Goal: Book appointment/travel/reservation

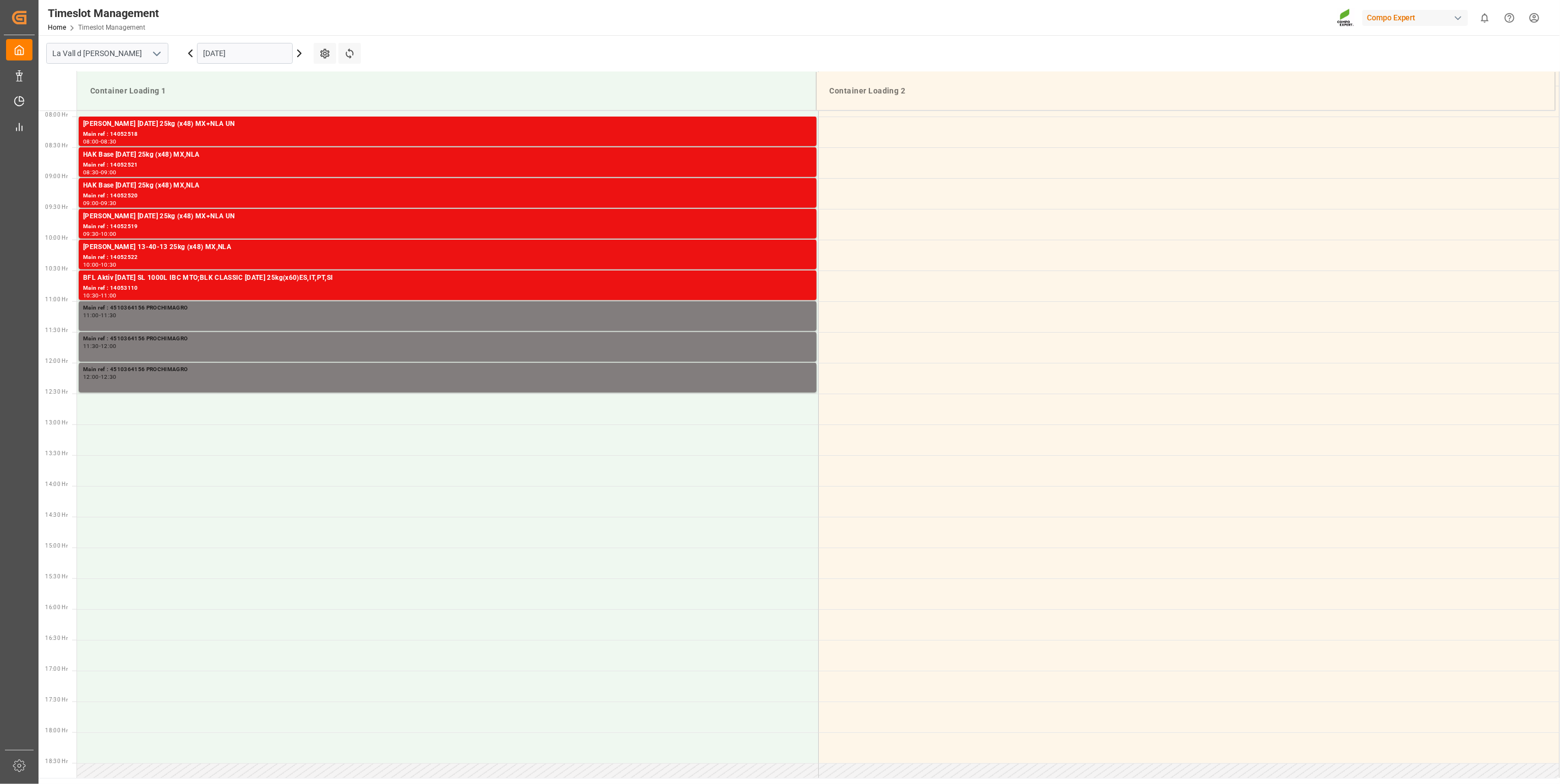
scroll to position [487, 0]
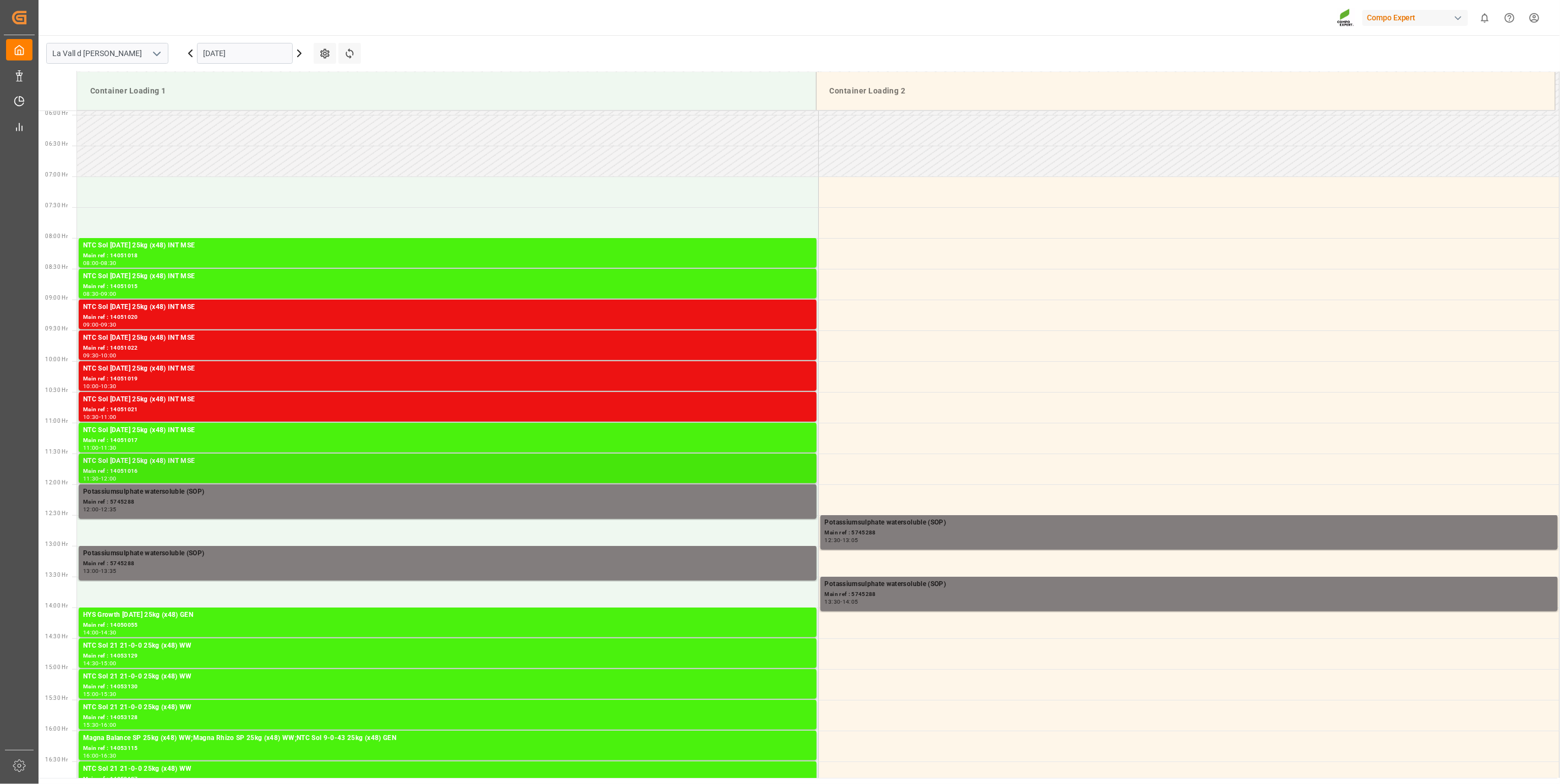
scroll to position [549, 0]
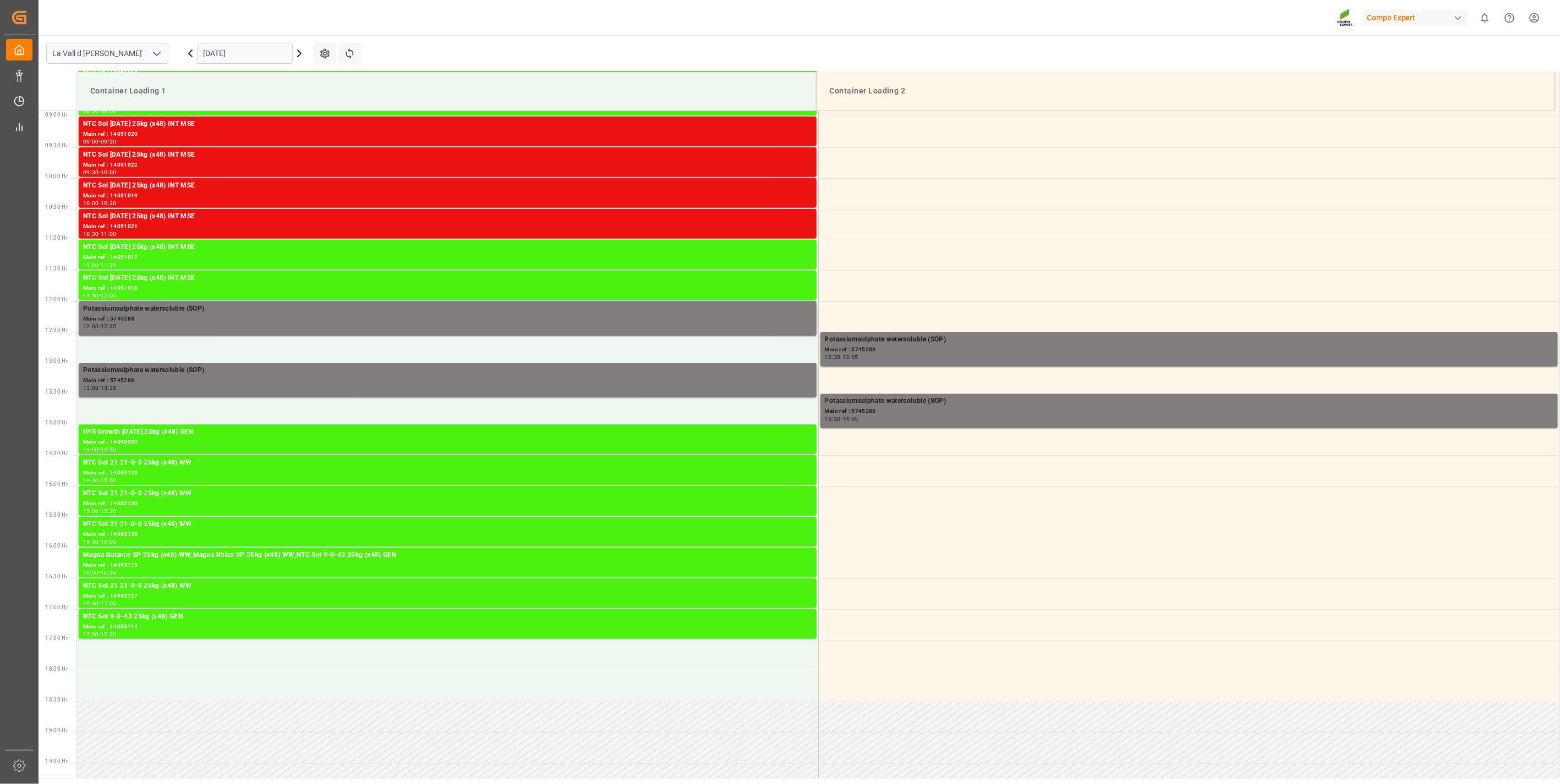
click at [216, 46] on input "[DATE]" at bounding box center [244, 53] width 96 height 21
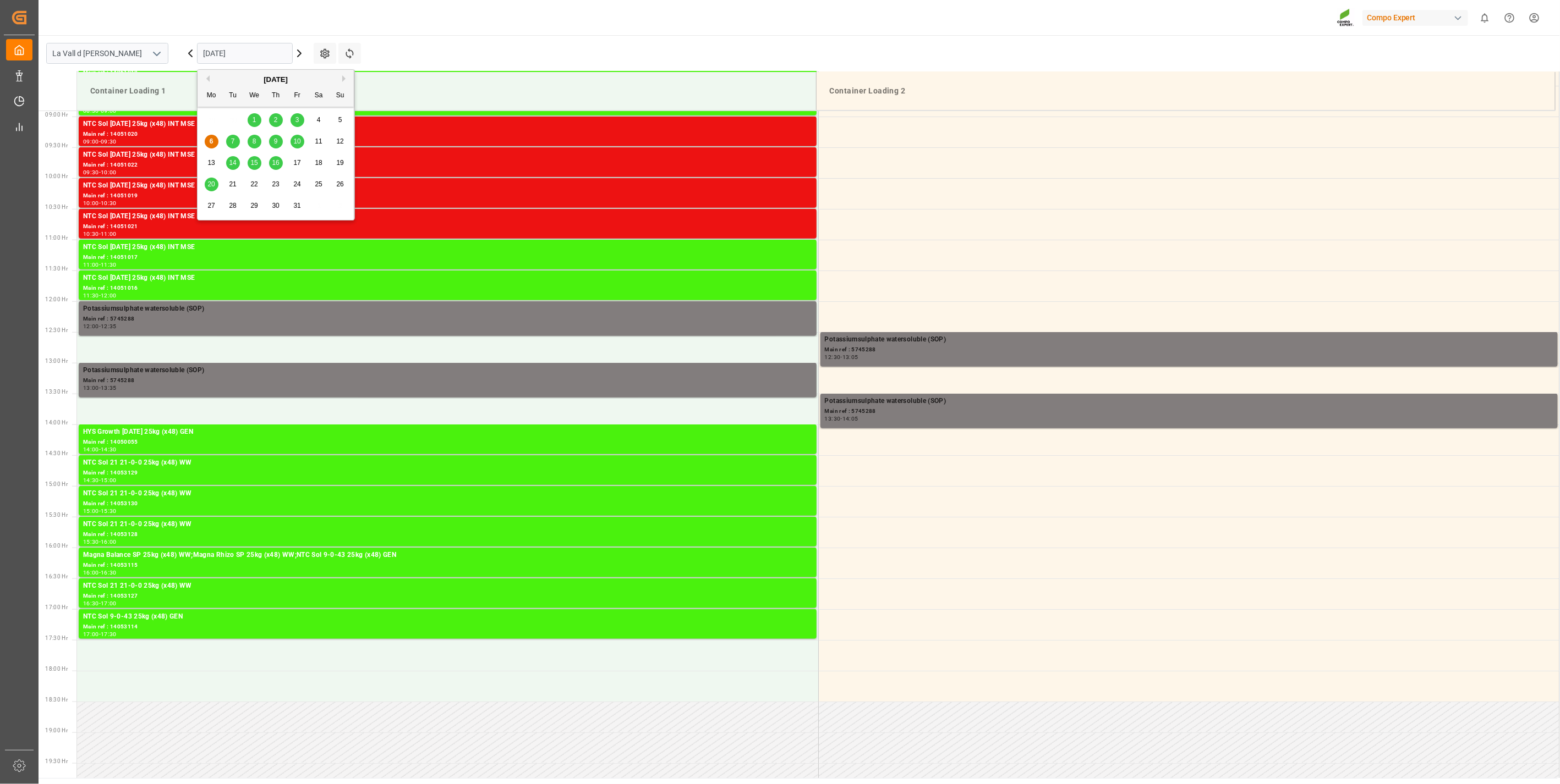
click at [228, 143] on div "7" at bounding box center [233, 142] width 13 height 13
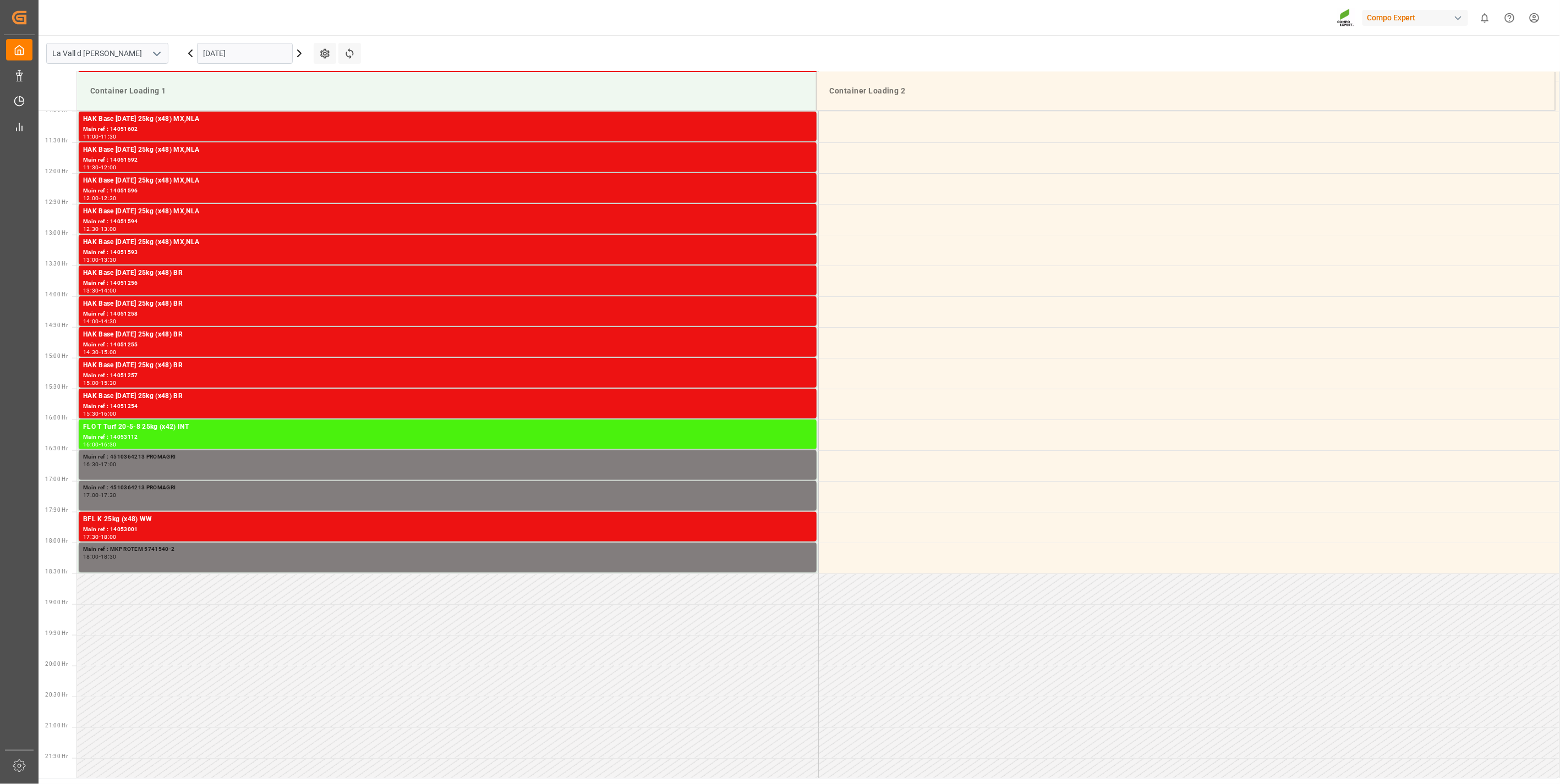
scroll to position [732, 0]
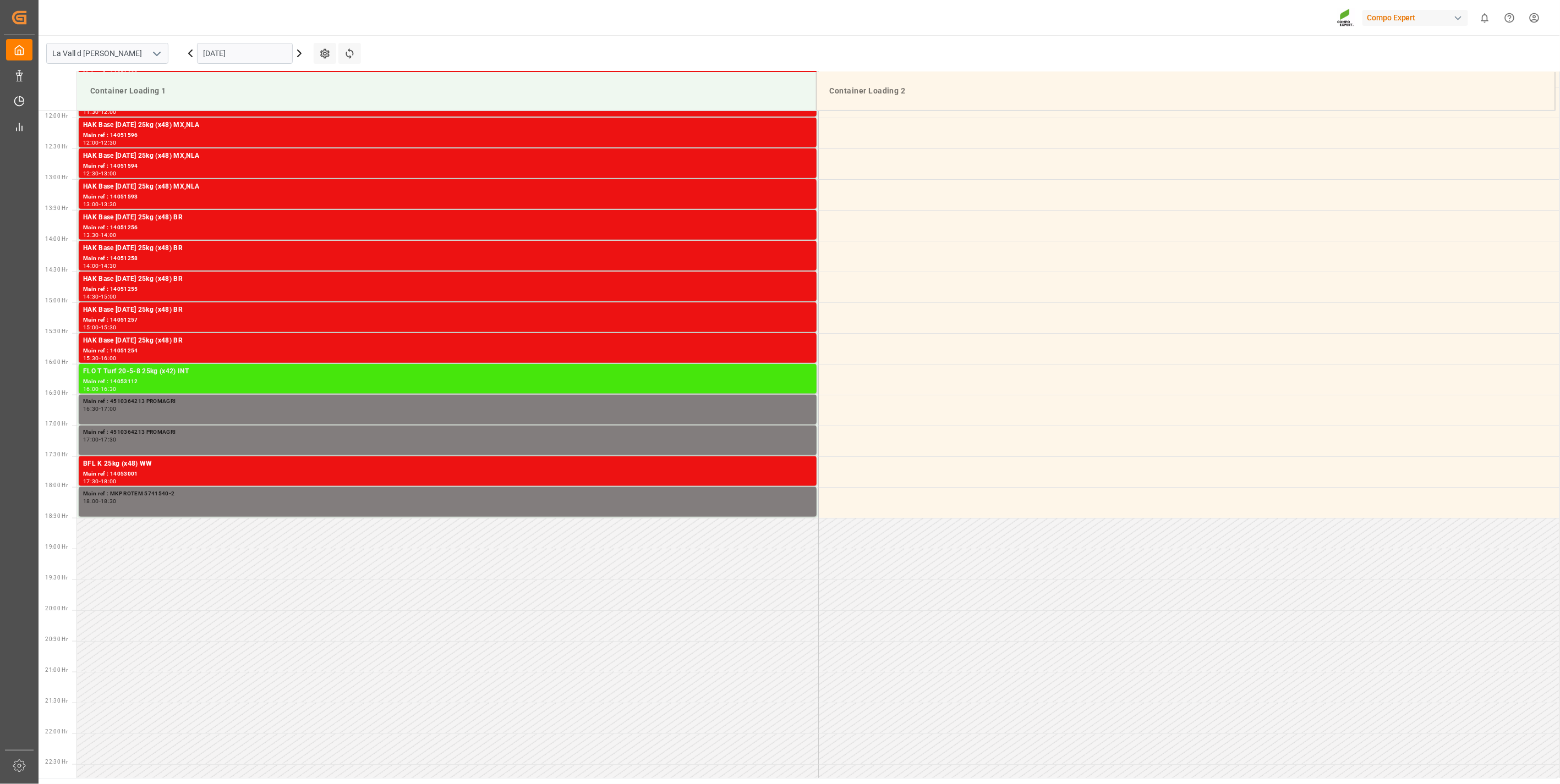
click at [176, 388] on div "16:00 - 16:30" at bounding box center [448, 389] width 729 height 6
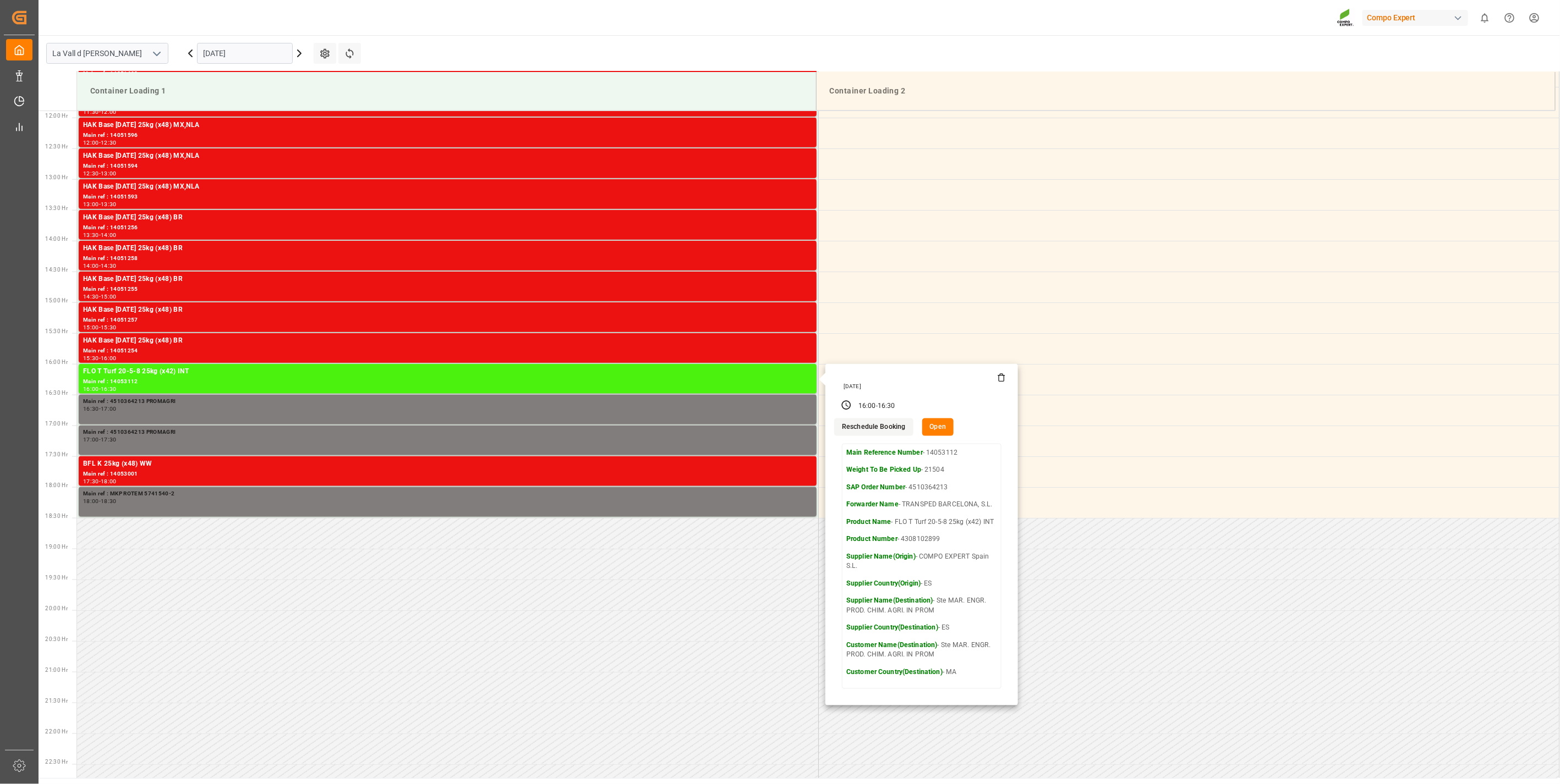
click at [921, 385] on div "[DATE]" at bounding box center [922, 386] width 166 height 8
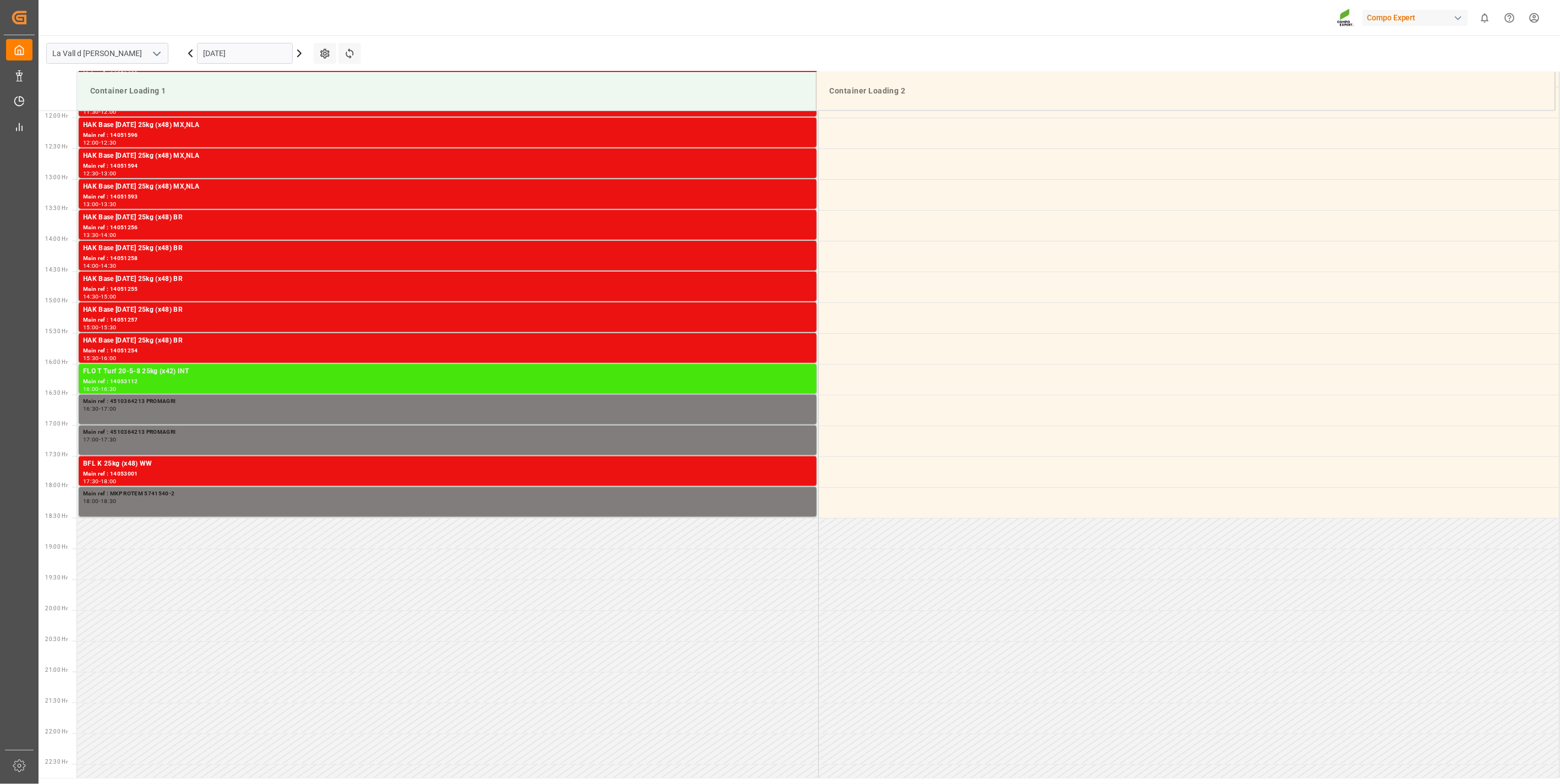
click at [139, 382] on div "Main ref : 14053112" at bounding box center [448, 383] width 729 height 9
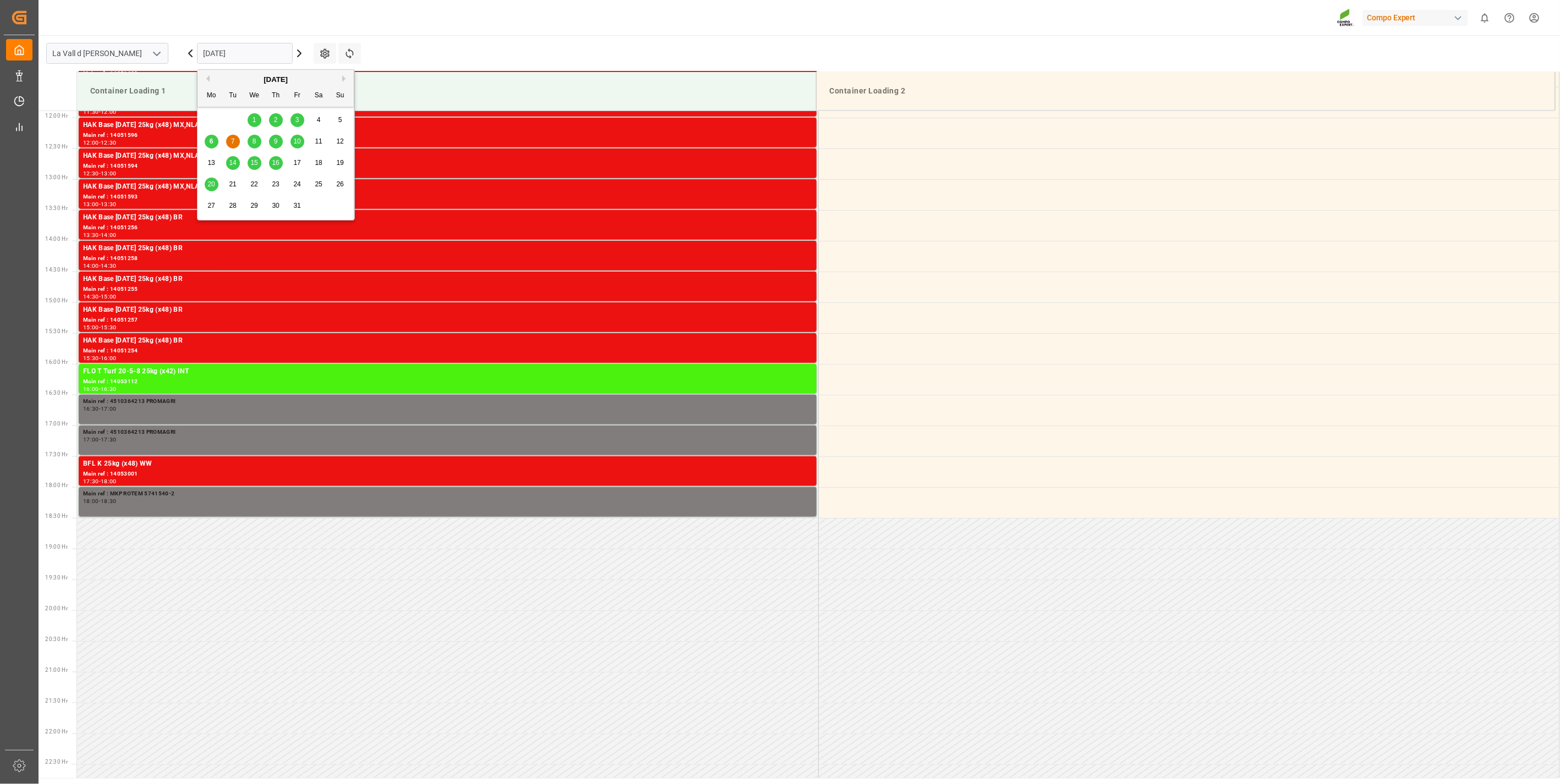
click at [246, 55] on input "[DATE]" at bounding box center [244, 53] width 96 height 21
click at [214, 142] on div "6" at bounding box center [212, 142] width 13 height 13
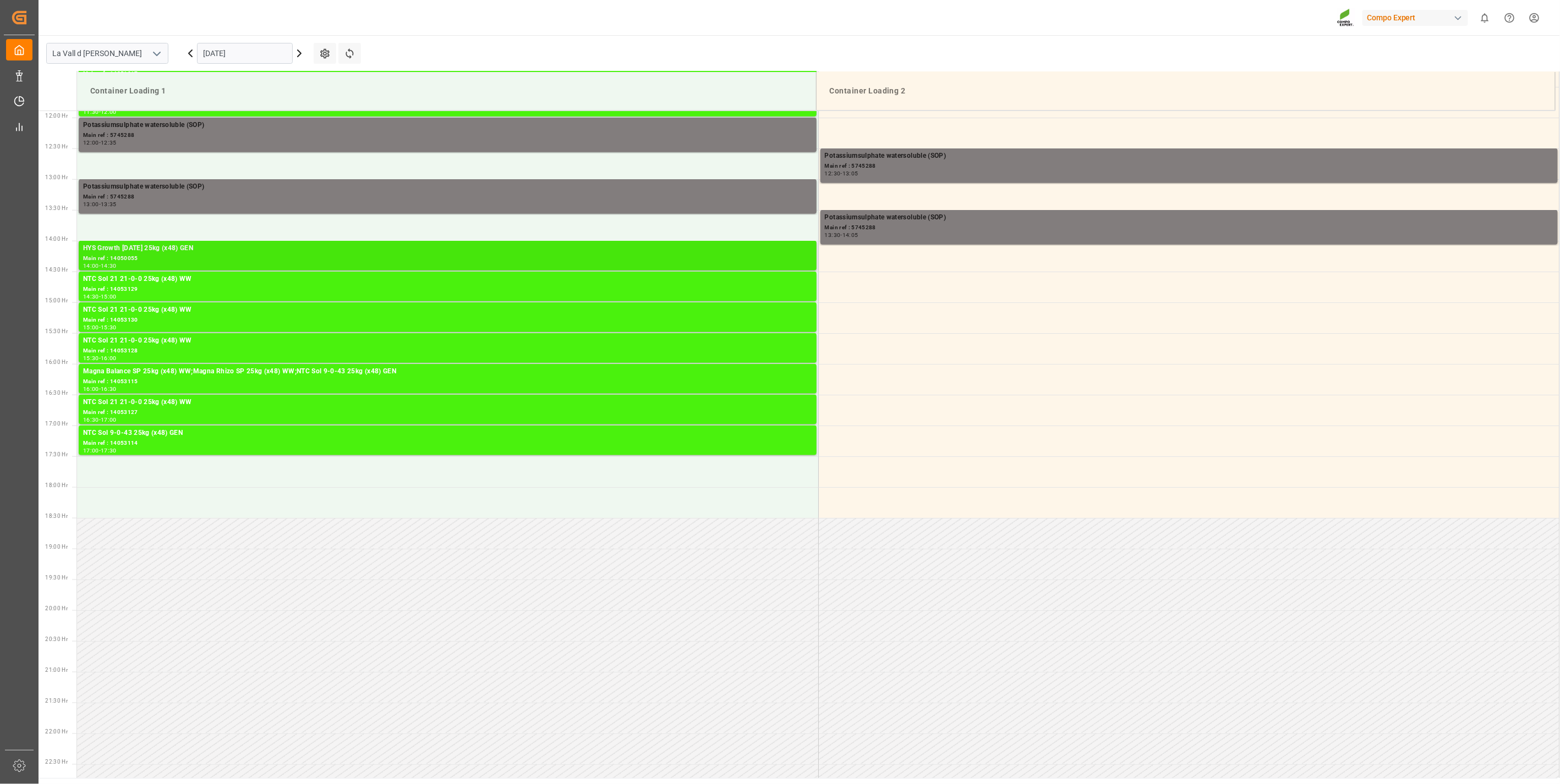
click at [177, 261] on div "Main ref : 14050055" at bounding box center [448, 259] width 729 height 9
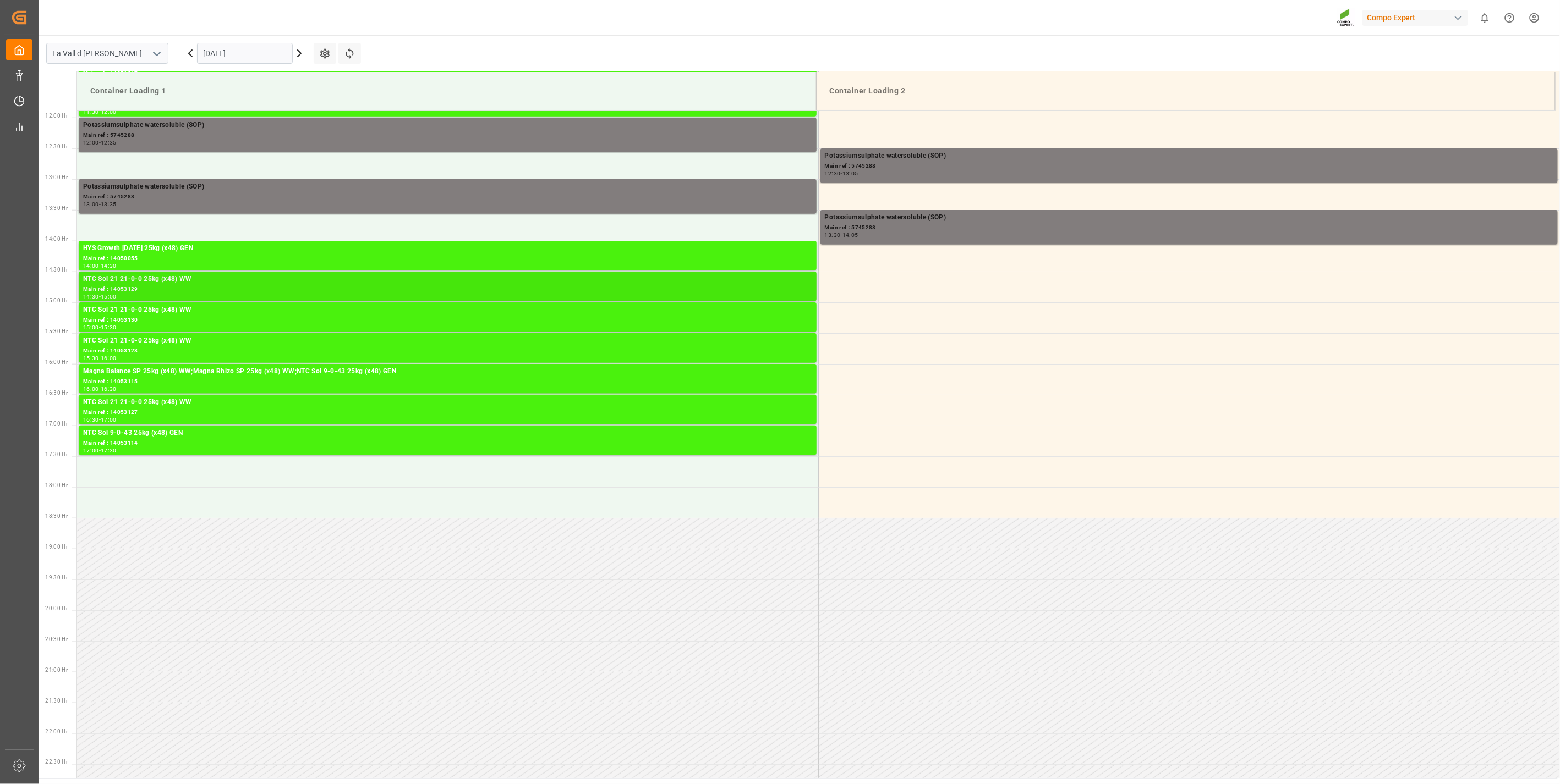
click at [173, 291] on div "Main ref : 14053129" at bounding box center [448, 289] width 729 height 9
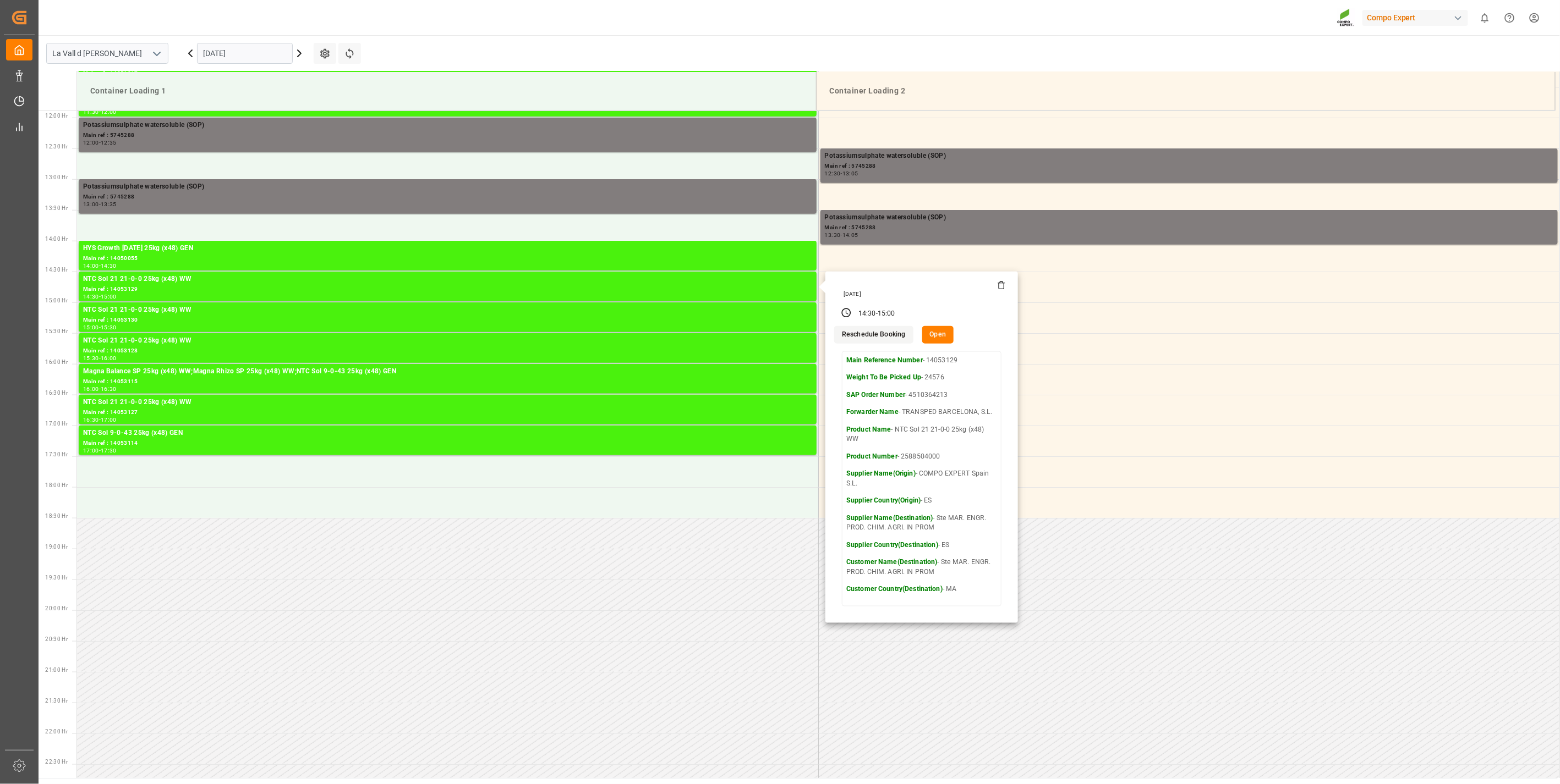
click at [938, 331] on button "Open" at bounding box center [938, 335] width 32 height 18
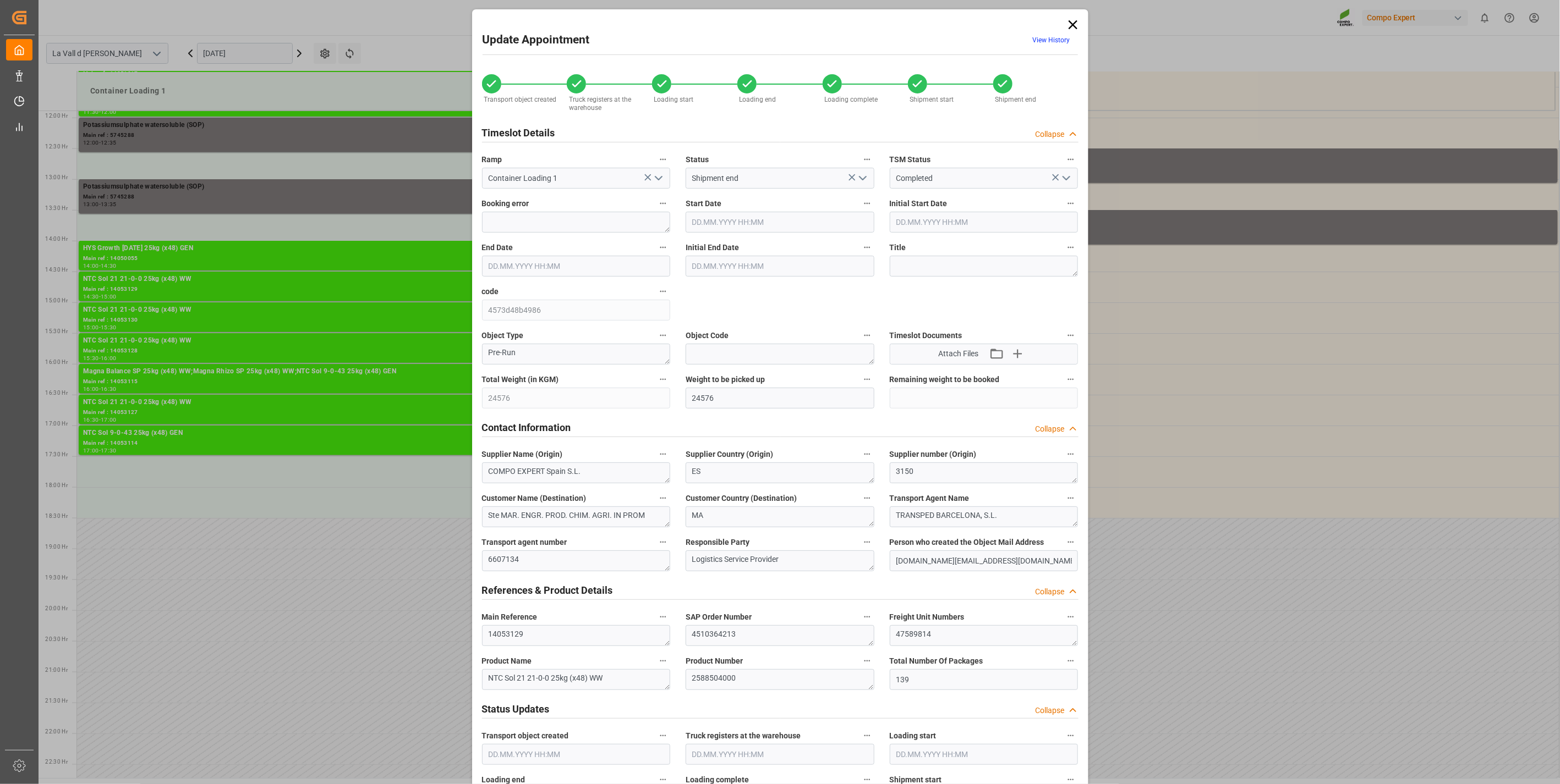
type input "24576"
type input "139"
type input "06.10.2025 14:30"
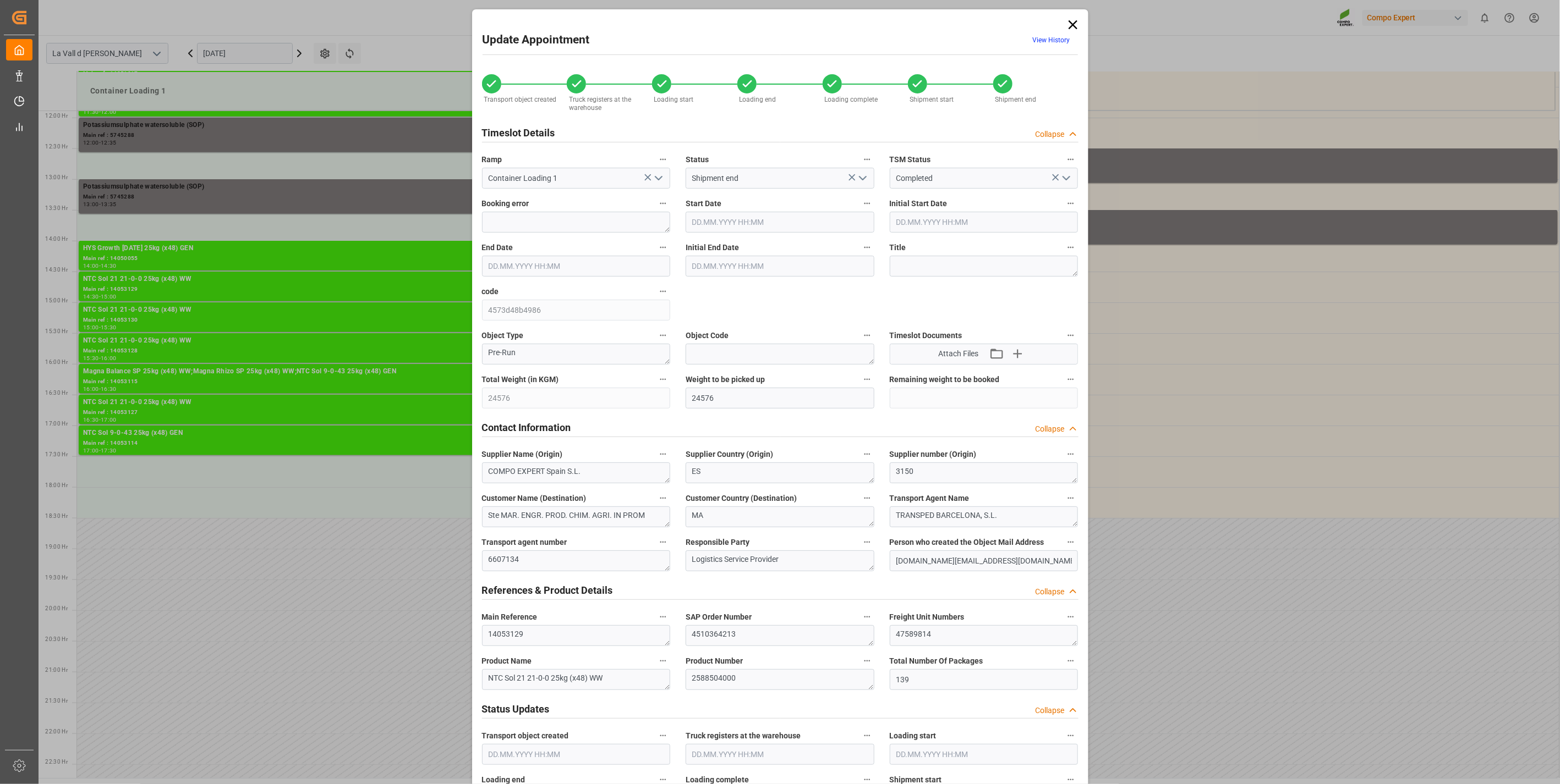
type input "06.10.2025 15:00"
type input "30.09.2025 15:50"
type input "30.09.2025 16:01"
type input "30.09.2025 16:02"
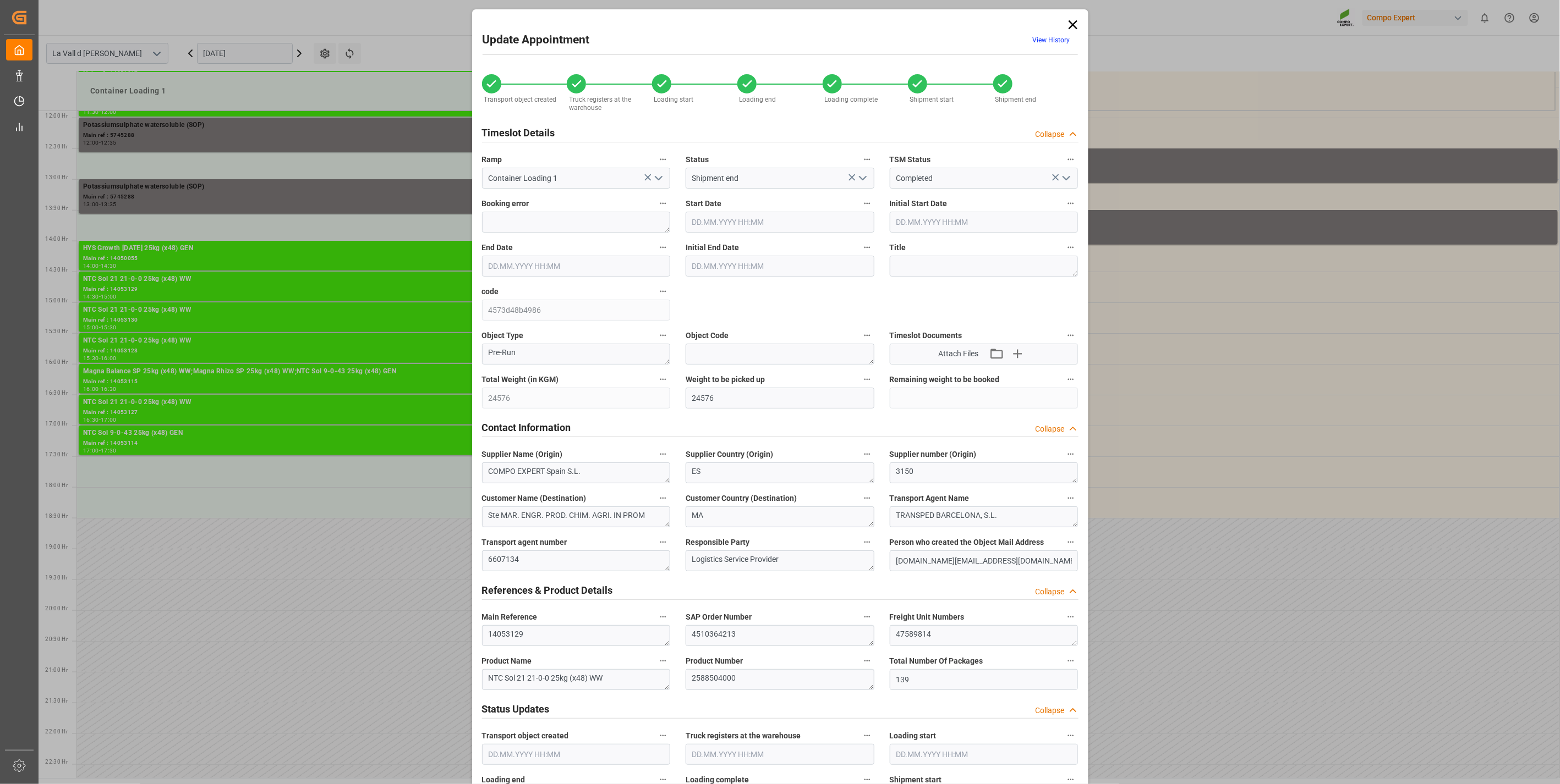
type input "30.09.2025 16:31"
type input "01.10.2025 07:45"
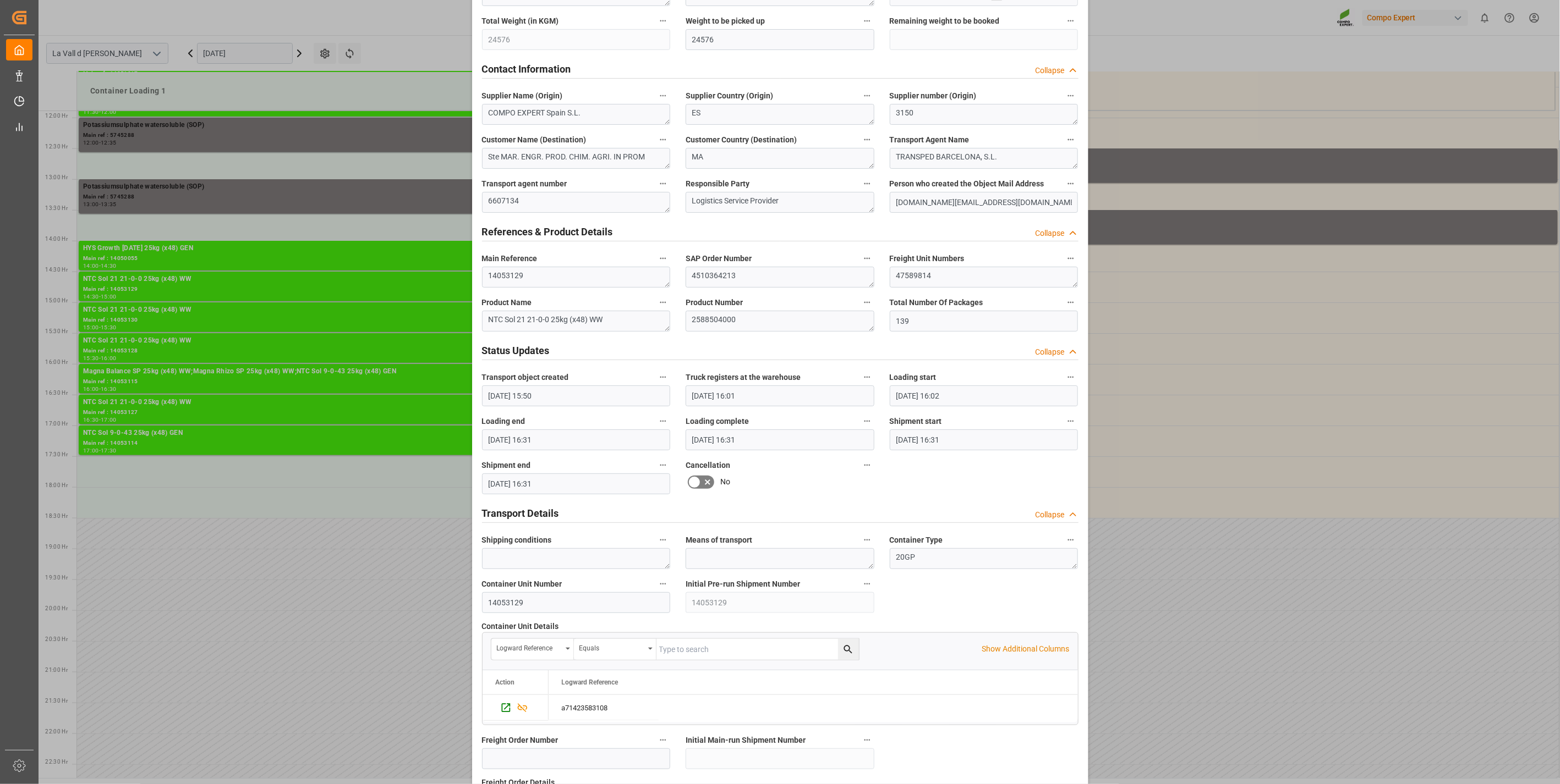
scroll to position [551, 0]
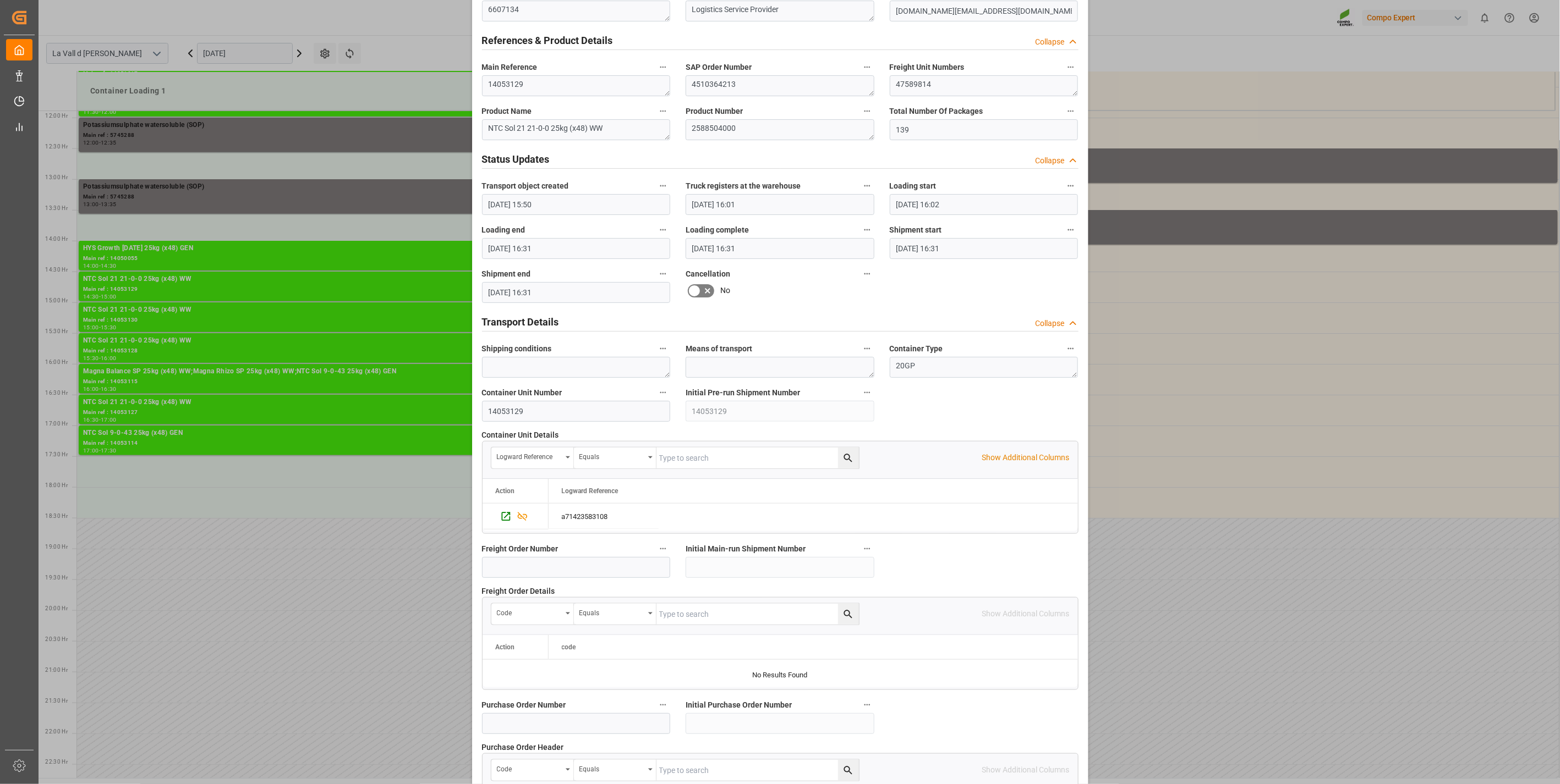
click at [239, 127] on div "Update Appointment View History Transport object created Truck registers at the…" at bounding box center [780, 392] width 1560 height 784
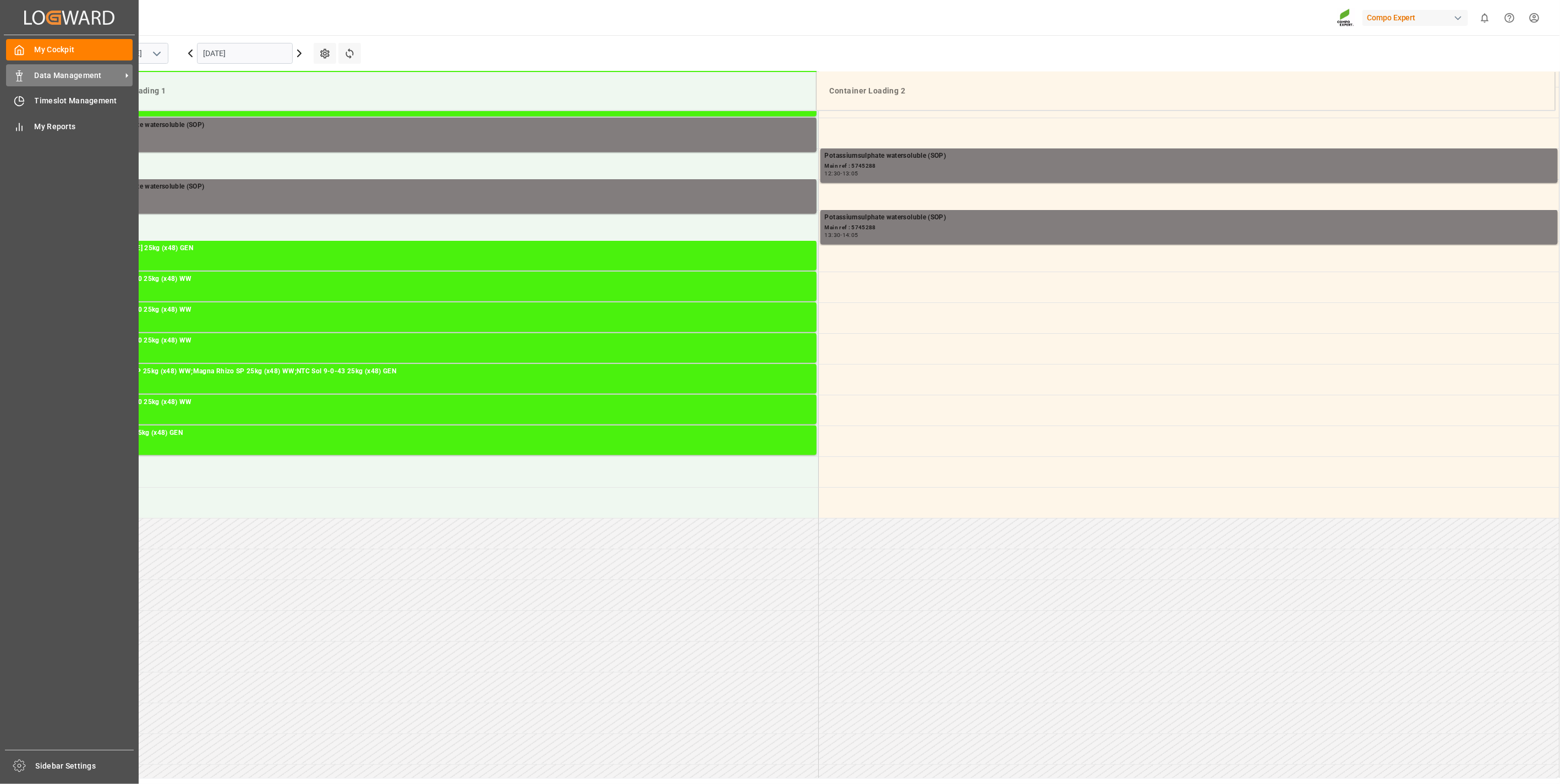
click at [28, 70] on div "Data Management Data Management" at bounding box center [68, 75] width 126 height 22
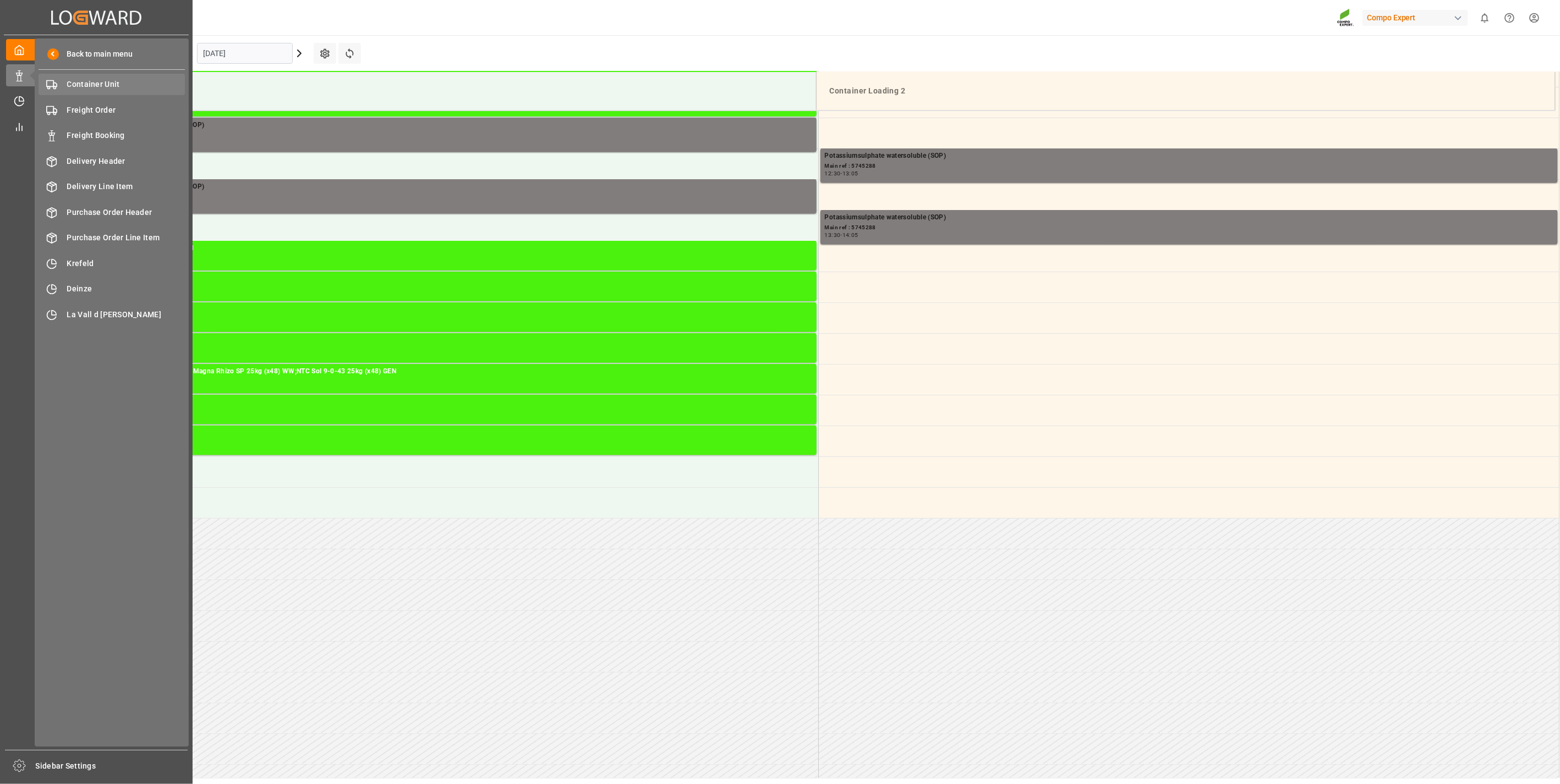
click at [122, 84] on span "Container Unit" at bounding box center [126, 84] width 119 height 11
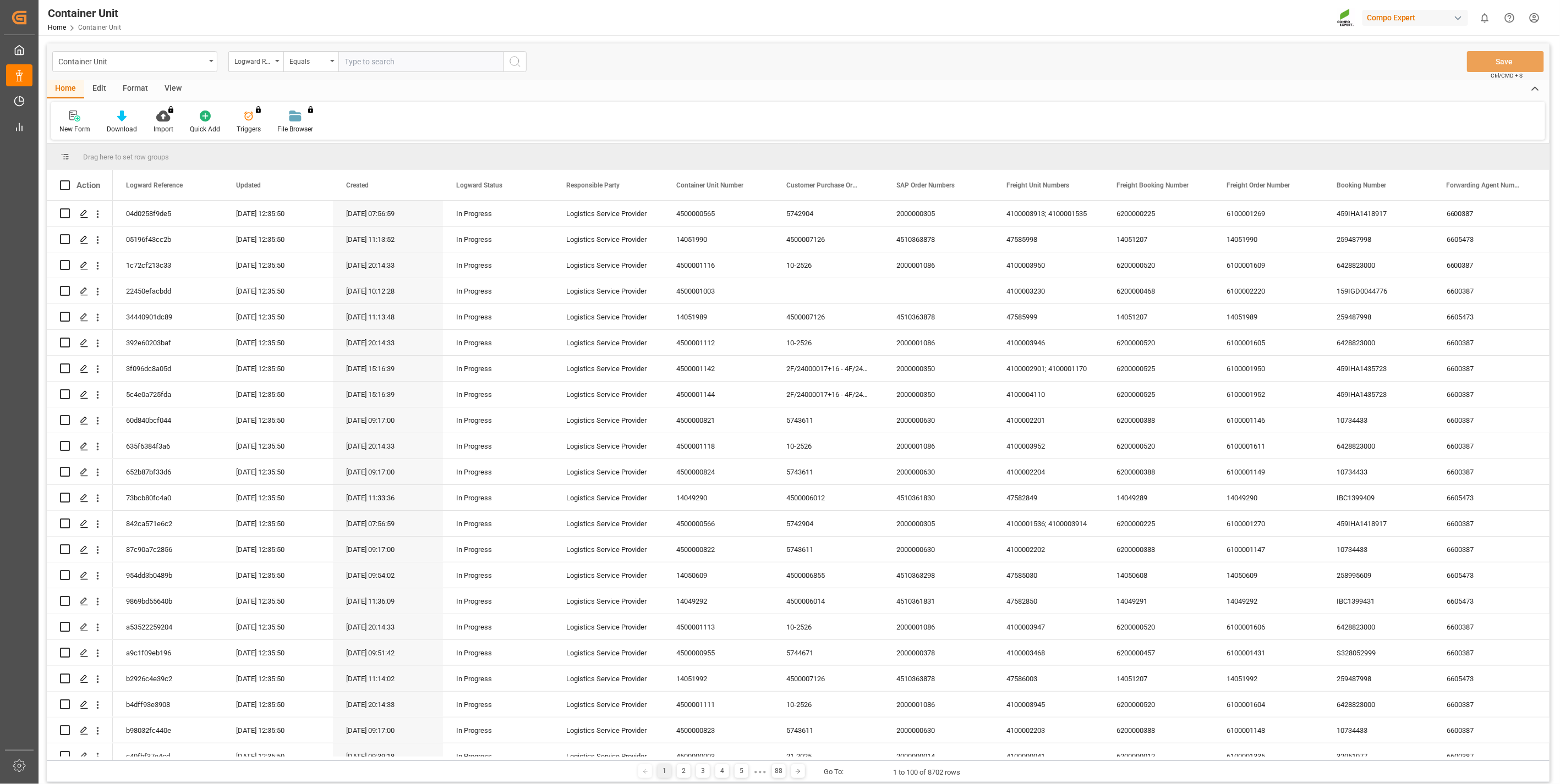
click at [262, 67] on div "Logward Reference" at bounding box center [256, 62] width 55 height 21
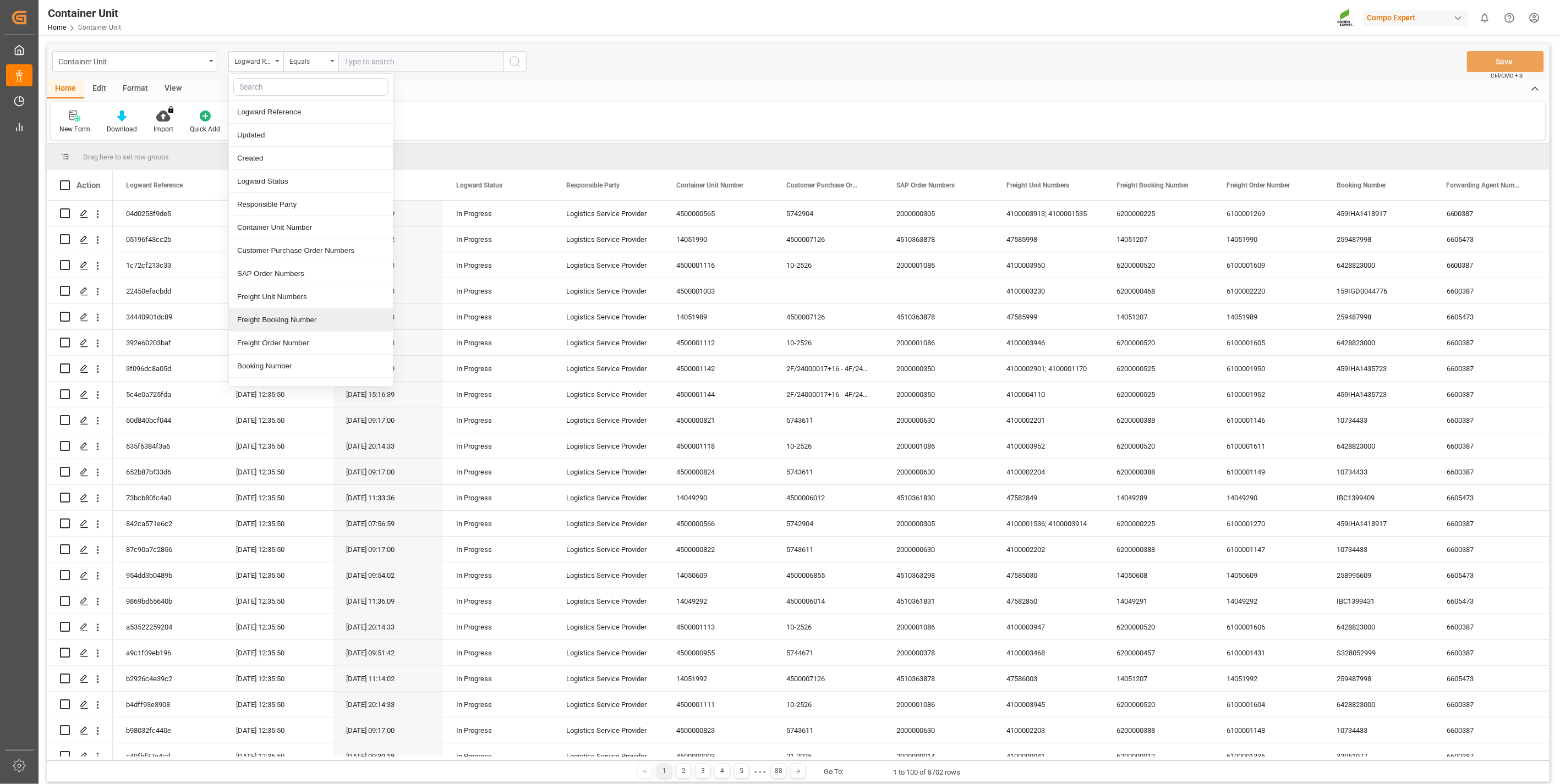
click at [329, 318] on div "Freight Booking Number" at bounding box center [310, 320] width 164 height 23
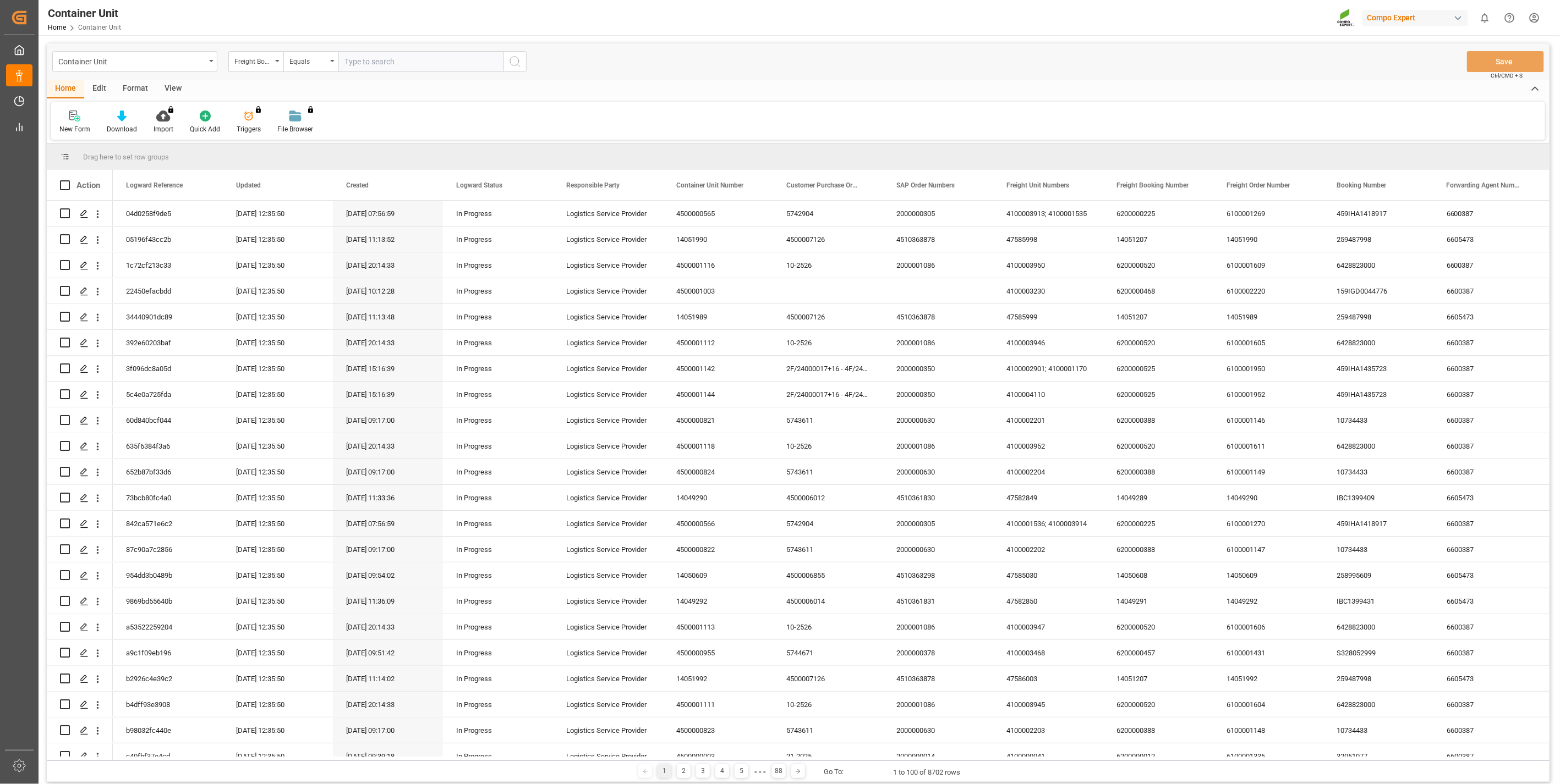
click at [378, 51] on input "text" at bounding box center [421, 62] width 165 height 21
paste input "14053111"
type input "14053111"
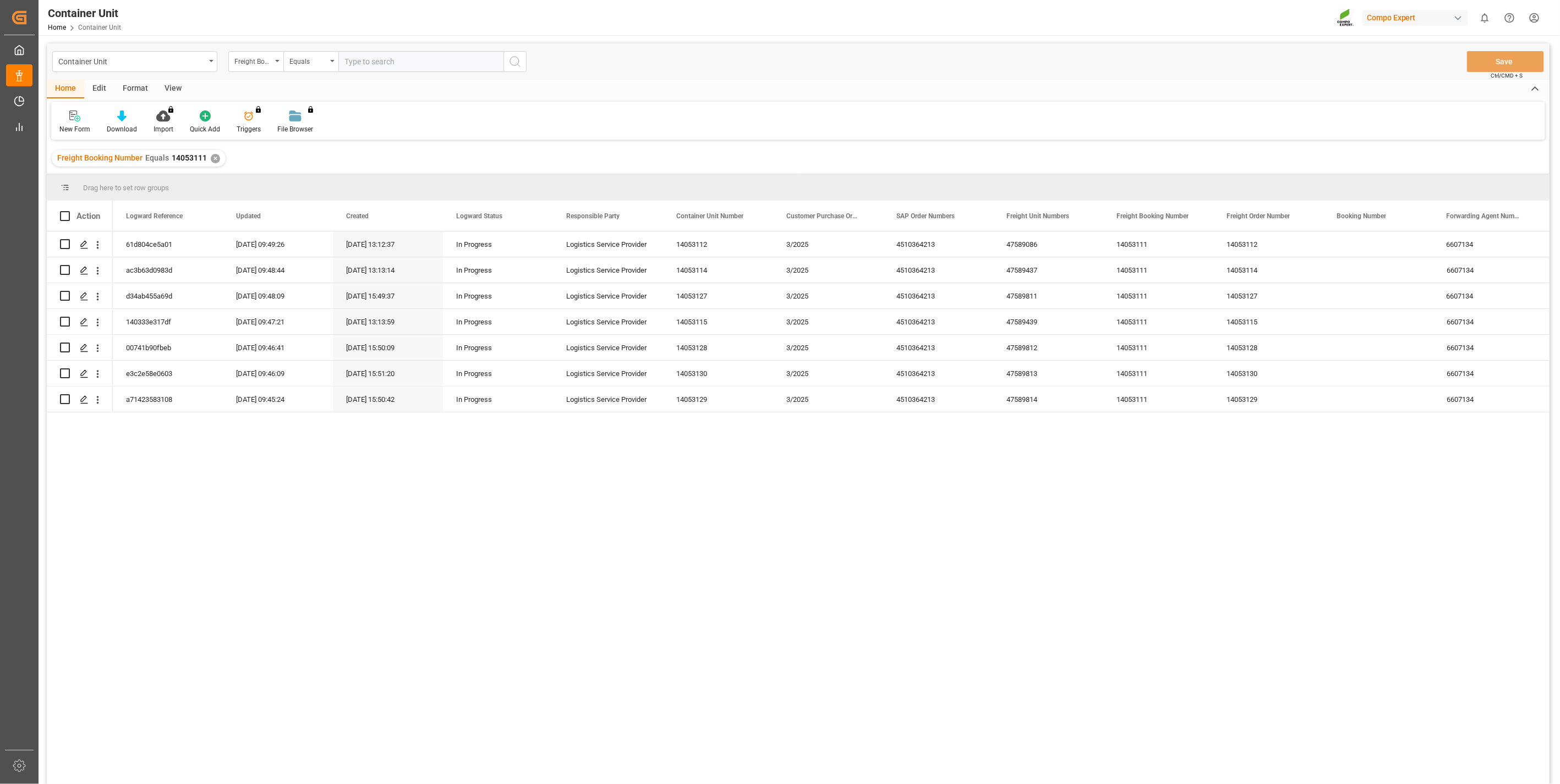
click at [211, 159] on div "✕" at bounding box center [216, 159] width 9 height 9
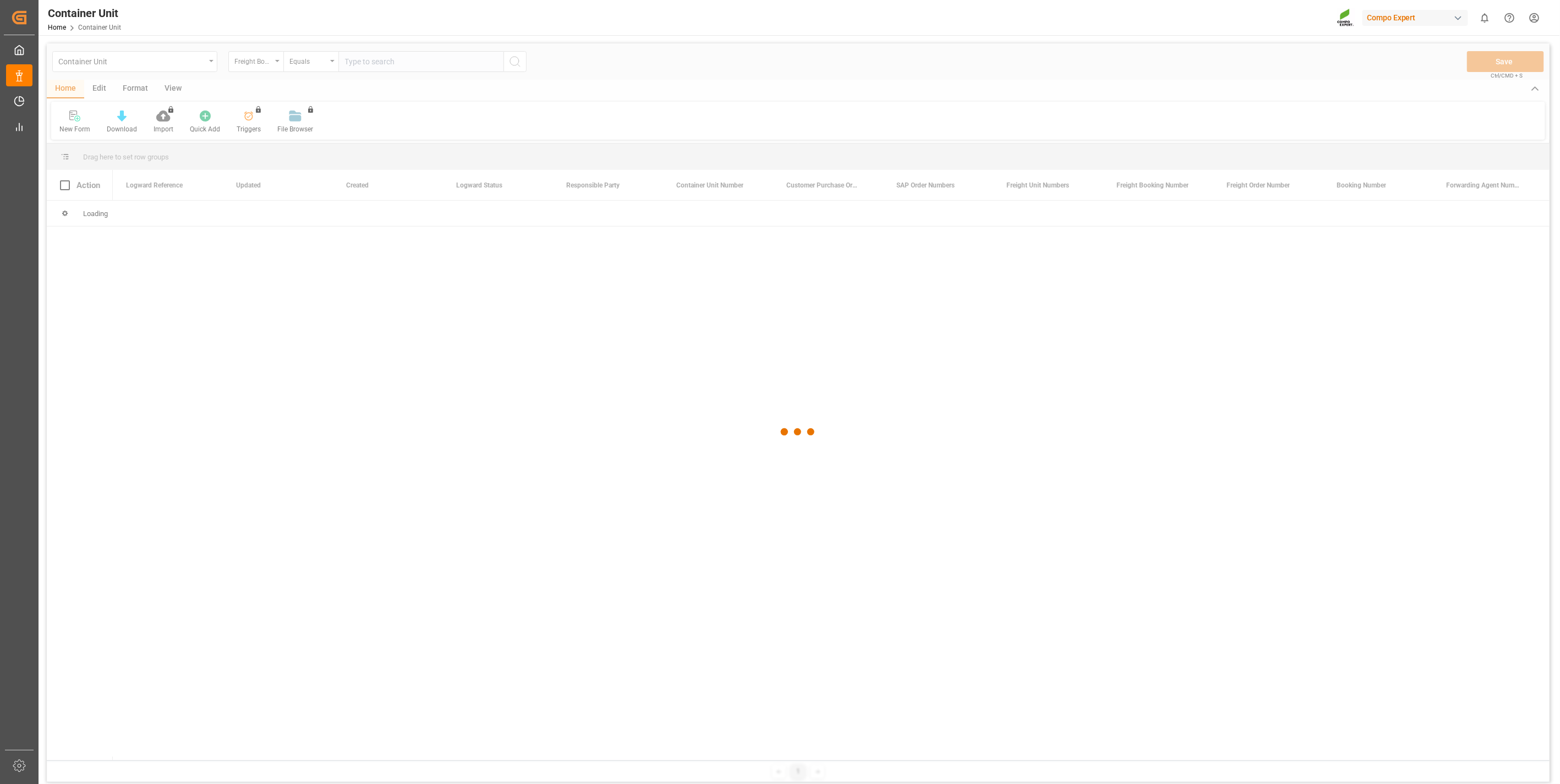
click at [398, 65] on div at bounding box center [798, 433] width 1503 height 778
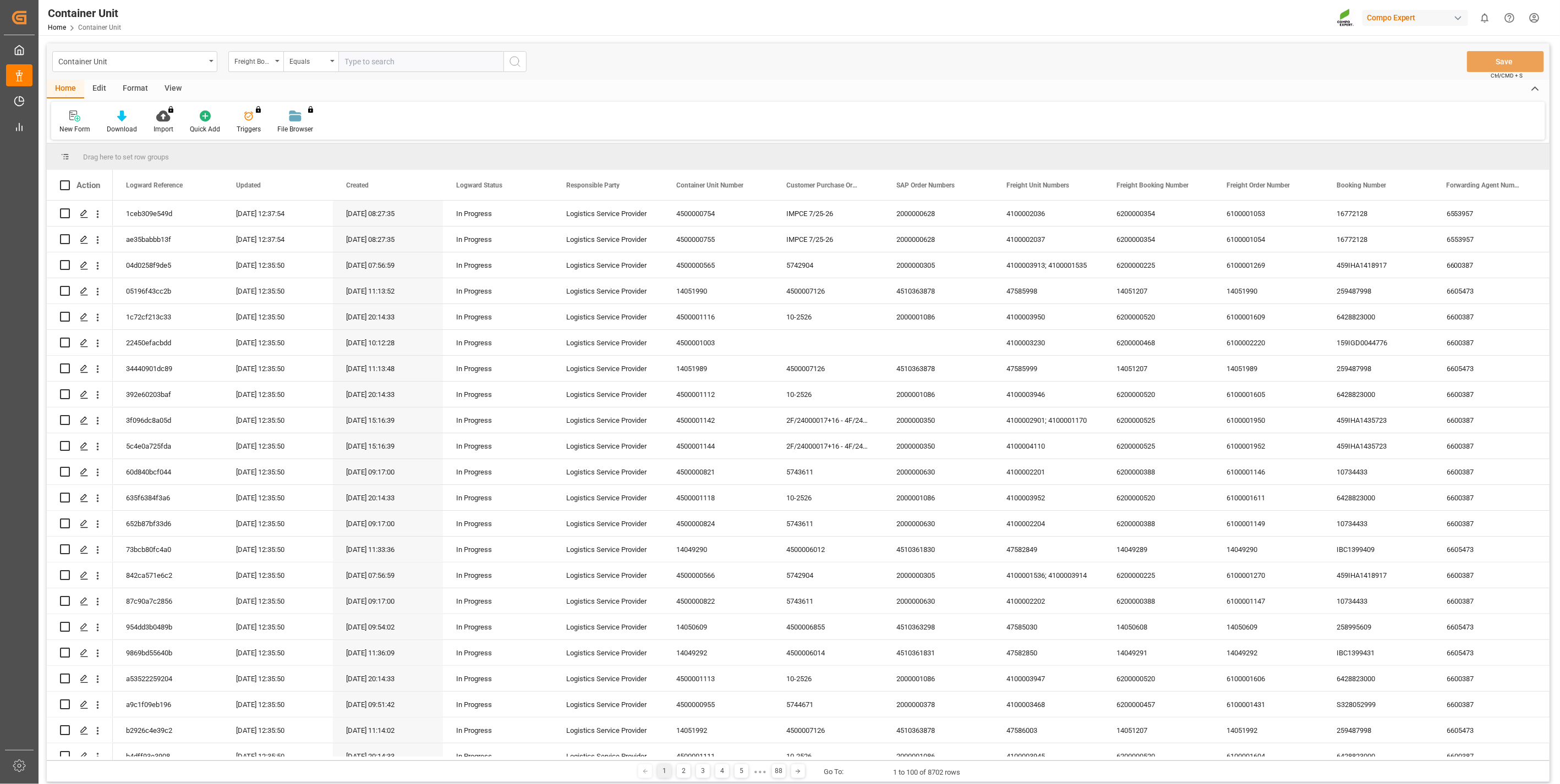
click at [398, 64] on input "text" at bounding box center [421, 62] width 165 height 21
paste input "14053243"
type input "14053243"
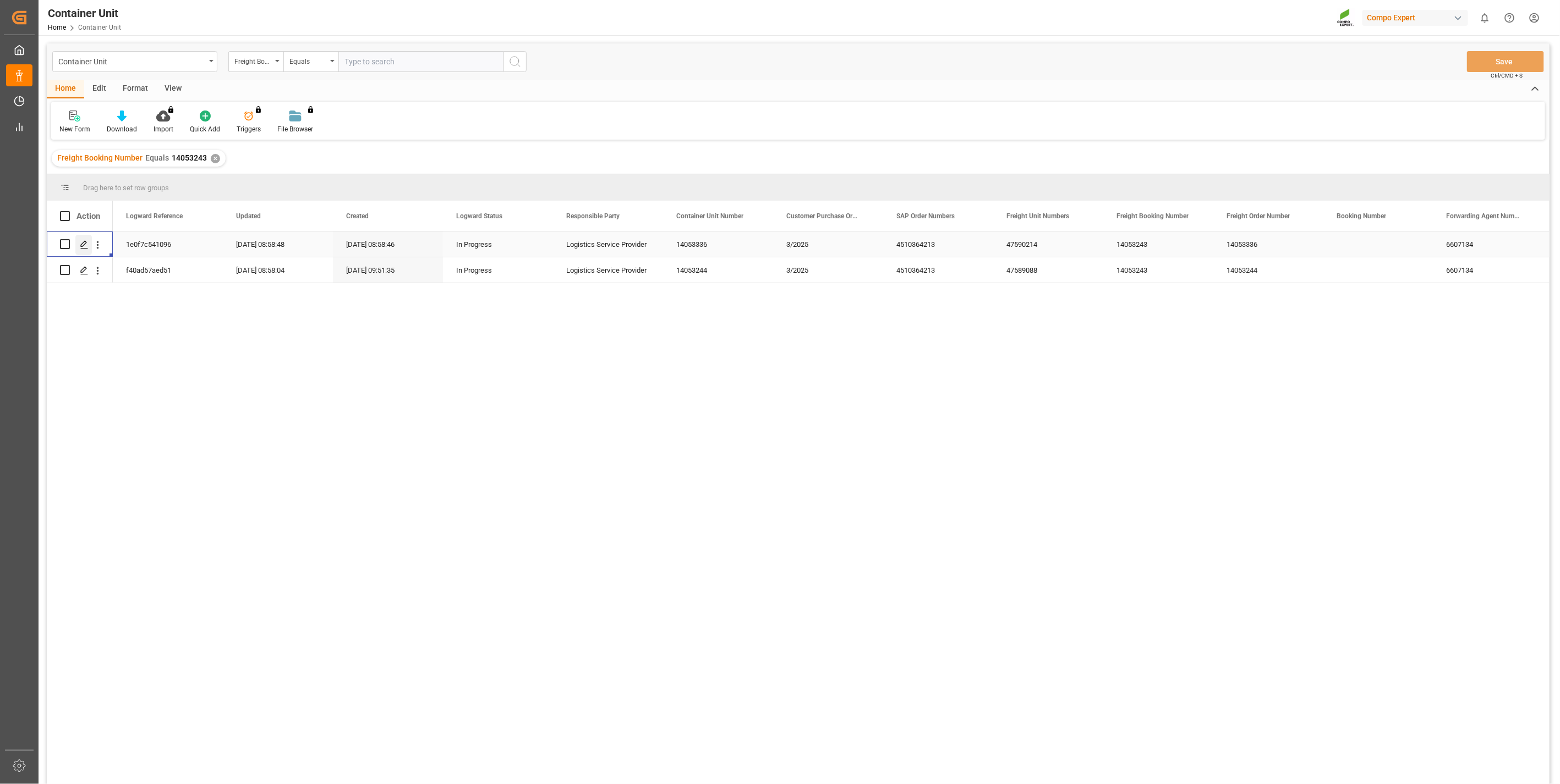
click at [89, 247] on div "Press SPACE to select this row." at bounding box center [83, 244] width 16 height 20
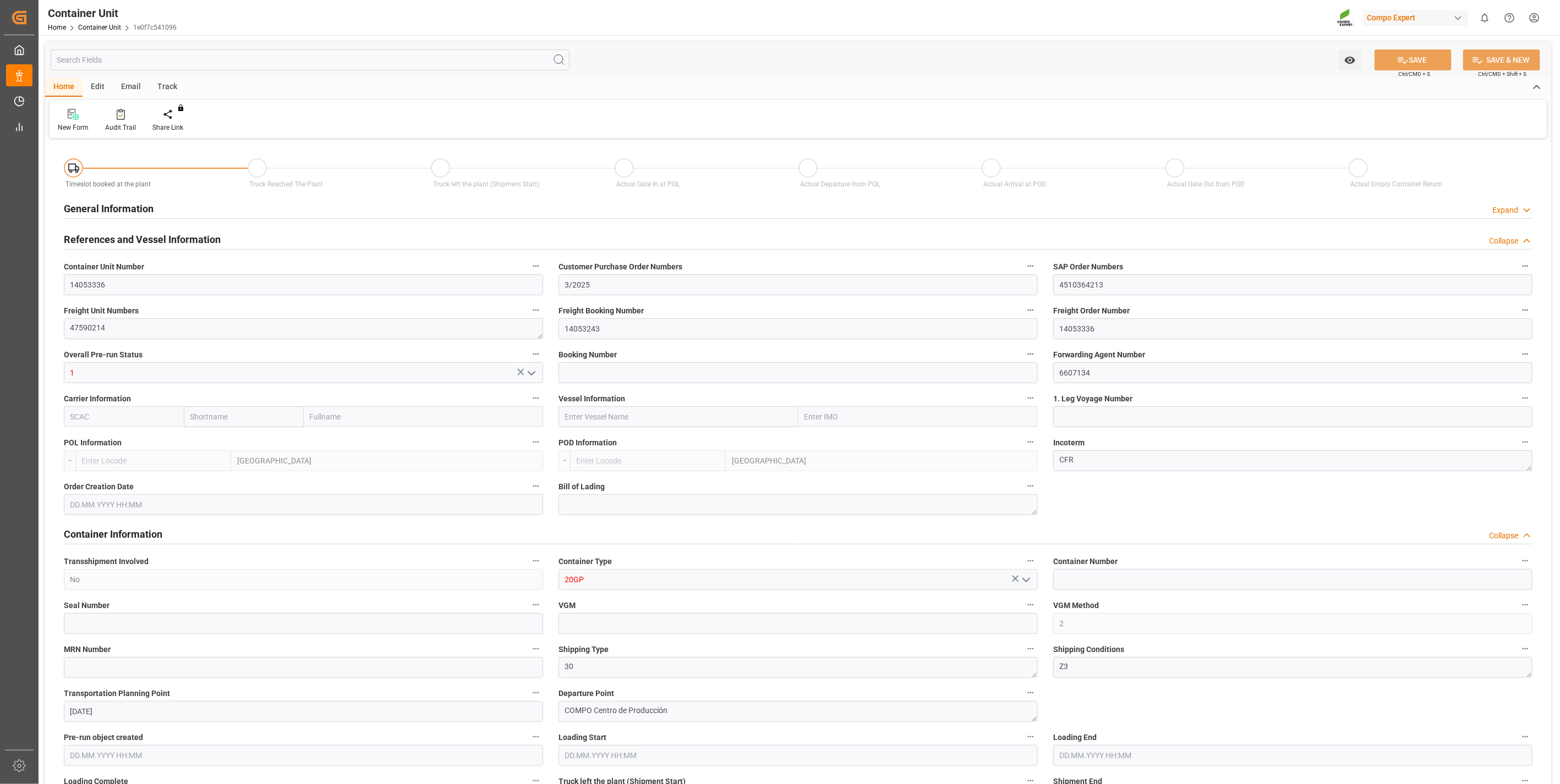
type input "ESVLC"
type input "MACAS"
type input "0"
type input "40"
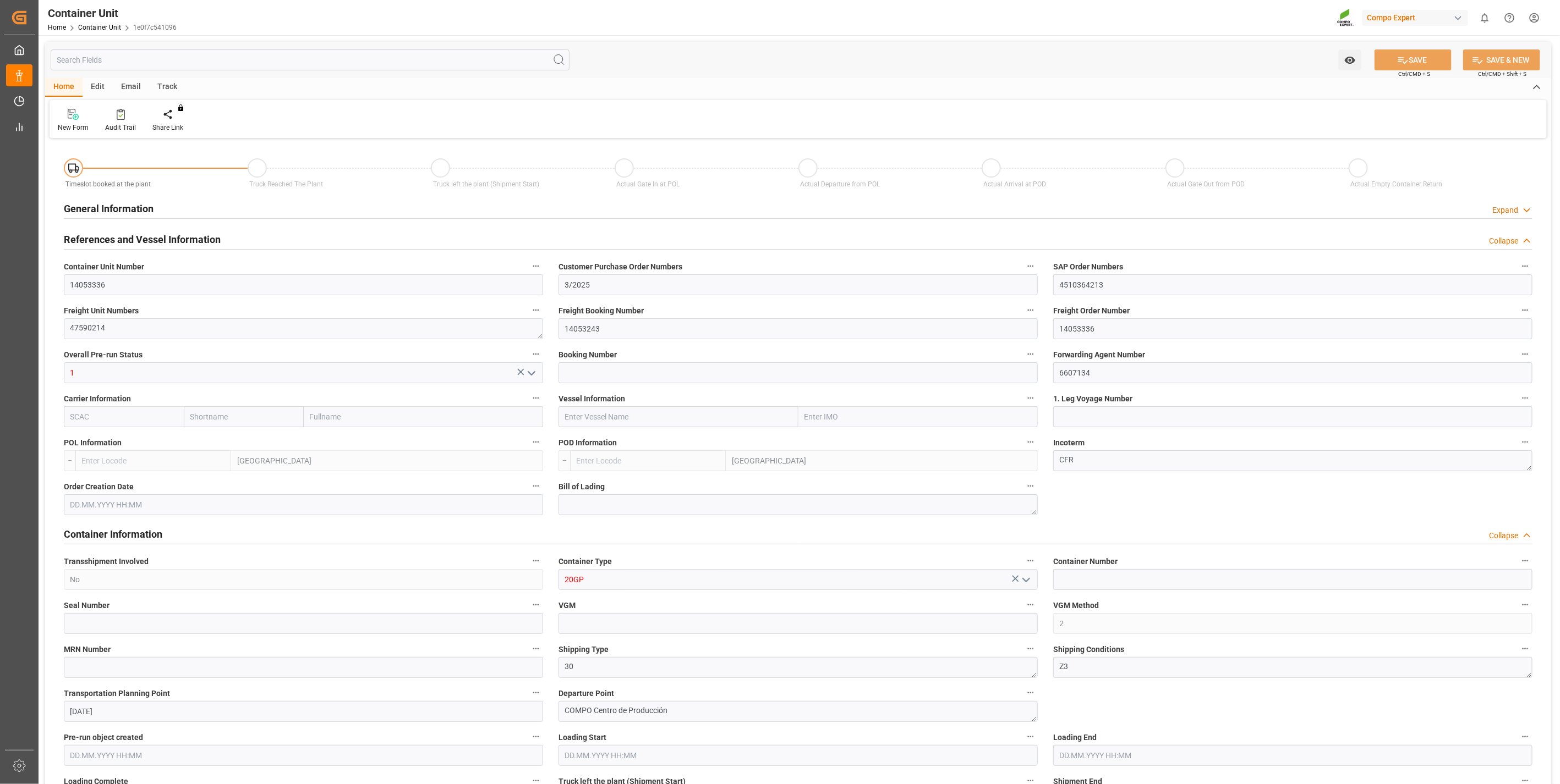
type input "24576"
type input "03.10.2025 08:58"
type input "05.10.2025"
click at [168, 127] on div "Create Timeslot" at bounding box center [176, 127] width 47 height 9
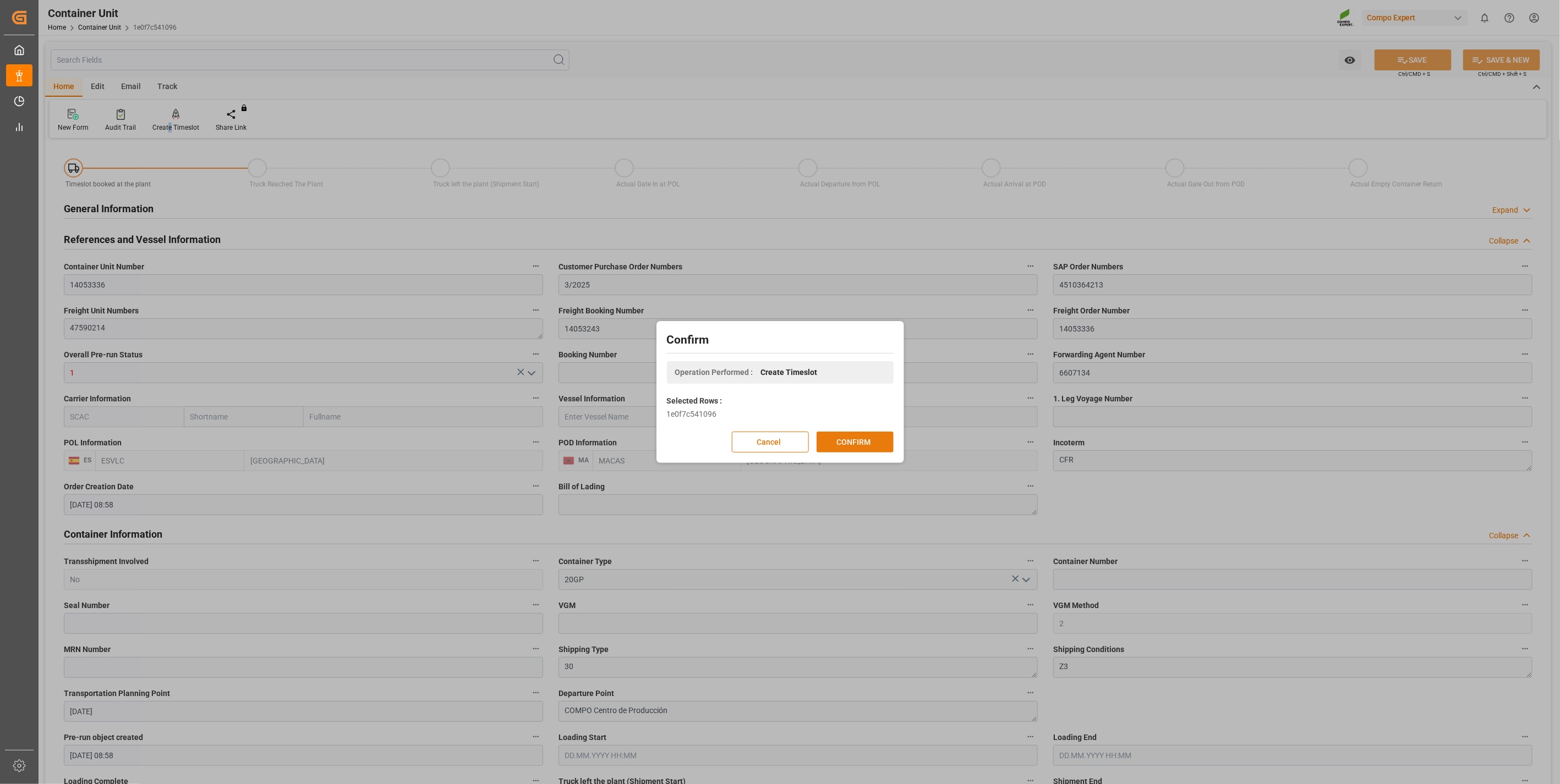
click at [839, 443] on button "CONFIRM" at bounding box center [855, 442] width 77 height 21
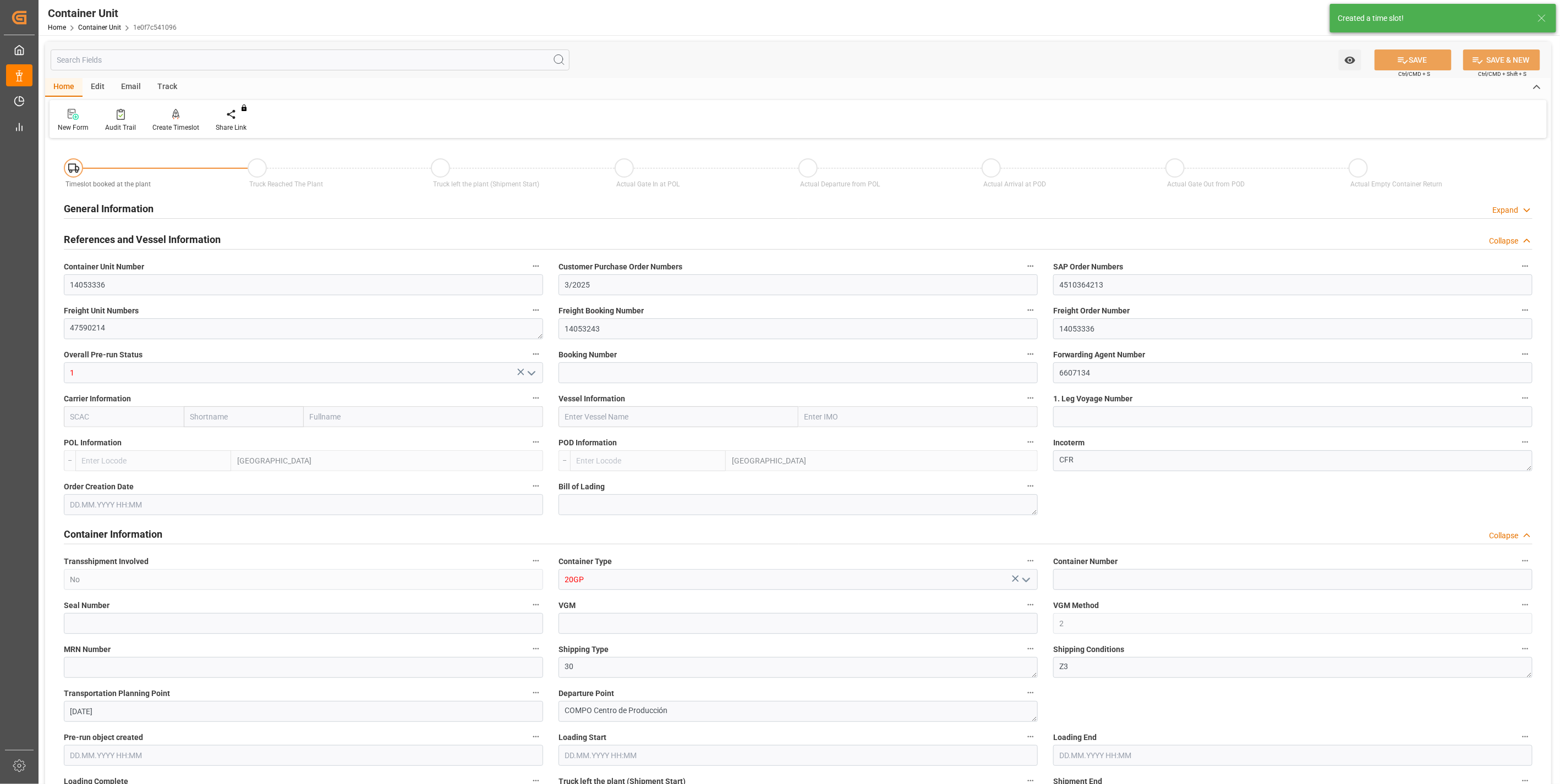
type input "ESVLC"
type input "MACAS"
type input "0"
type input "40"
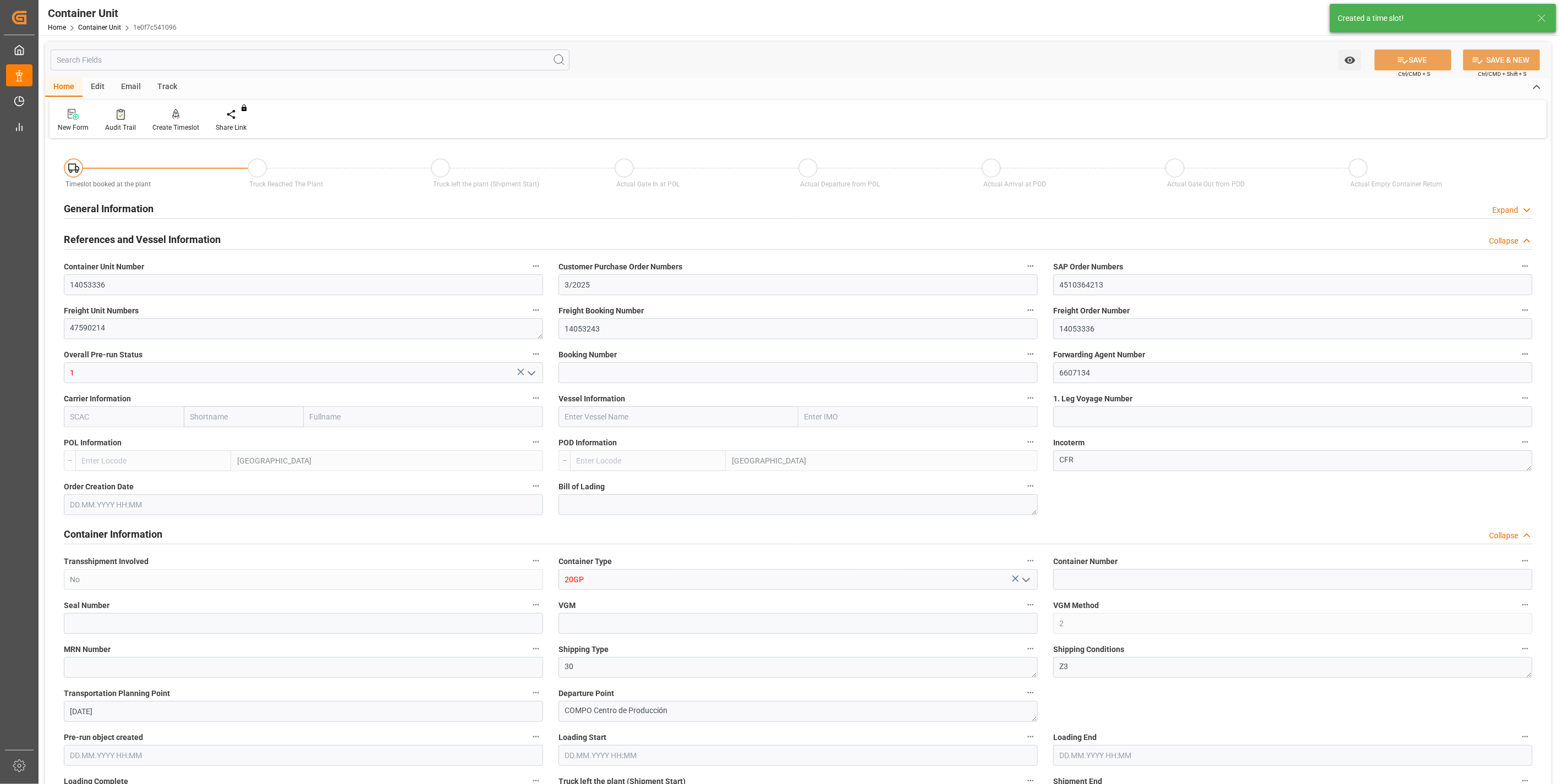
type input "24576"
type input "03.10.2025 08:58"
type input "05.10.2025"
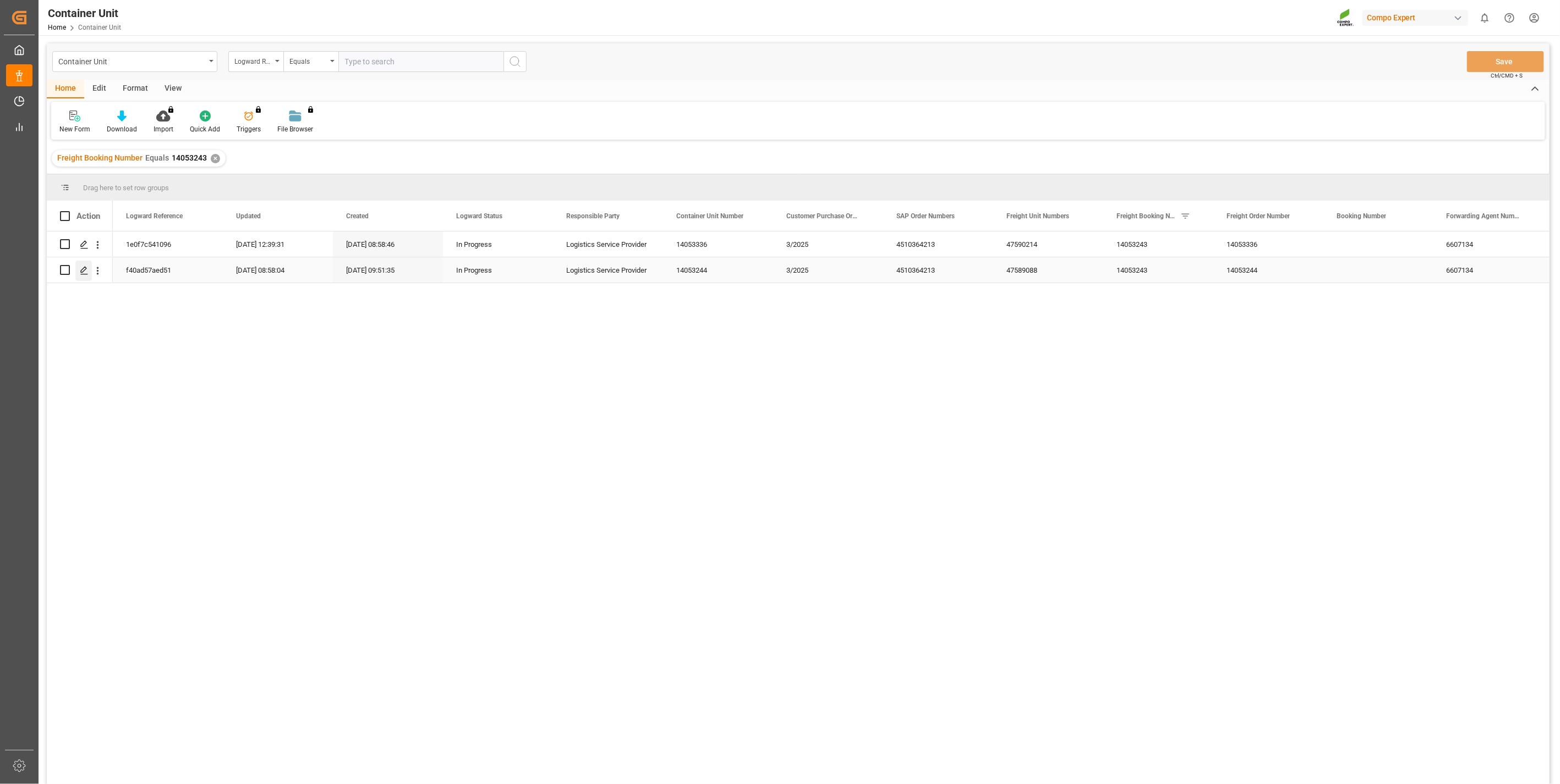
click at [85, 268] on icon "Press SPACE to select this row." at bounding box center [84, 271] width 9 height 9
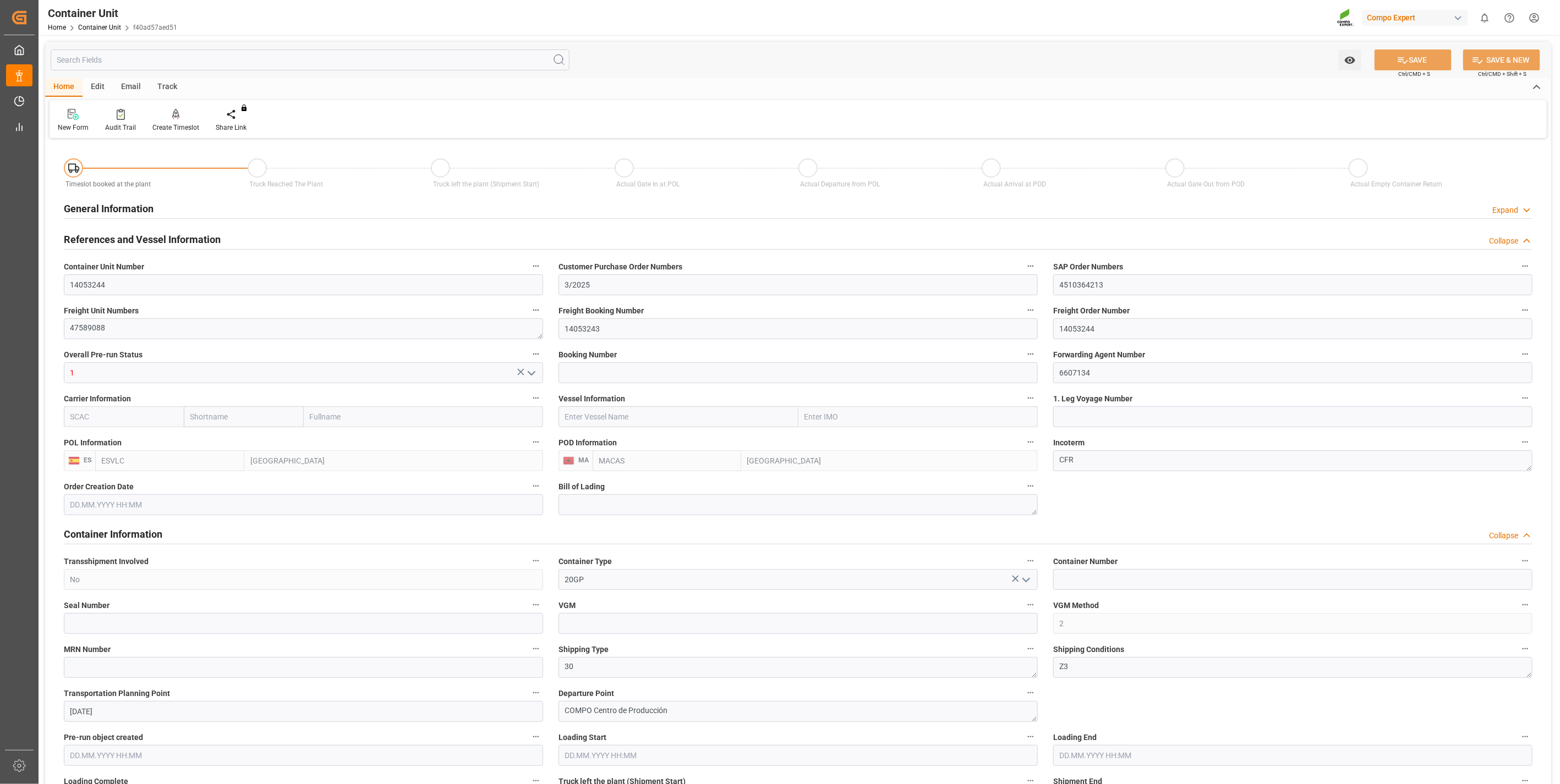
type input "ESVLC"
type input "MACAS"
type input "0"
type input "40"
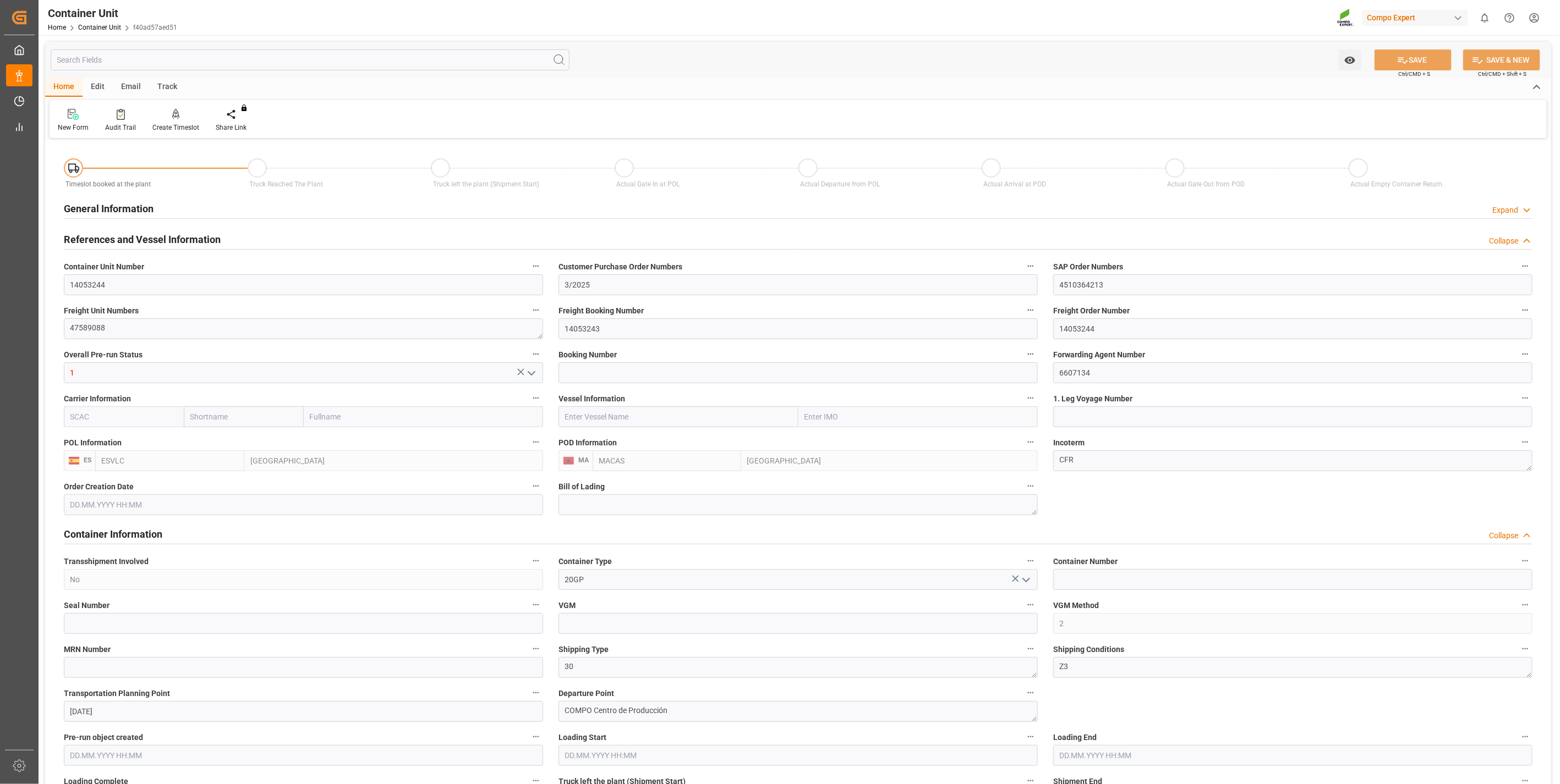
type input "24576"
type input "[DATE] 09:51"
type input "29.09.2025"
click at [178, 120] on div at bounding box center [176, 114] width 47 height 11
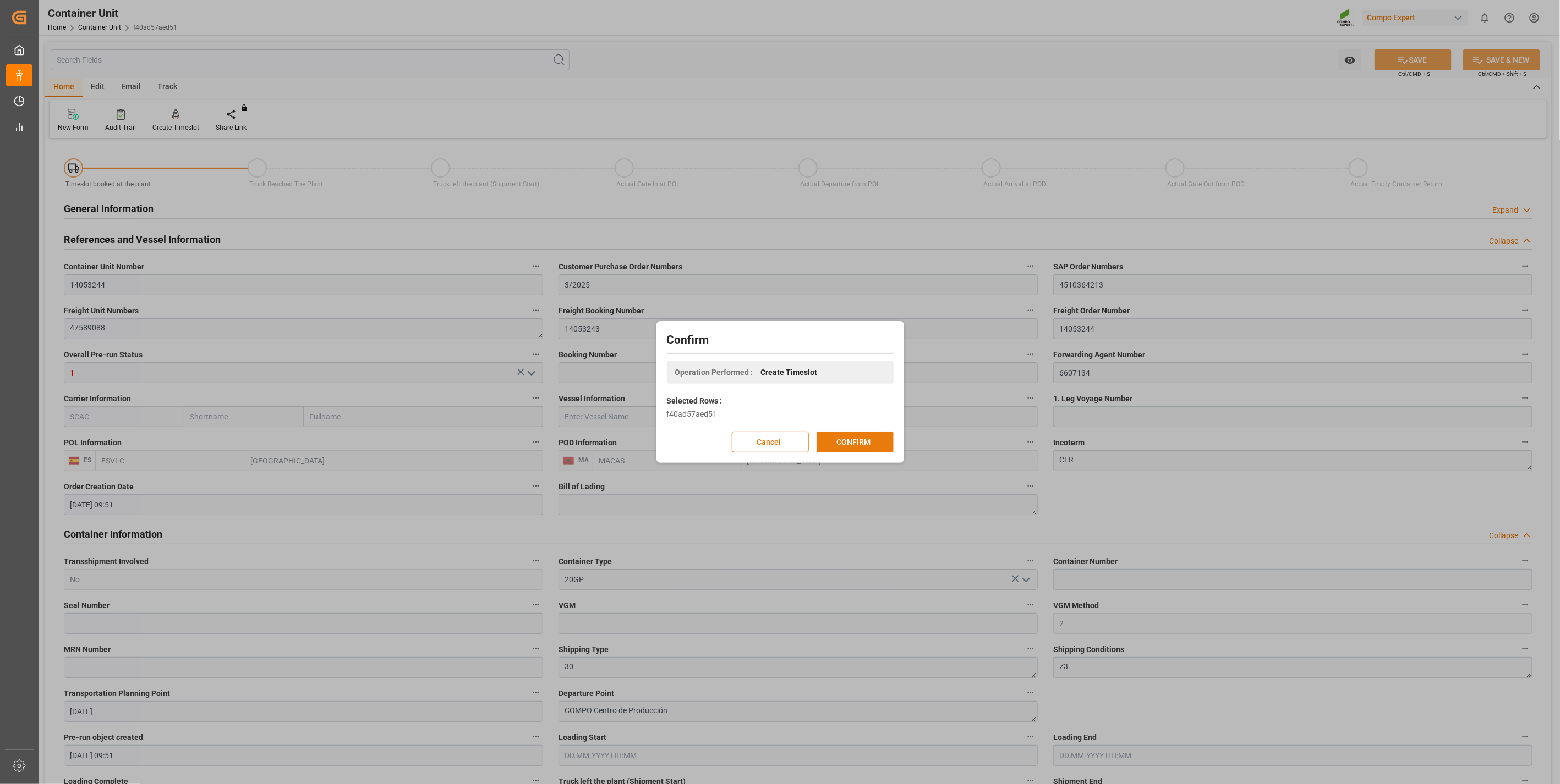
click at [842, 433] on button "CONFIRM" at bounding box center [855, 442] width 77 height 21
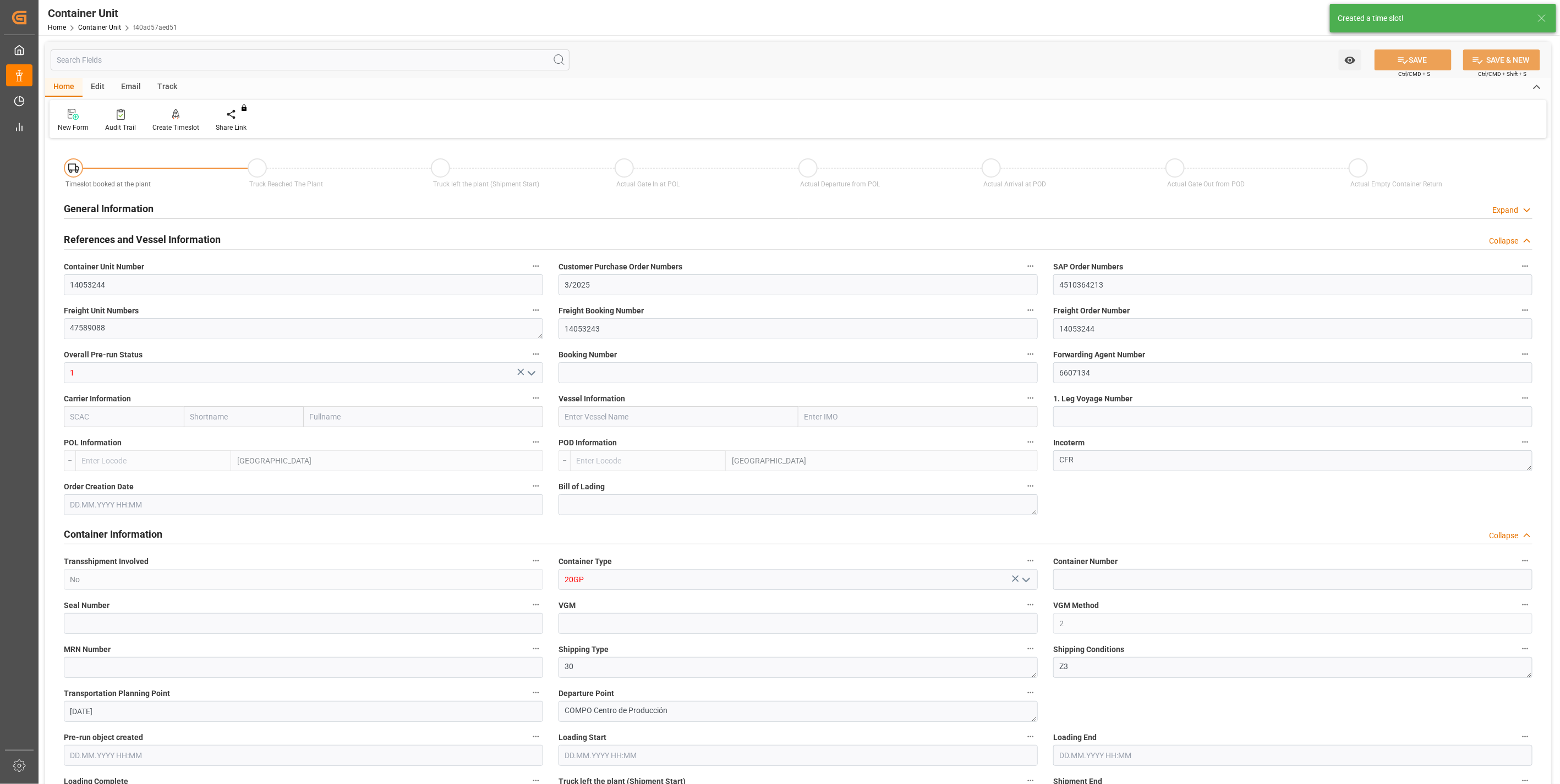
type input "ESVLC"
type input "MACAS"
type input "0"
type input "40"
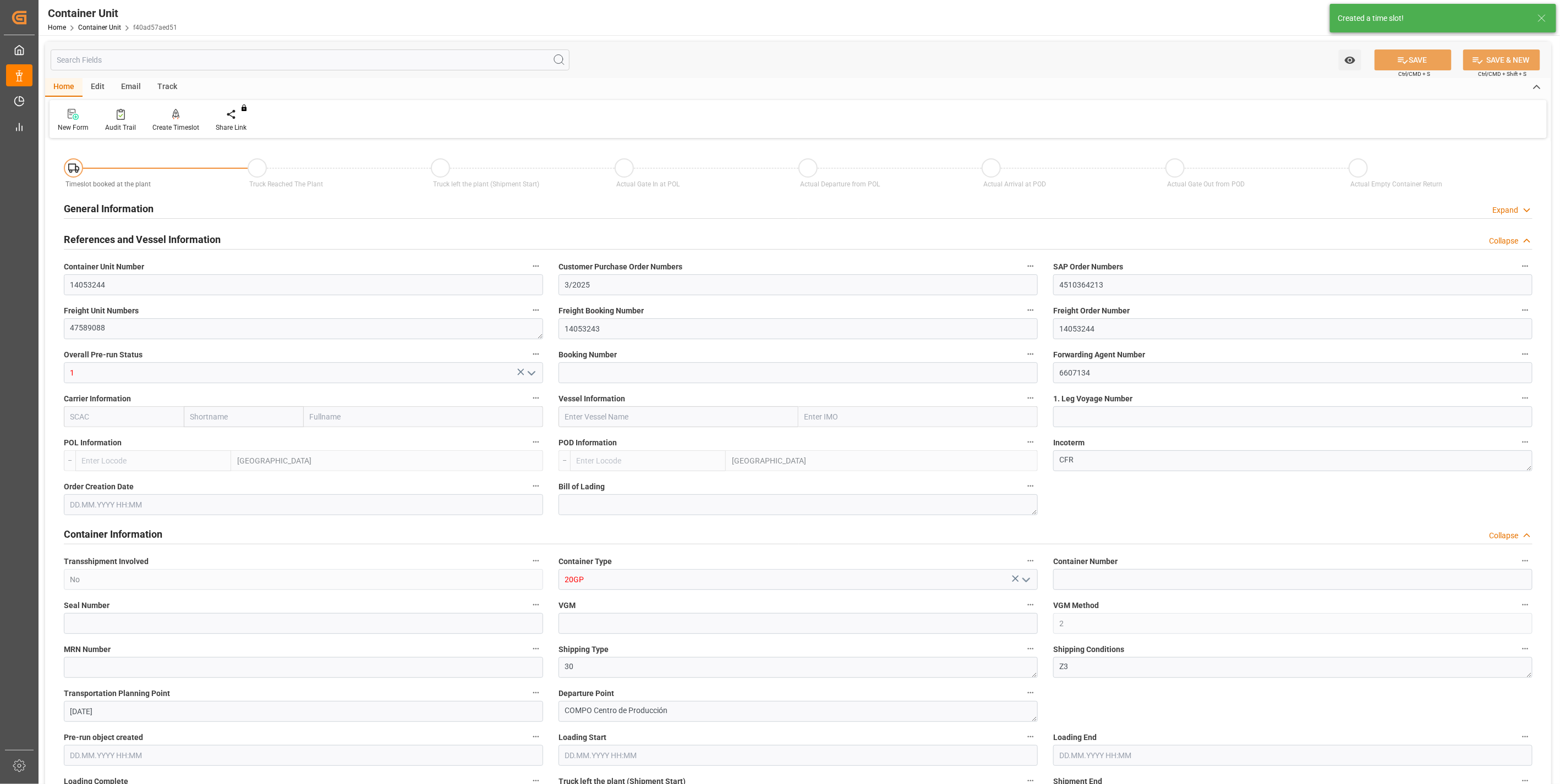
type input "24576"
type input "[DATE] 09:51"
type input "29.09.2025"
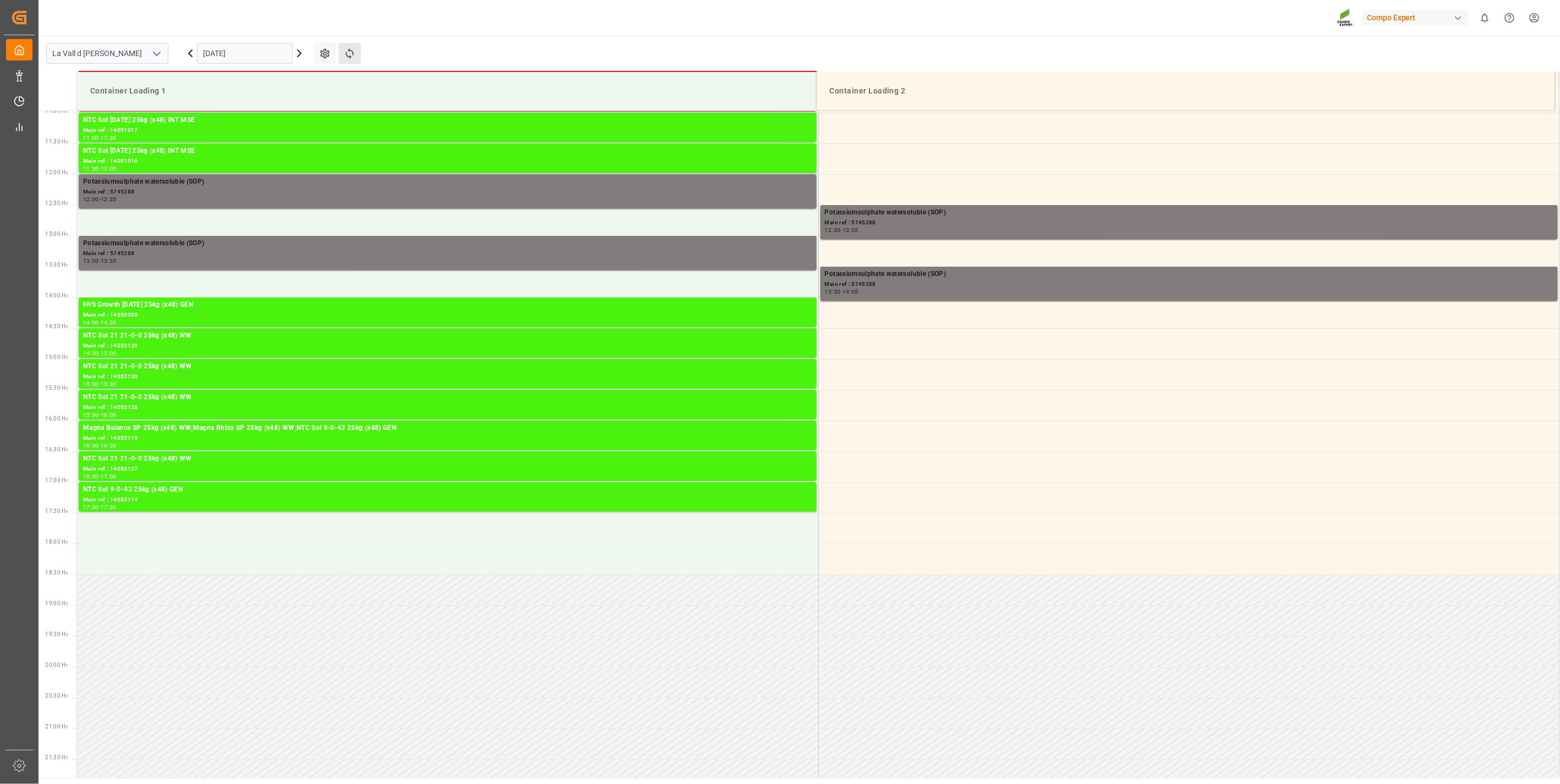
scroll to position [732, 0]
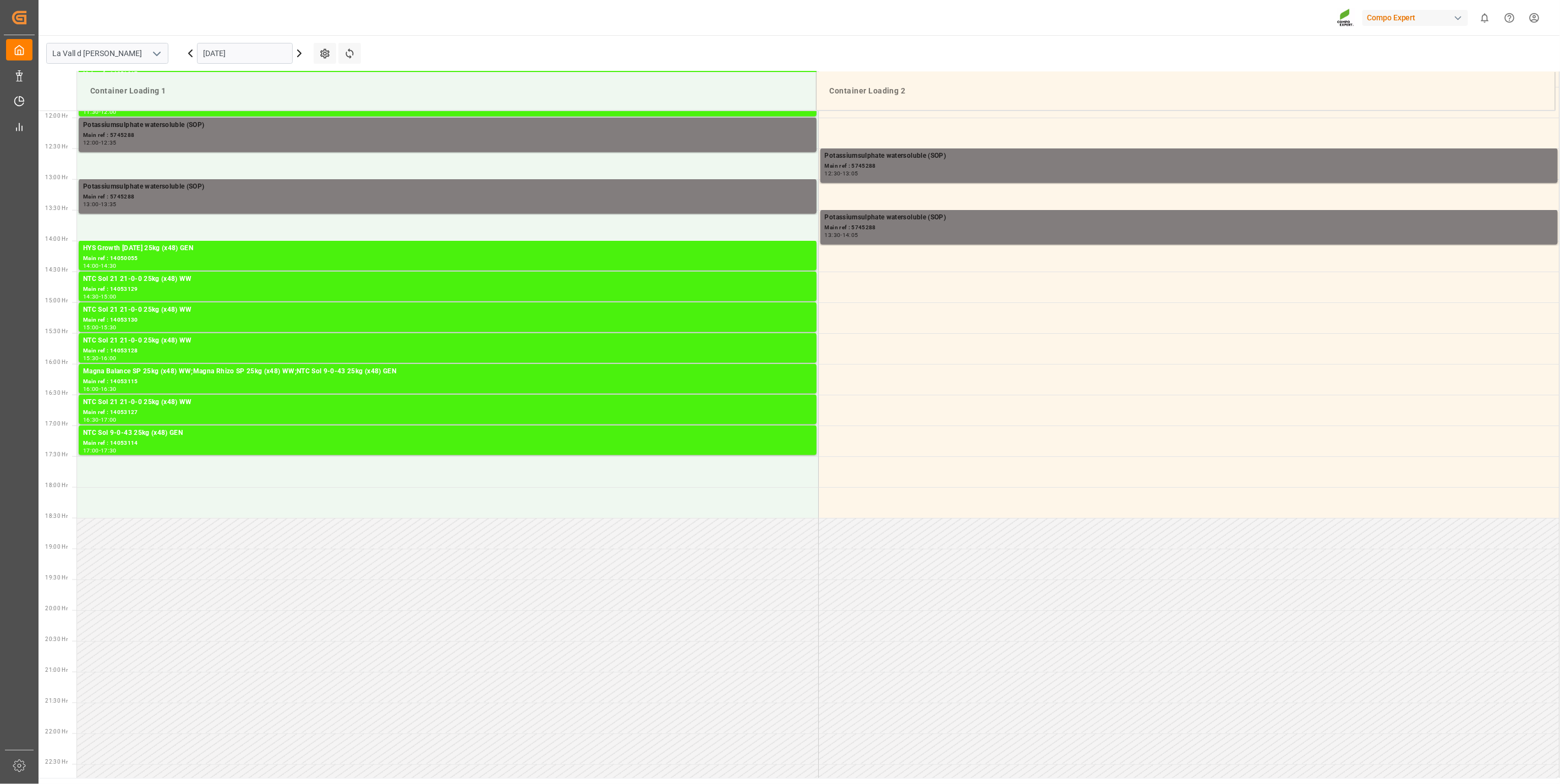
click at [234, 60] on input "[DATE]" at bounding box center [244, 53] width 96 height 21
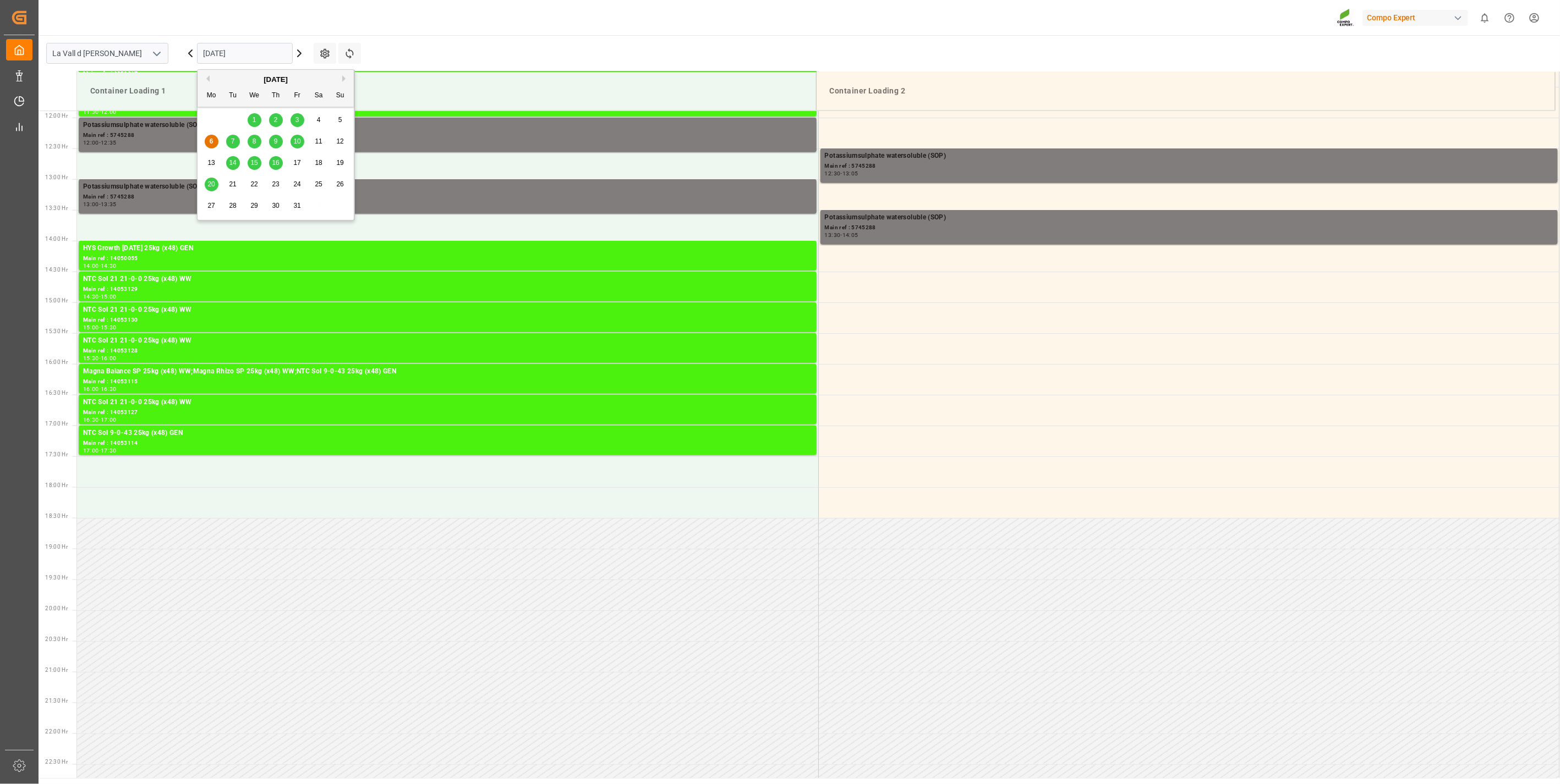
click at [228, 140] on div "7" at bounding box center [233, 142] width 13 height 13
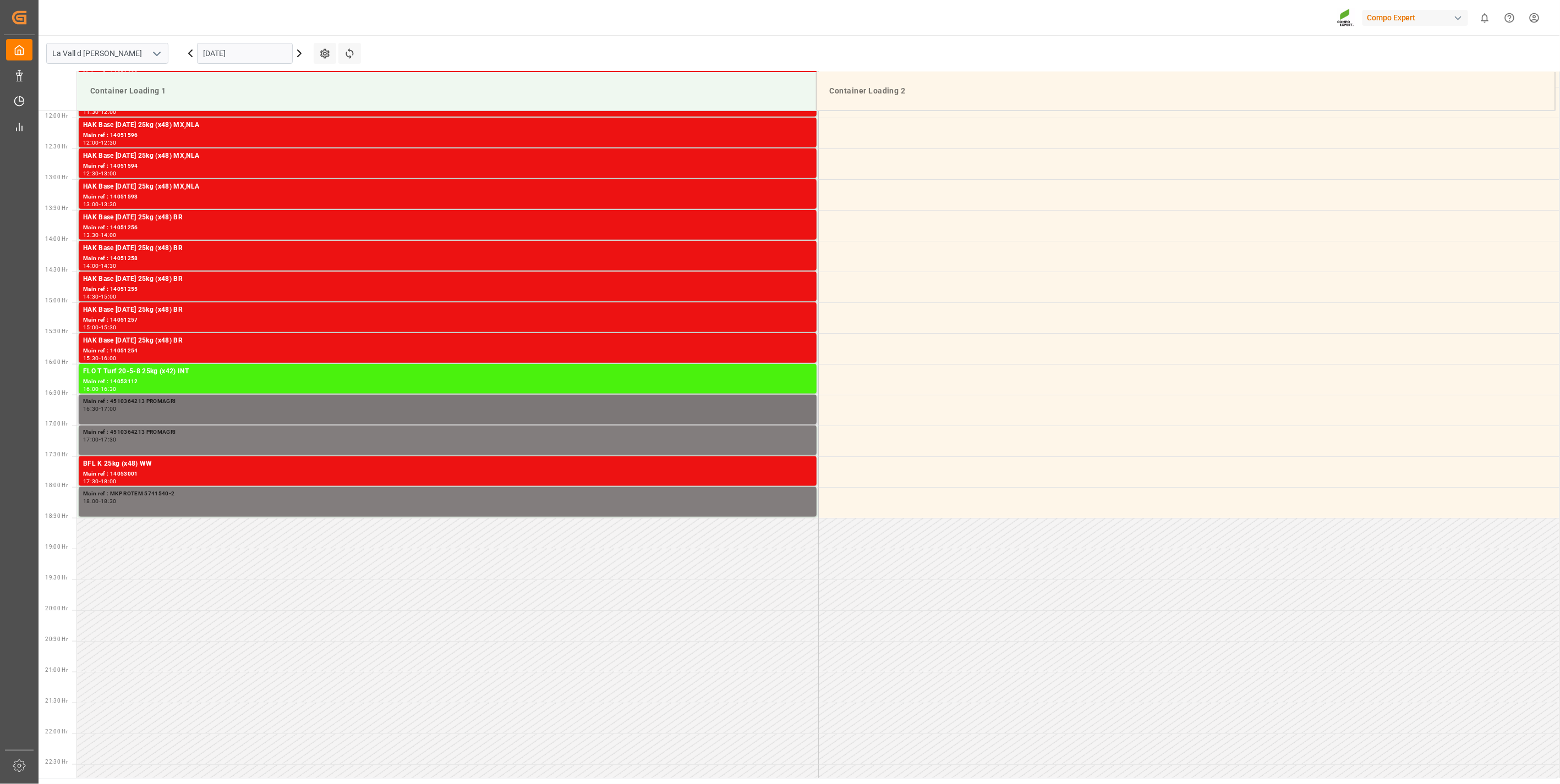
click at [206, 406] on div "16:30 - 17:00" at bounding box center [448, 409] width 729 height 6
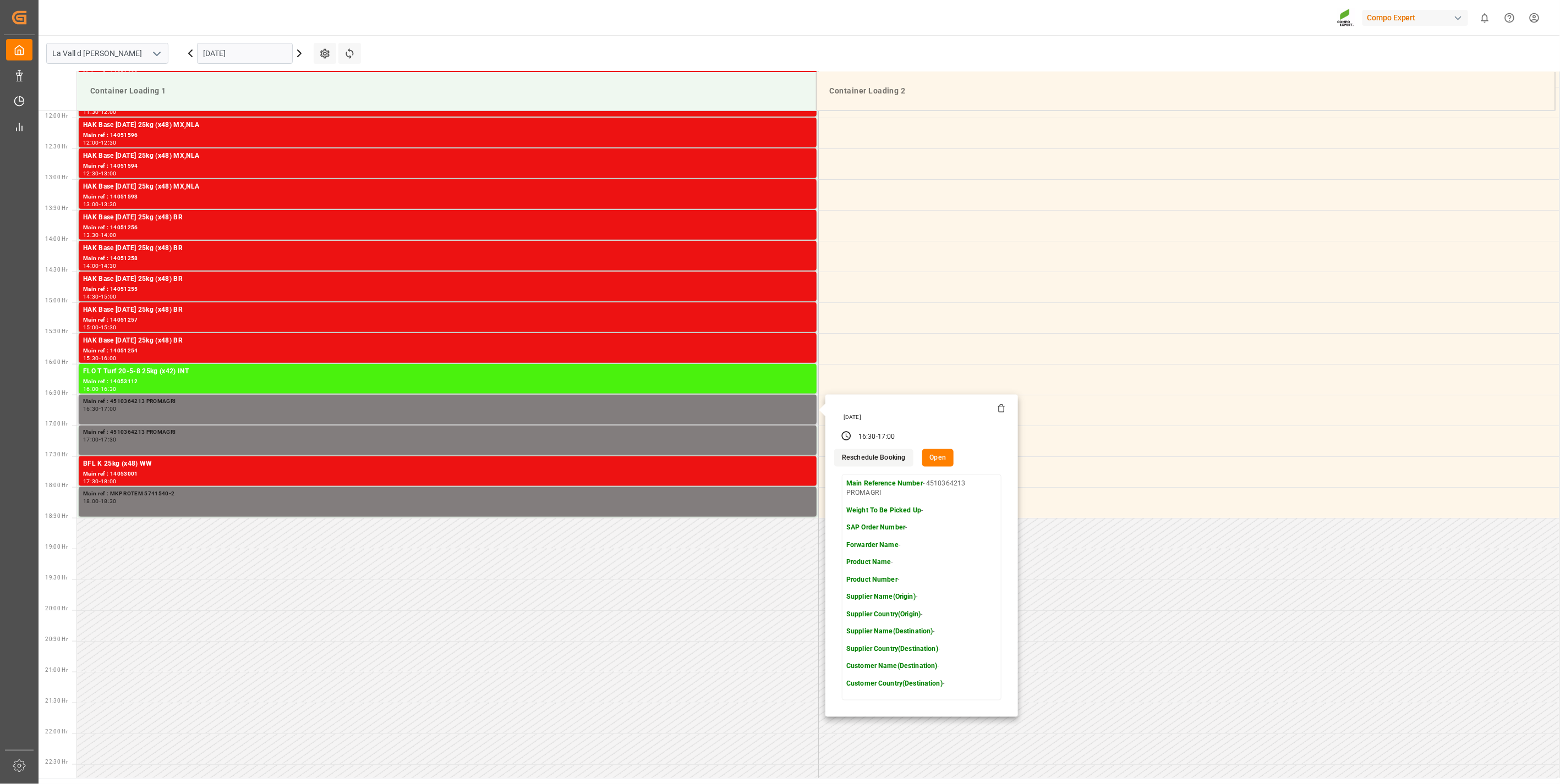
click at [998, 407] on icon at bounding box center [1001, 408] width 9 height 9
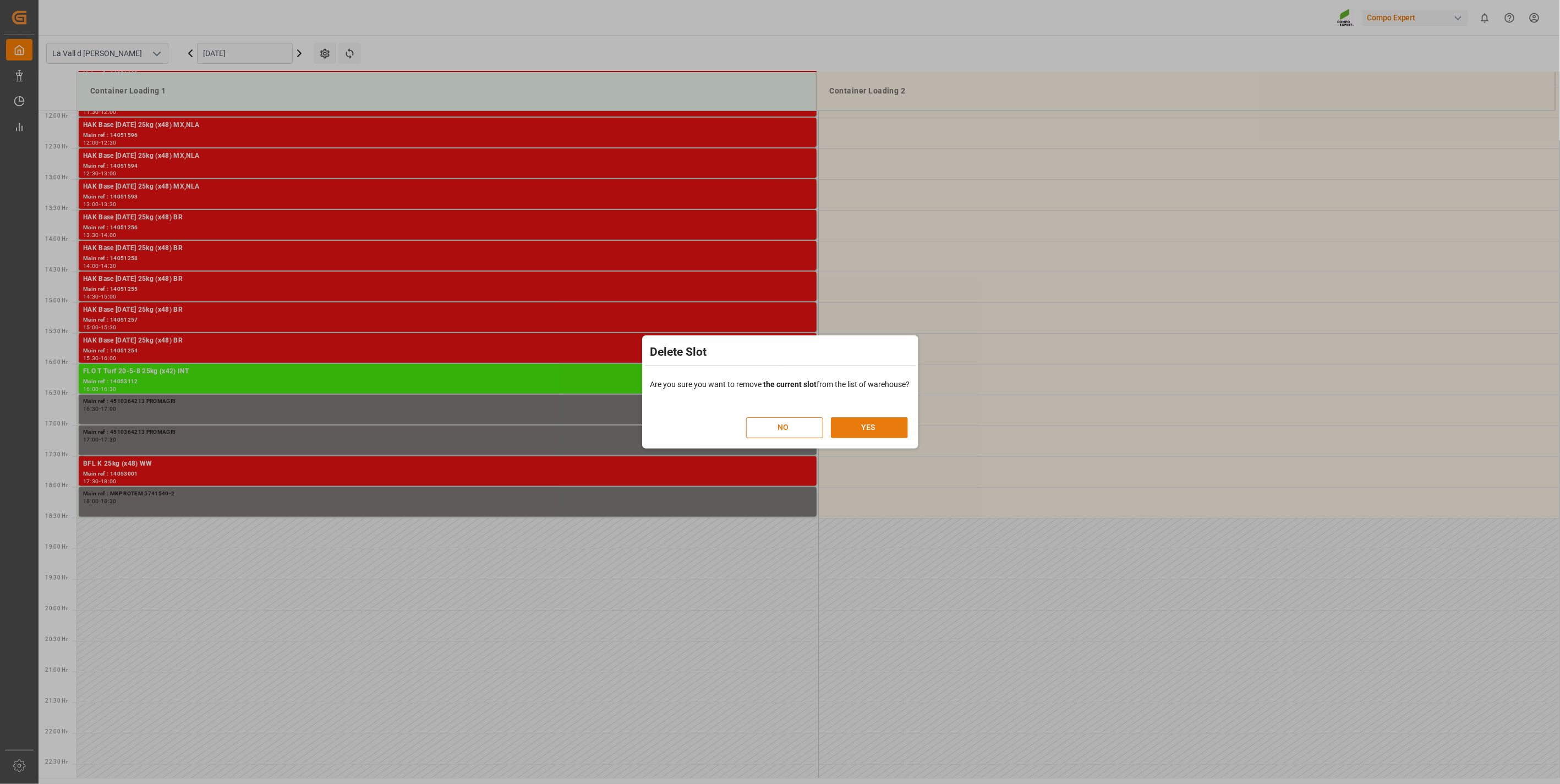
click at [888, 420] on button "YES" at bounding box center [869, 428] width 77 height 21
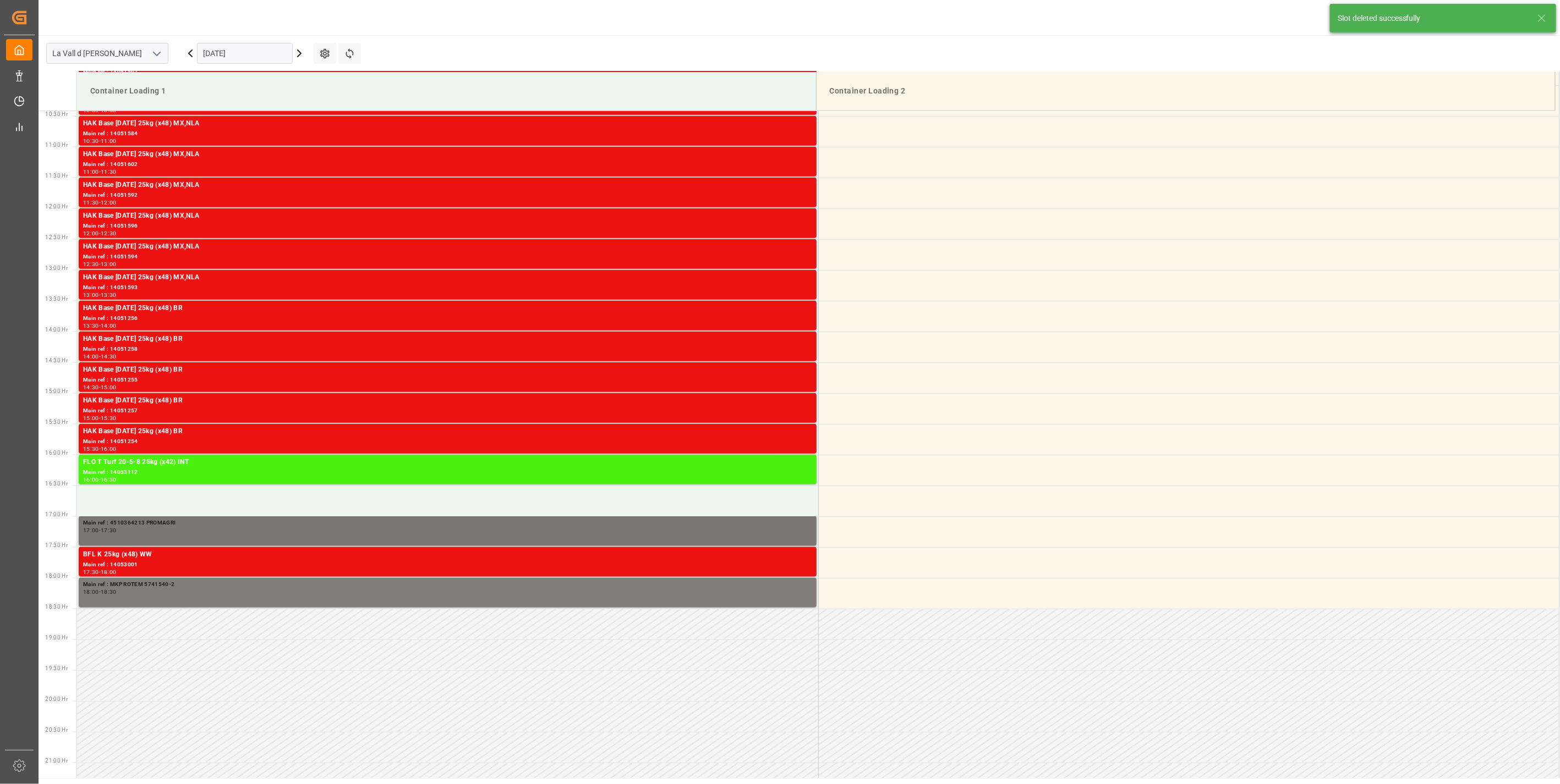
scroll to position [811, 0]
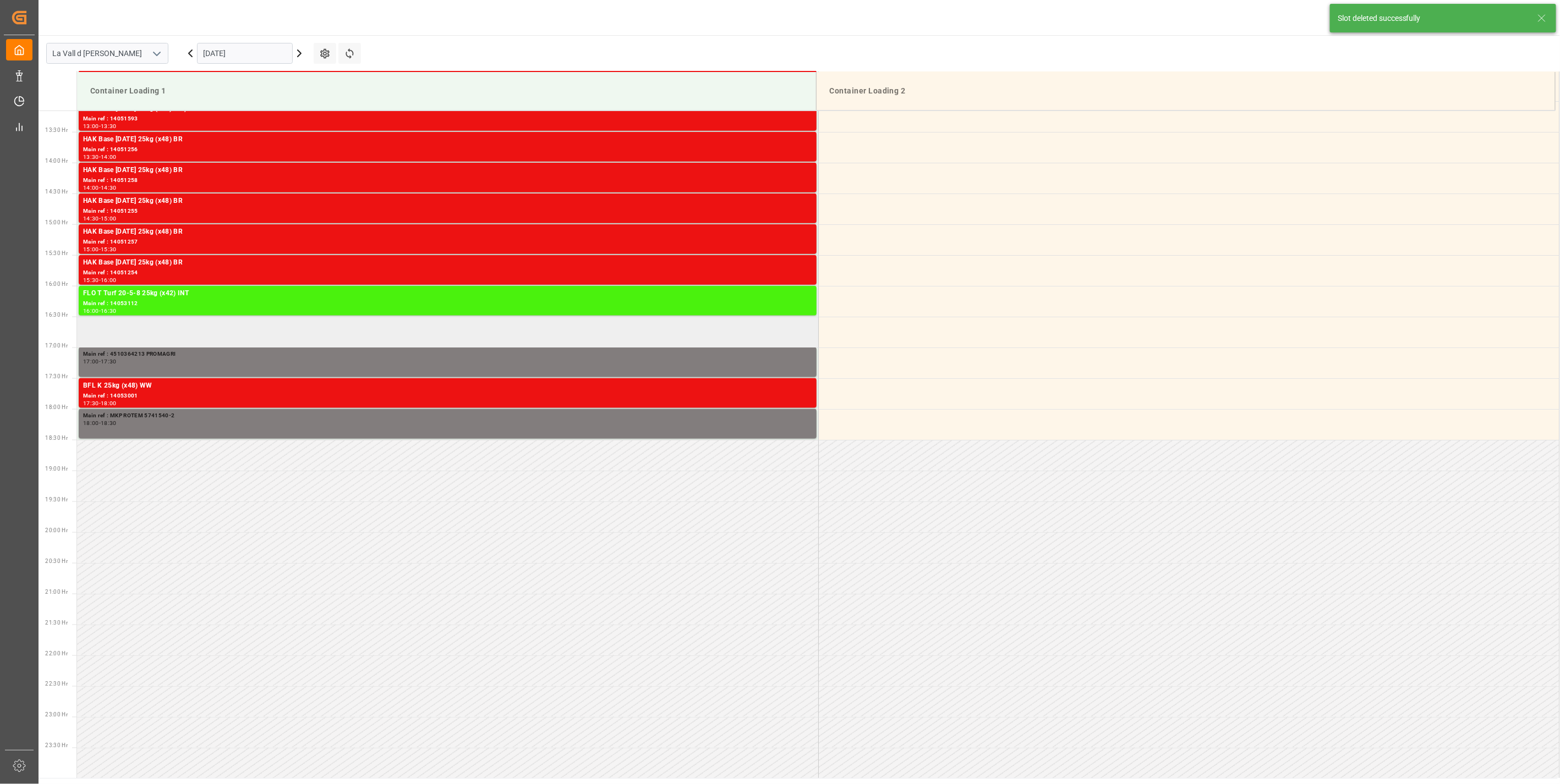
drag, startPoint x: 182, startPoint y: 316, endPoint x: 186, endPoint y: 327, distance: 11.7
click at [186, 327] on td at bounding box center [447, 332] width 742 height 30
click at [188, 329] on td at bounding box center [447, 332] width 742 height 30
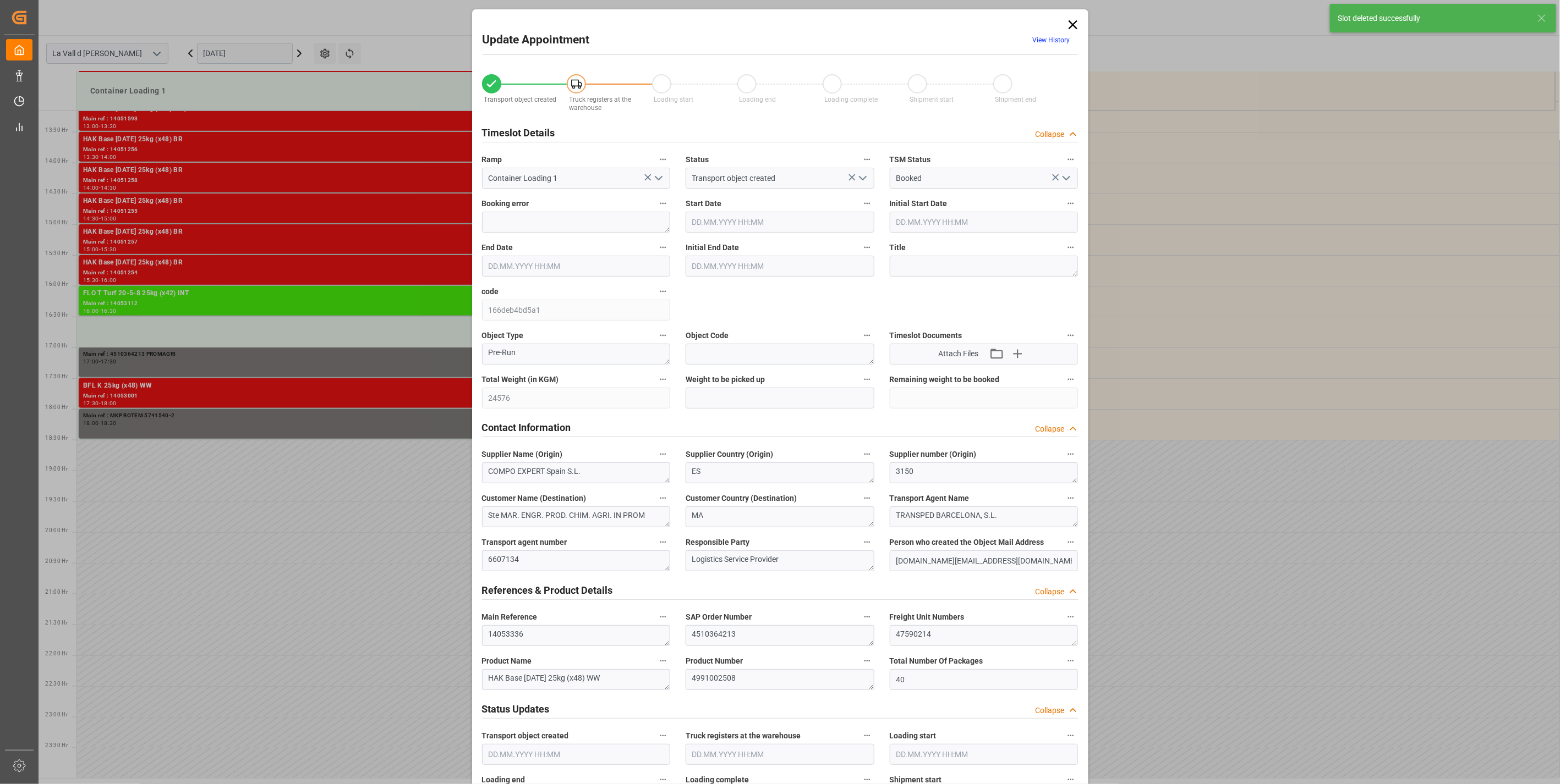
type input "07.10.2025 16:30"
type input "[DATE] 17:00"
type input "03.10.2025 08:58"
type input "[DATE] 10:39"
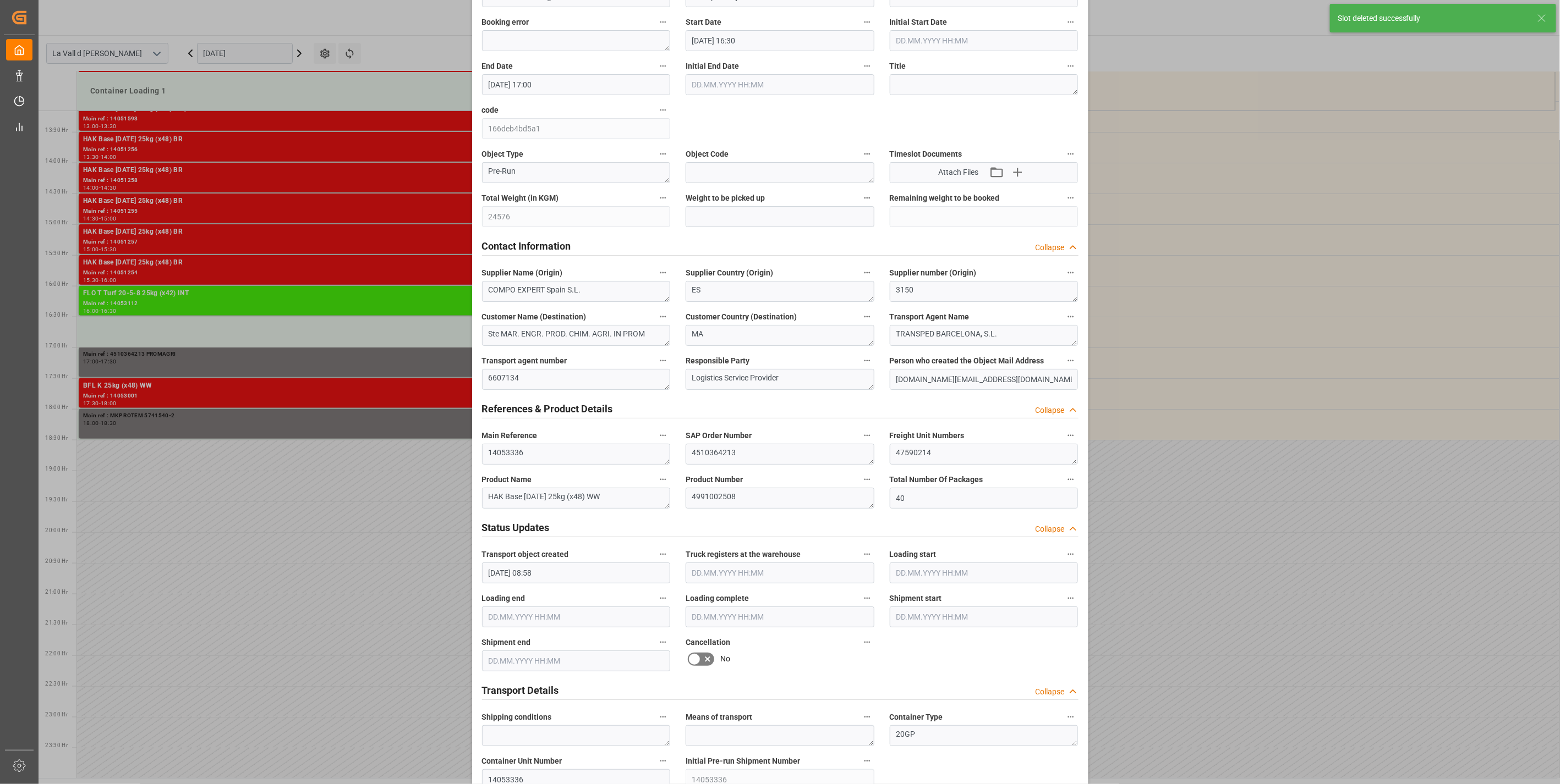
scroll to position [244, 0]
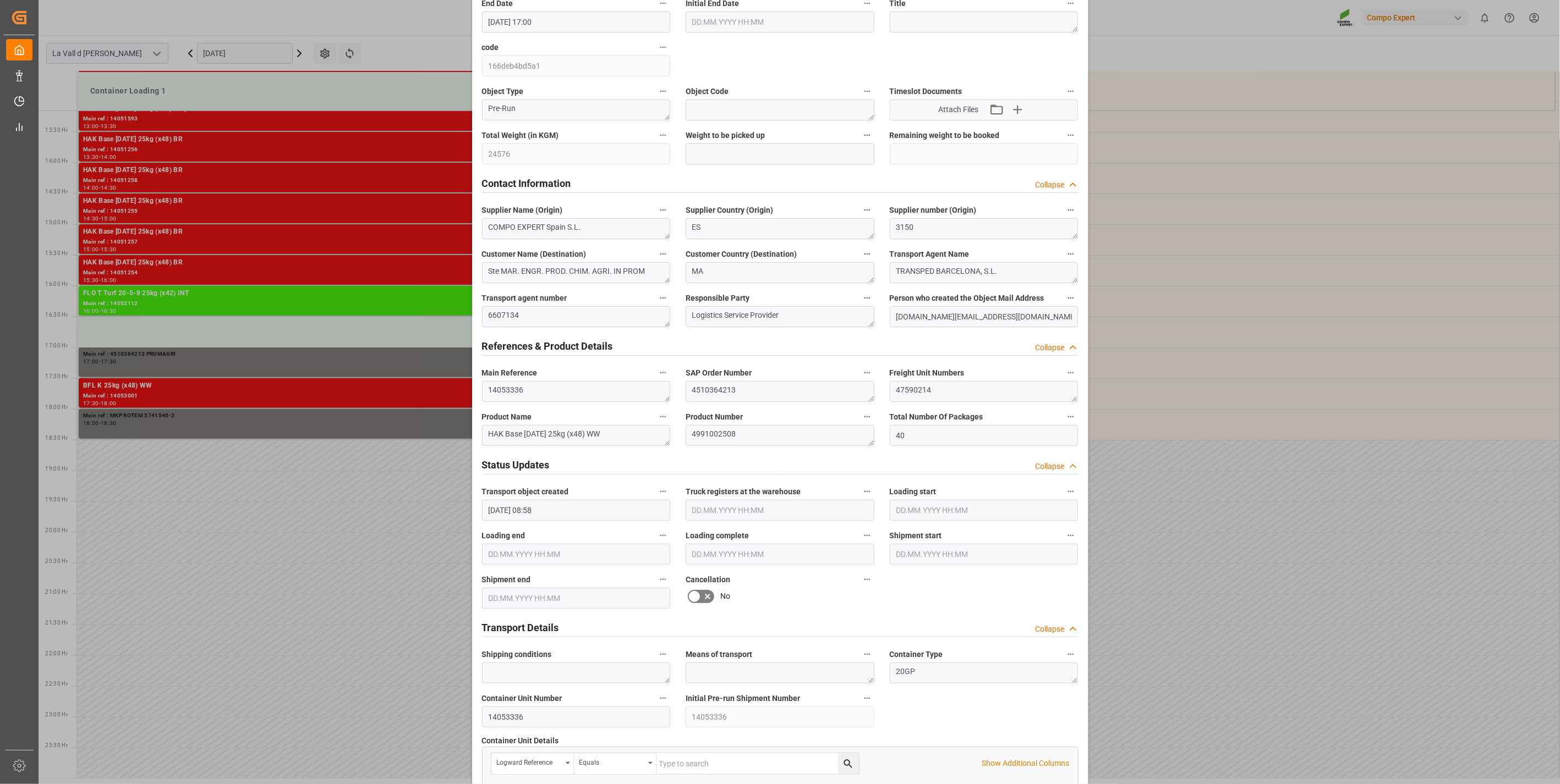
click at [463, 165] on div "Update Appointment View History Transport object created Truck registers at the…" at bounding box center [780, 392] width 1560 height 784
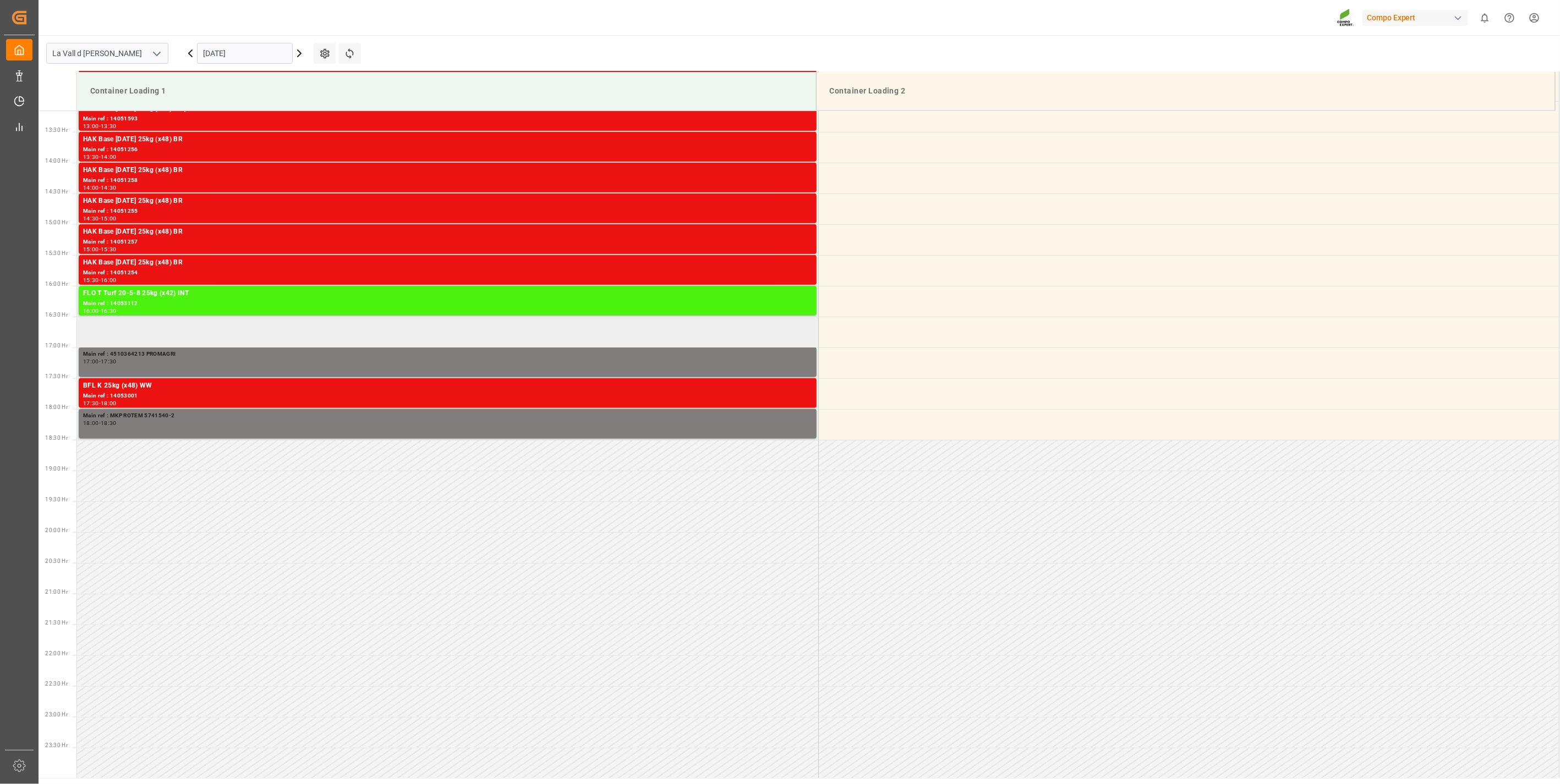
click at [469, 334] on td at bounding box center [447, 332] width 742 height 30
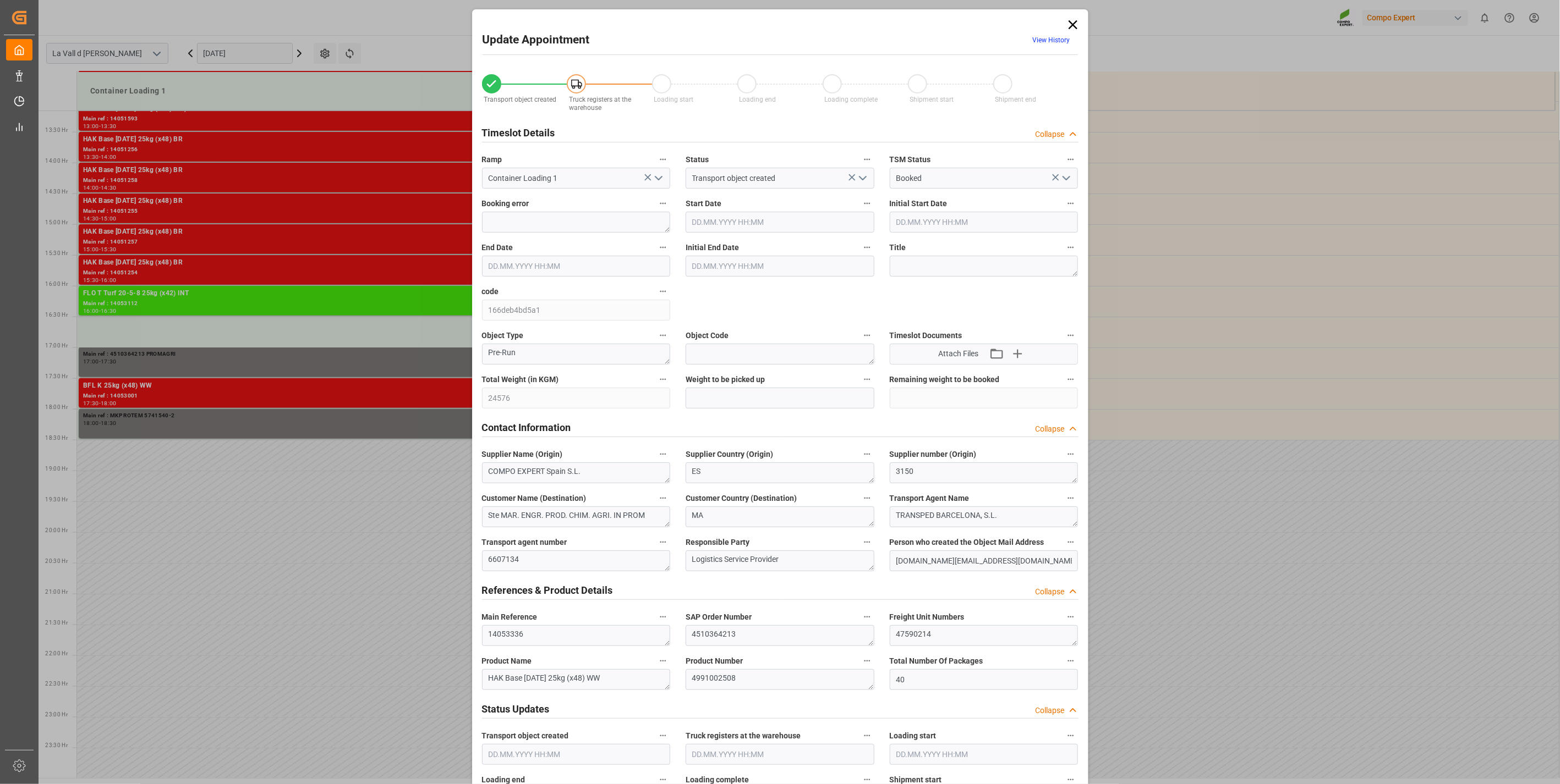
type input "07.10.2025 16:30"
type input "[DATE] 17:00"
type input "03.10.2025 08:58"
type input "[DATE] 10:39"
click at [486, 413] on div "Transport object created Truck registers at the warehouse Loading start Loading…" at bounding box center [780, 769] width 611 height 1412
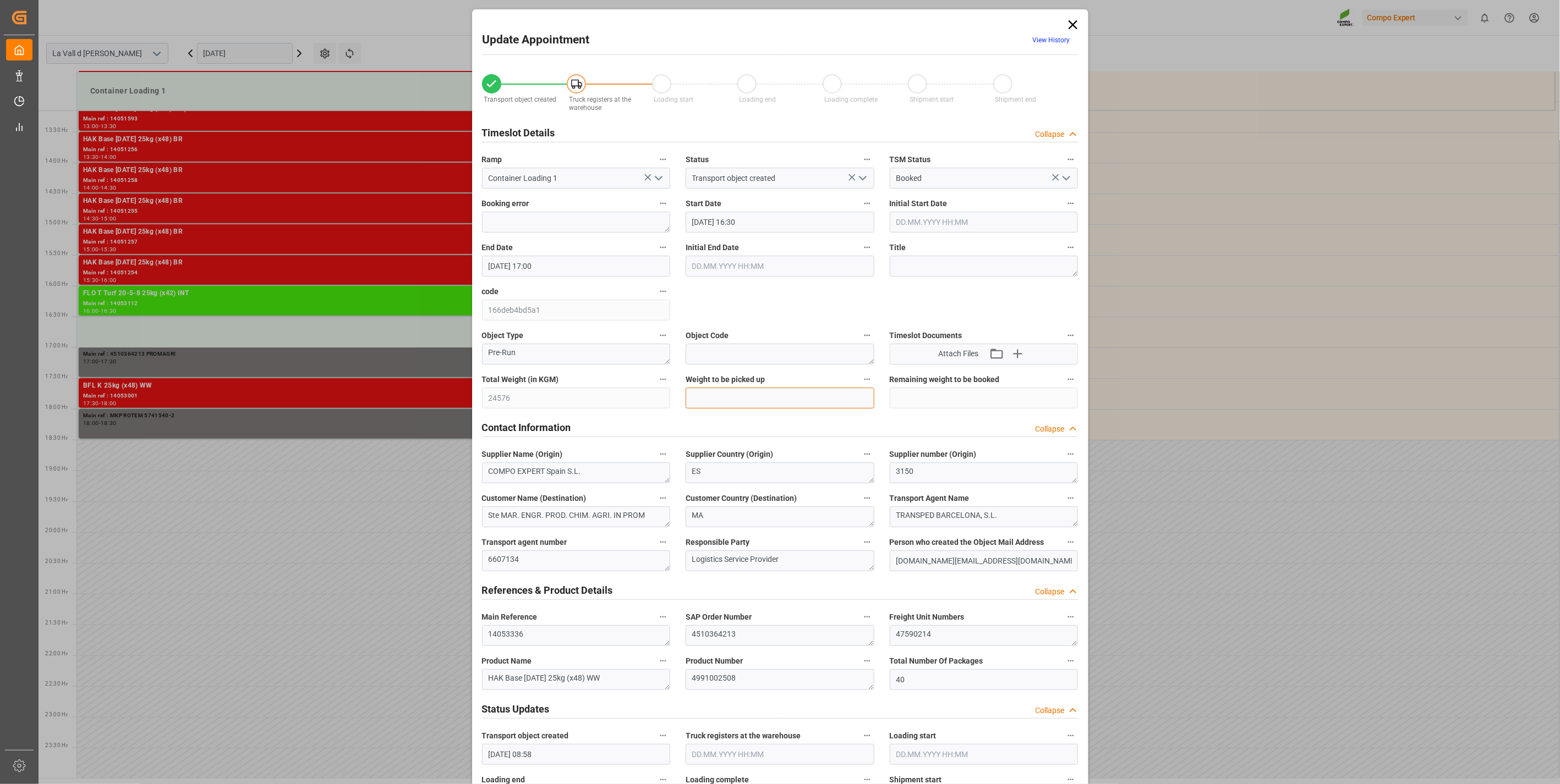
drag, startPoint x: 486, startPoint y: 413, endPoint x: 715, endPoint y: 402, distance: 229.3
click at [715, 402] on input "text" at bounding box center [780, 399] width 189 height 21
paste input "24576"
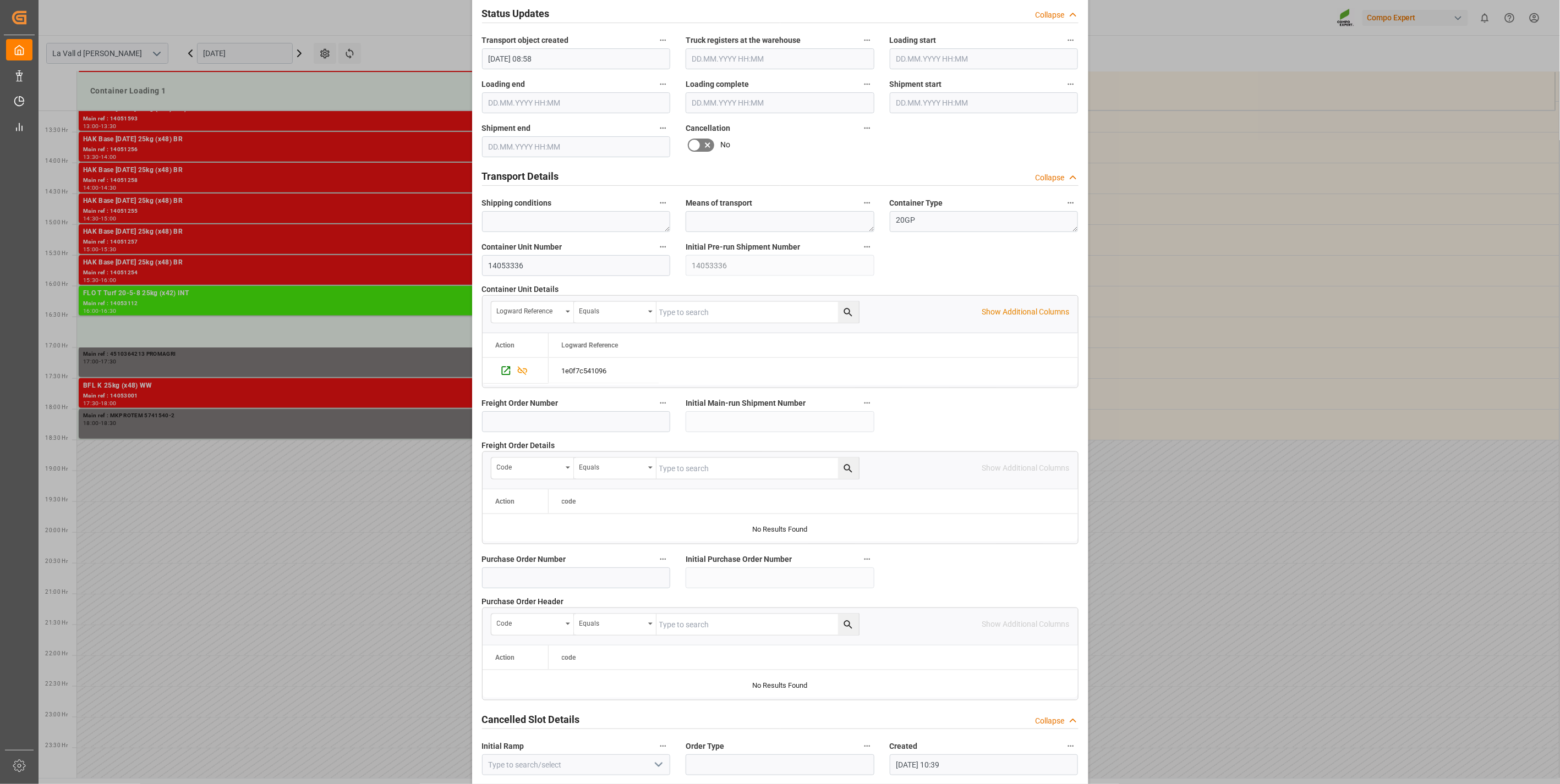
scroll to position [743, 0]
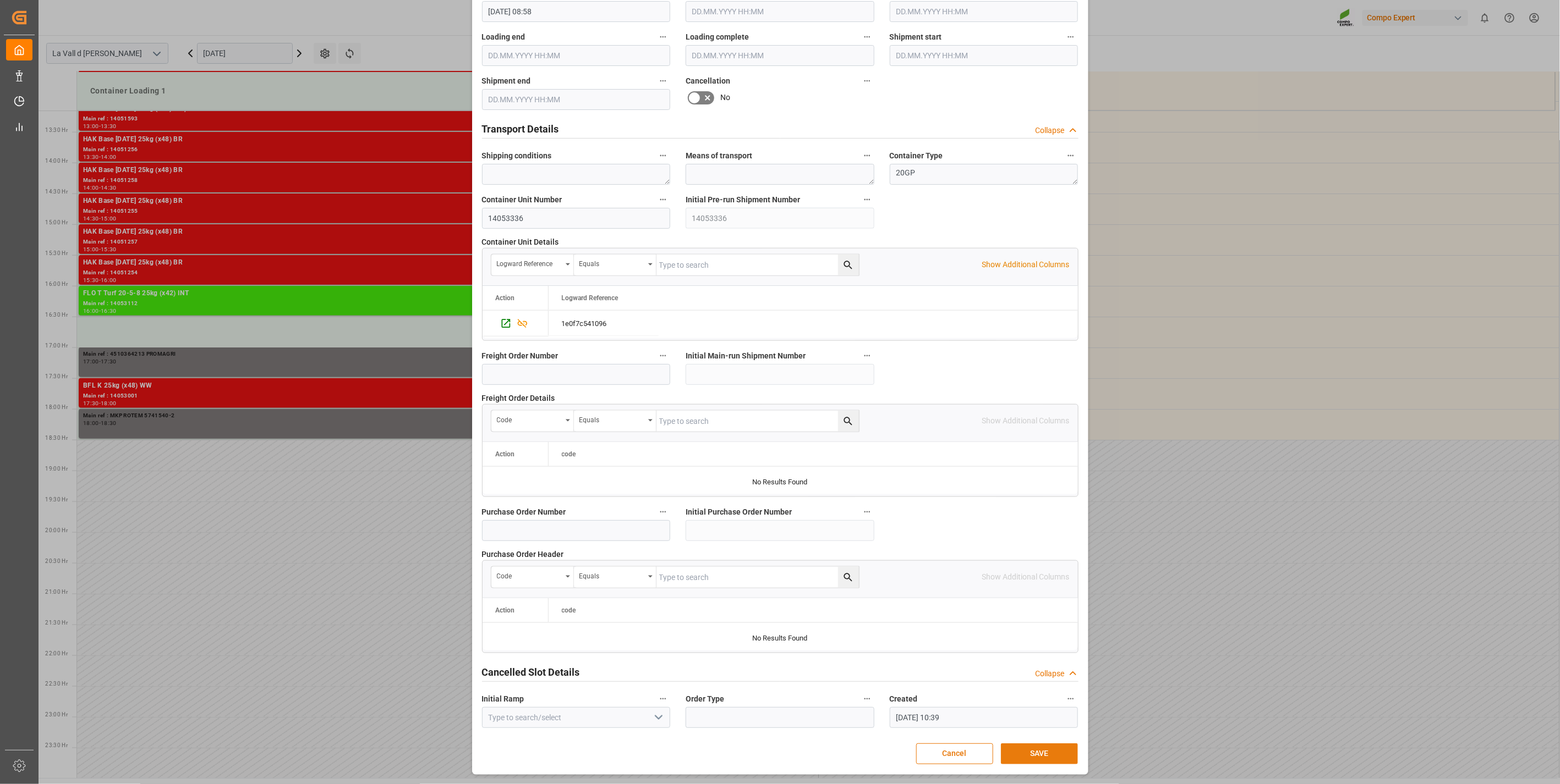
type input "24576"
click at [1035, 749] on div "Update Appointment View History Transport object created Truck registers at the…" at bounding box center [780, 21] width 611 height 1503
click at [1035, 749] on button "SAVE" at bounding box center [1039, 755] width 77 height 21
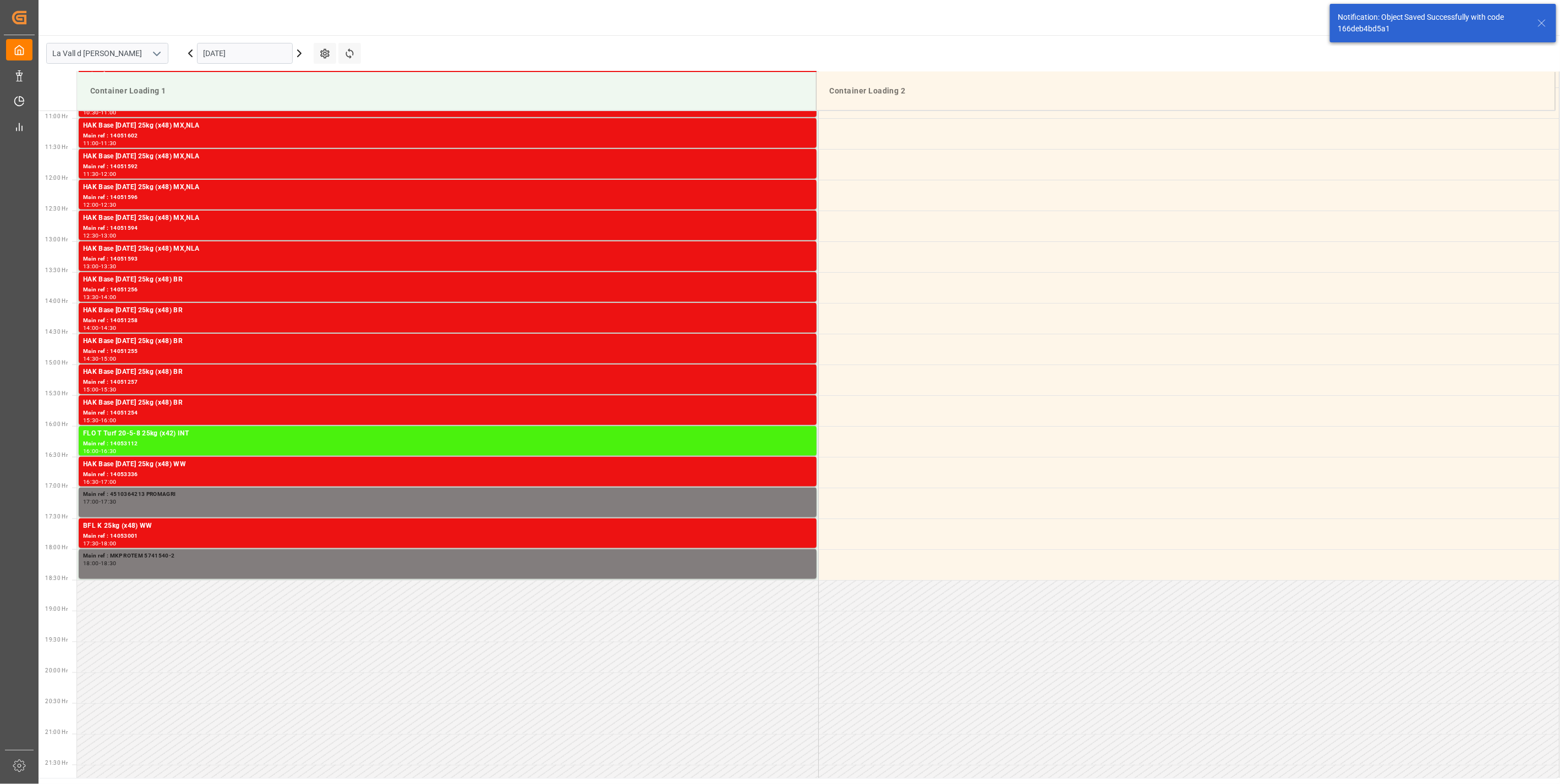
scroll to position [811, 0]
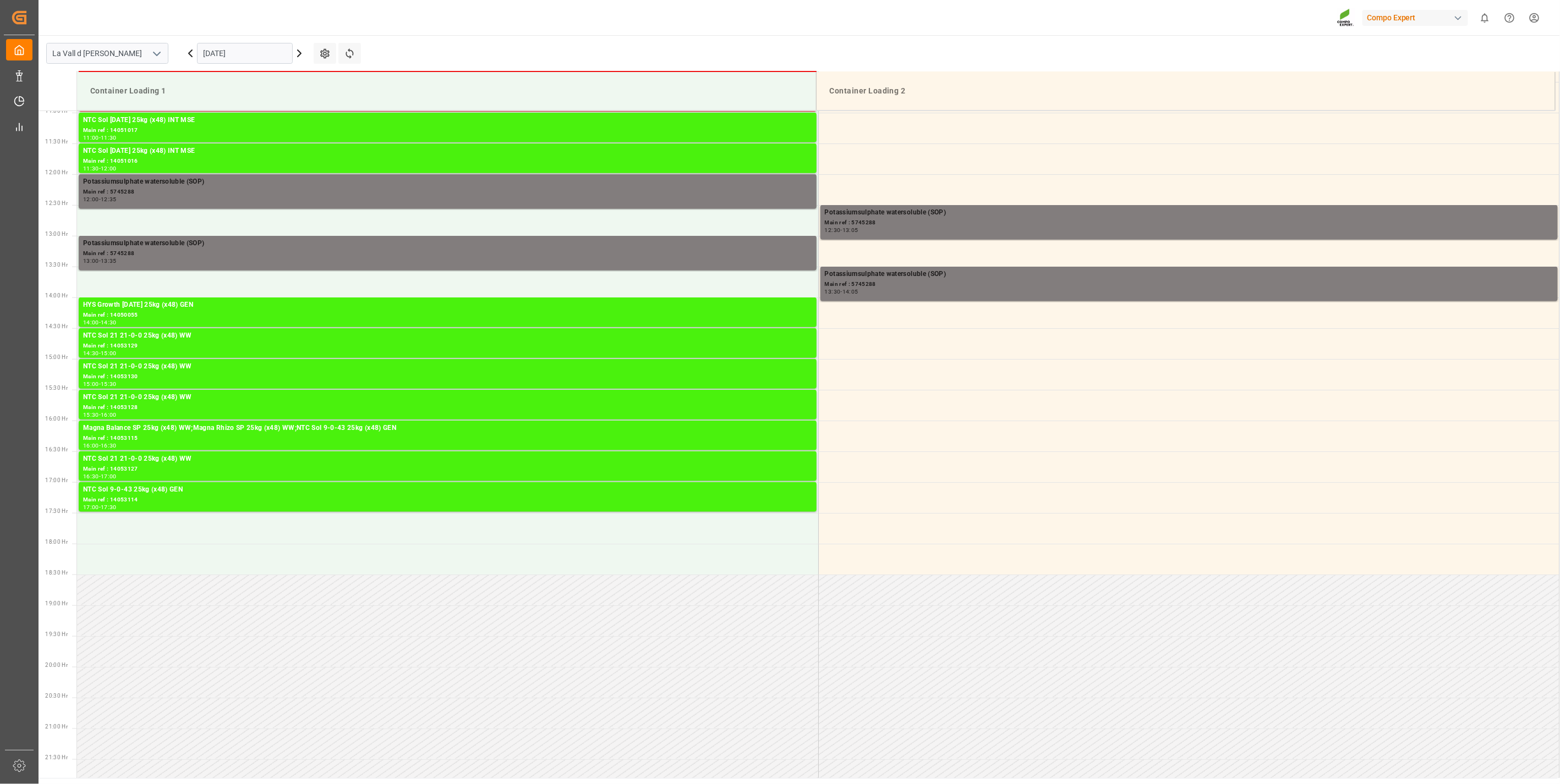
scroll to position [732, 0]
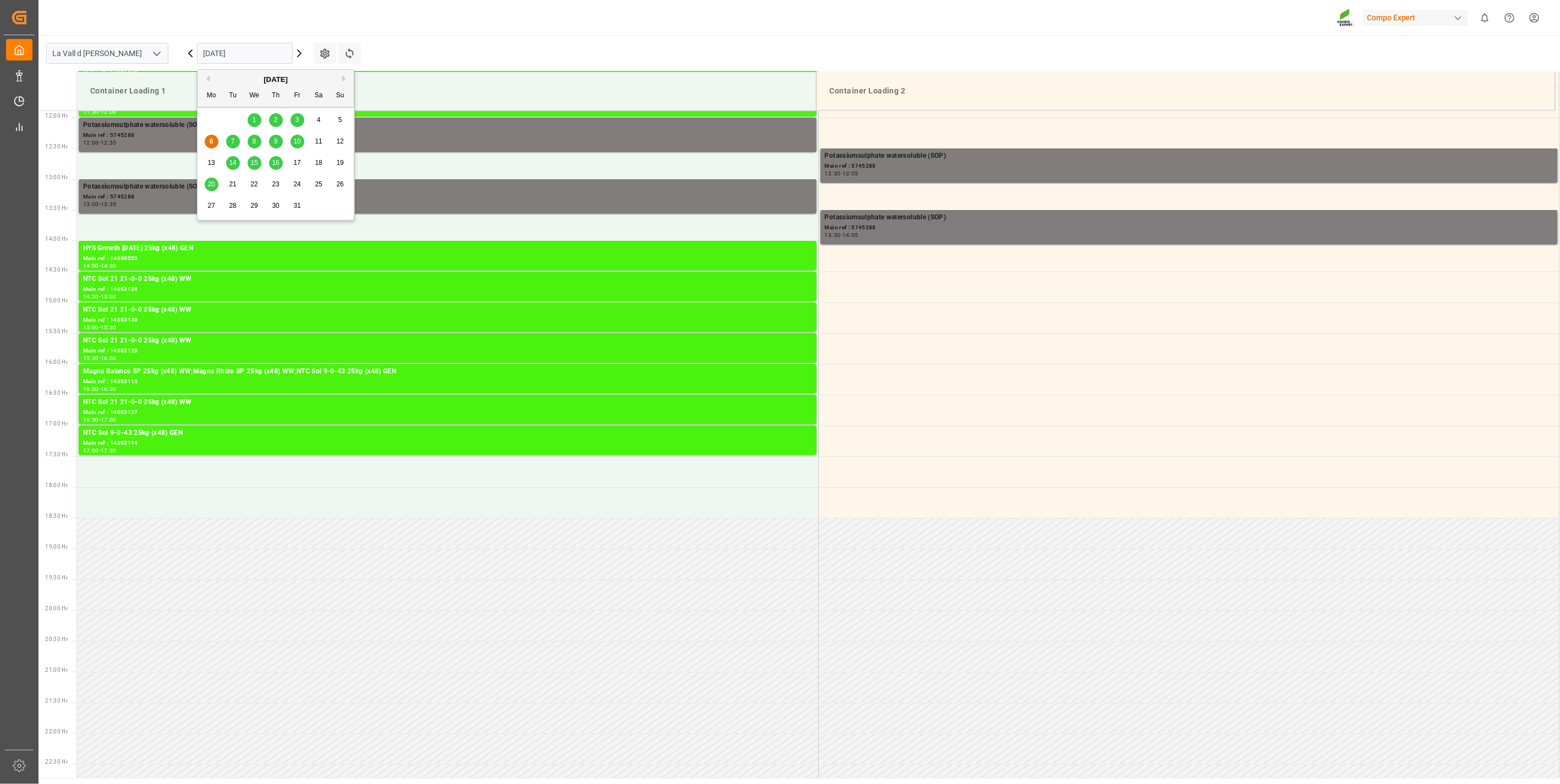
click at [226, 58] on input "[DATE]" at bounding box center [244, 53] width 96 height 21
click at [235, 143] on span "7" at bounding box center [233, 141] width 4 height 8
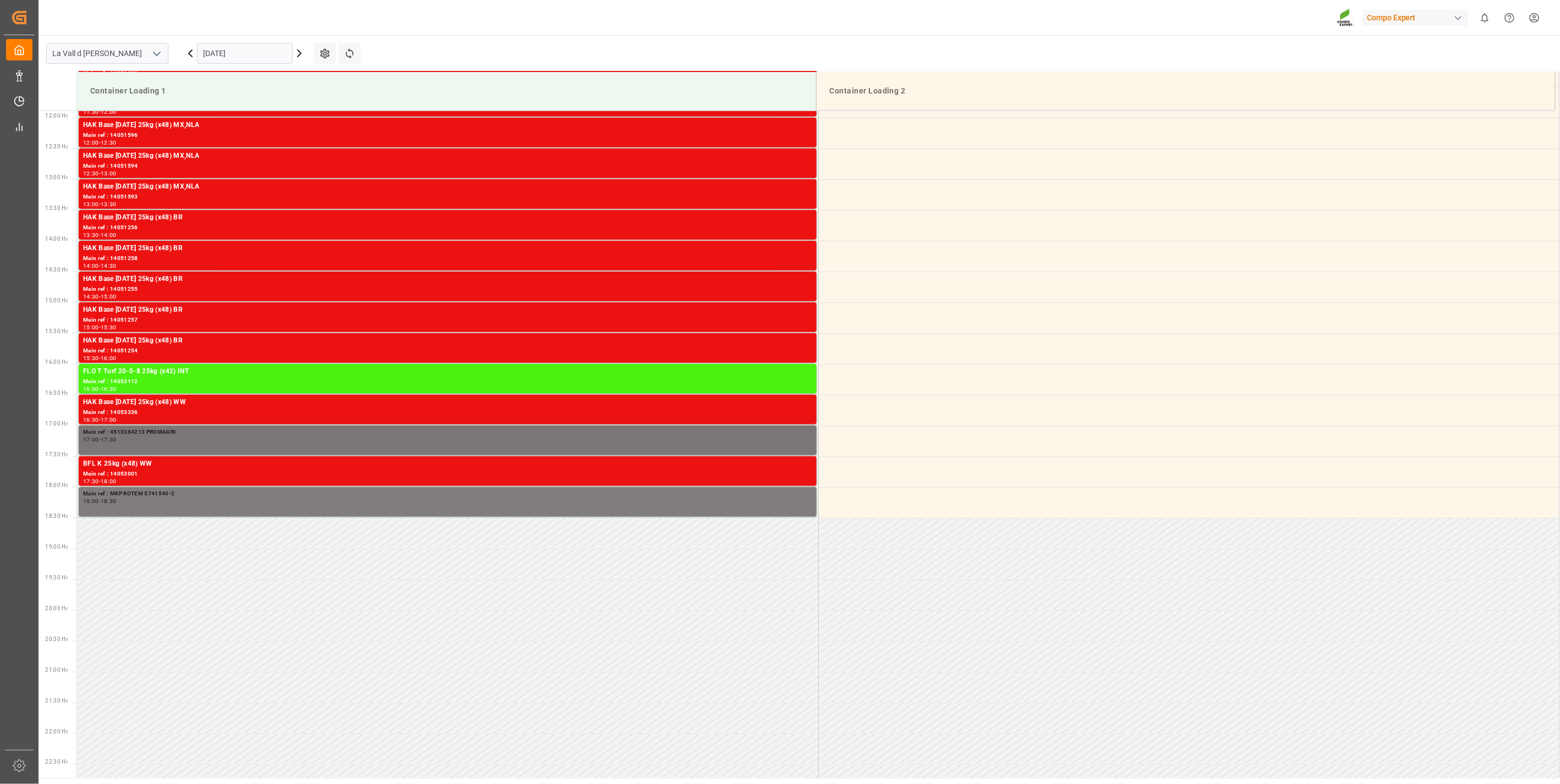
click at [213, 431] on div "Main ref : 4510364213 PROMAGRI" at bounding box center [448, 433] width 729 height 9
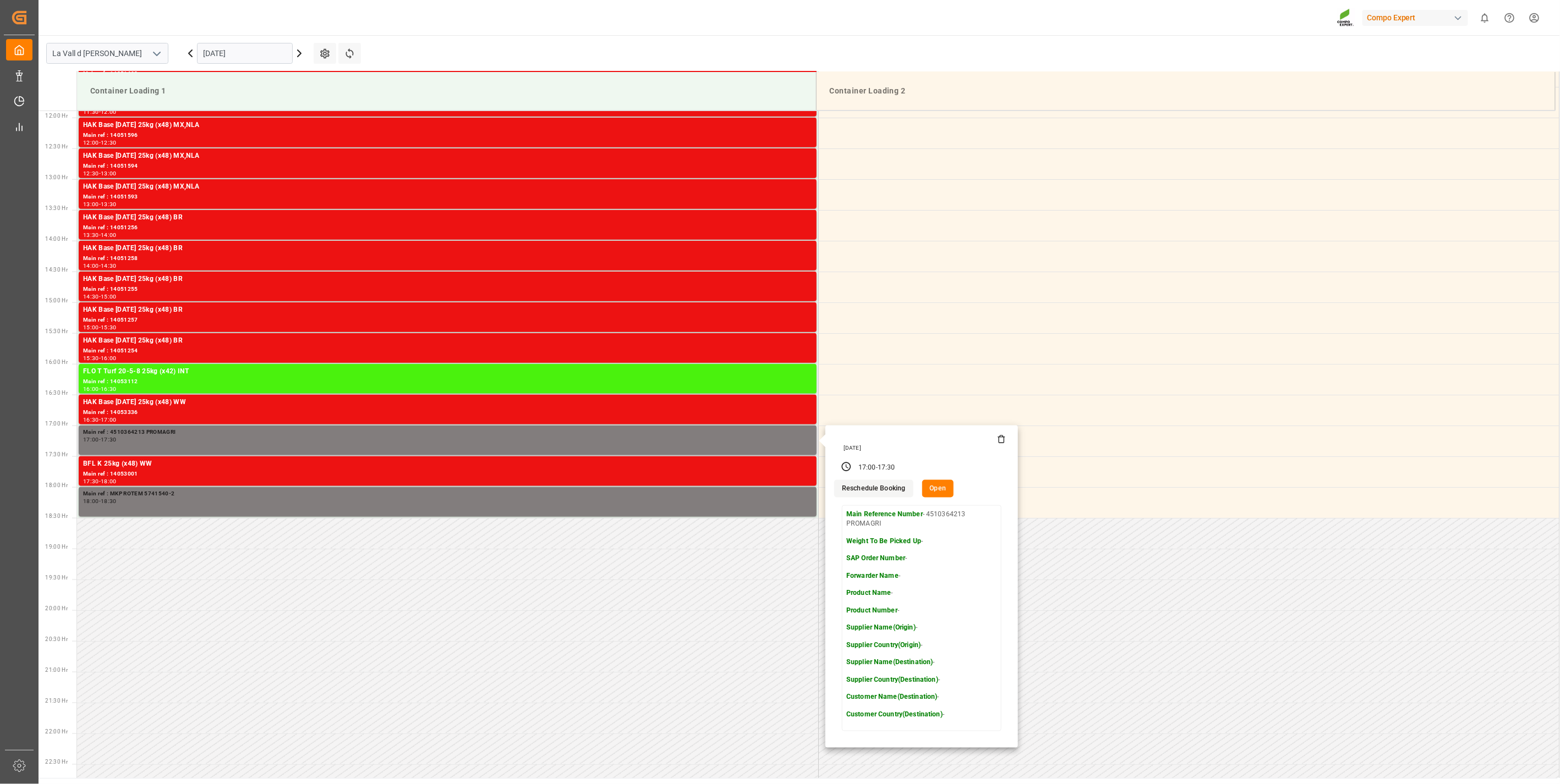
click at [998, 443] on div at bounding box center [1001, 439] width 9 height 9
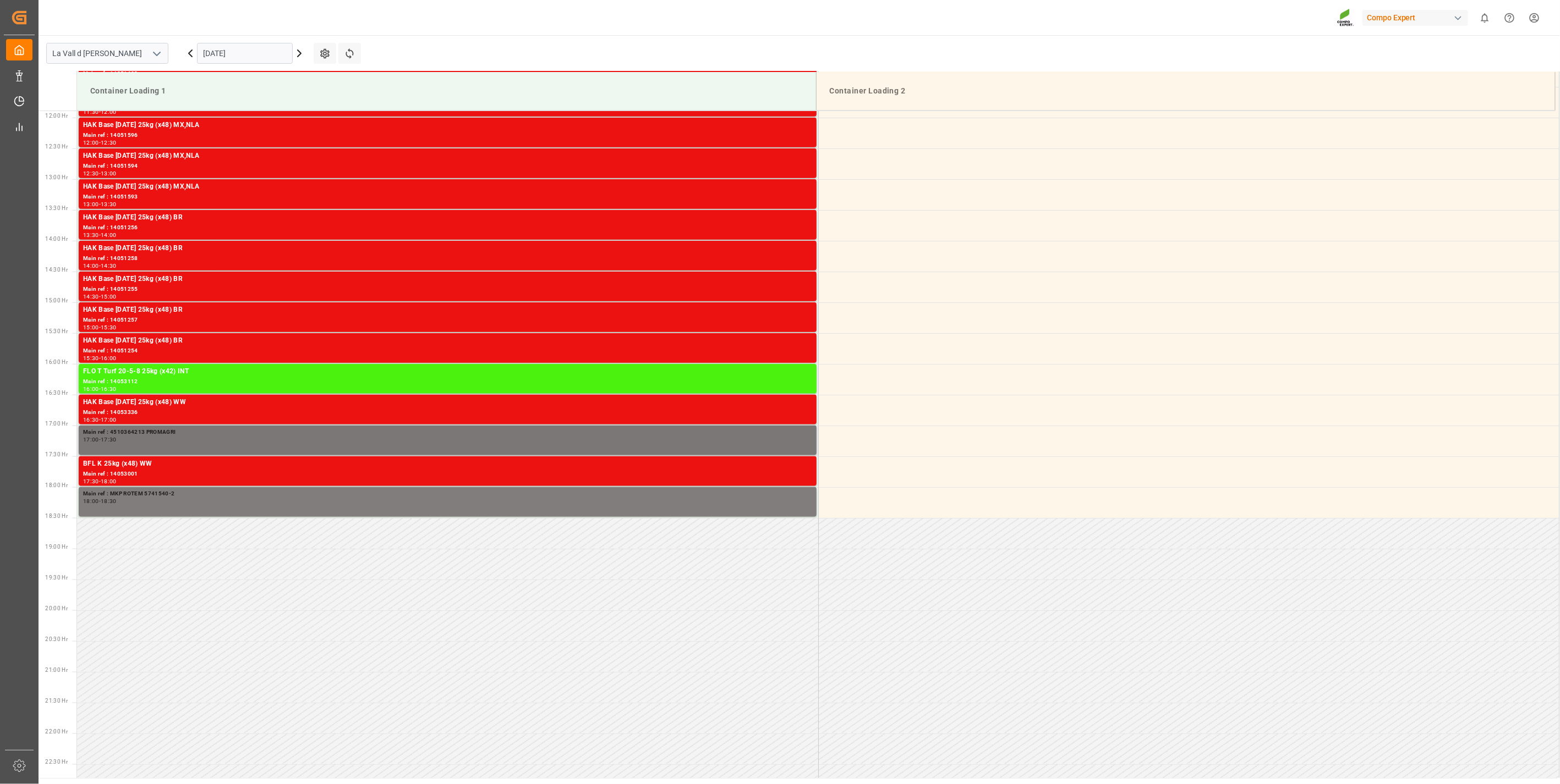
click at [197, 435] on div "Main ref : 4510364213 PROMAGRI" at bounding box center [448, 433] width 729 height 9
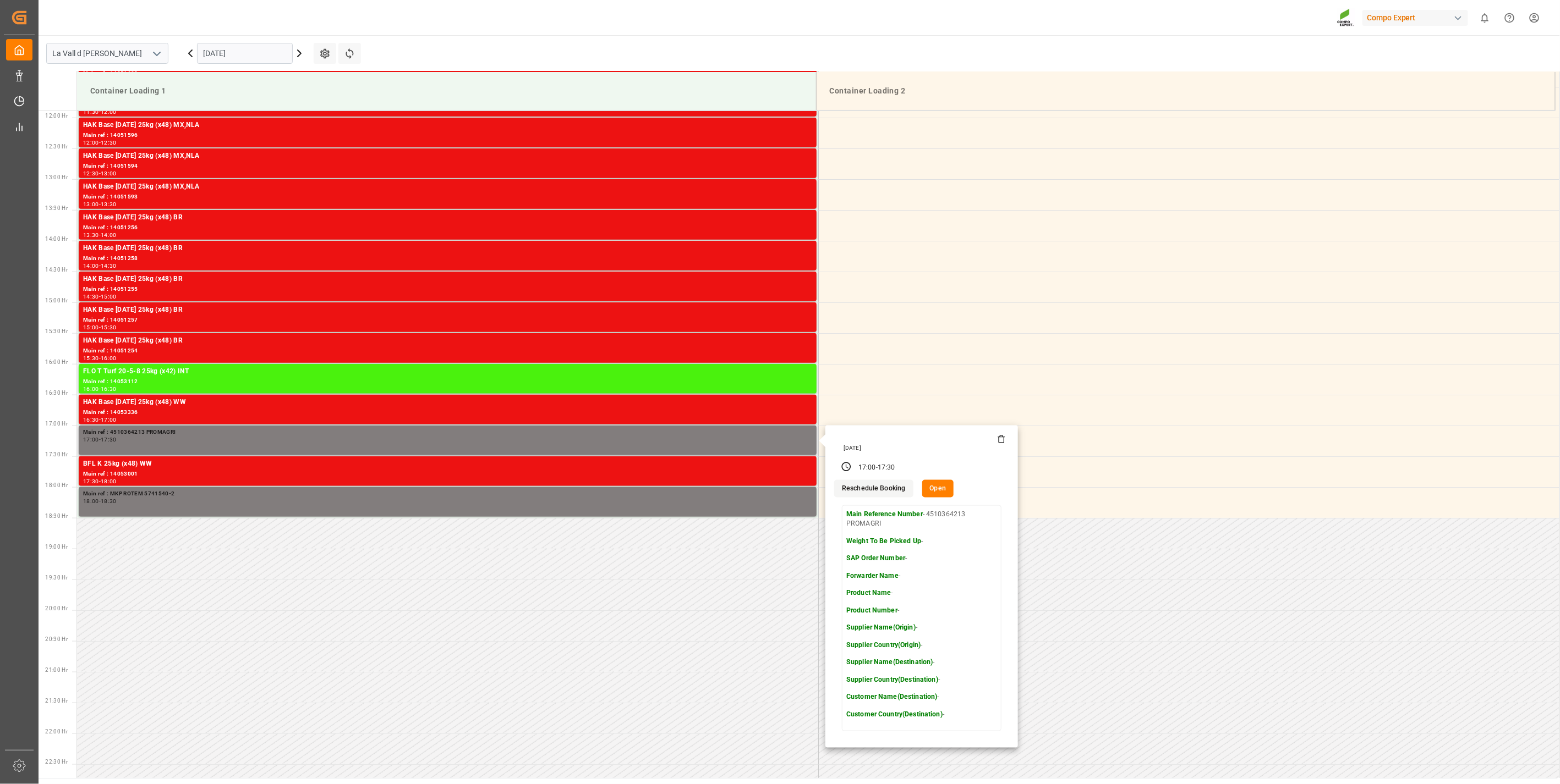
click at [1001, 439] on icon at bounding box center [1001, 439] width 9 height 9
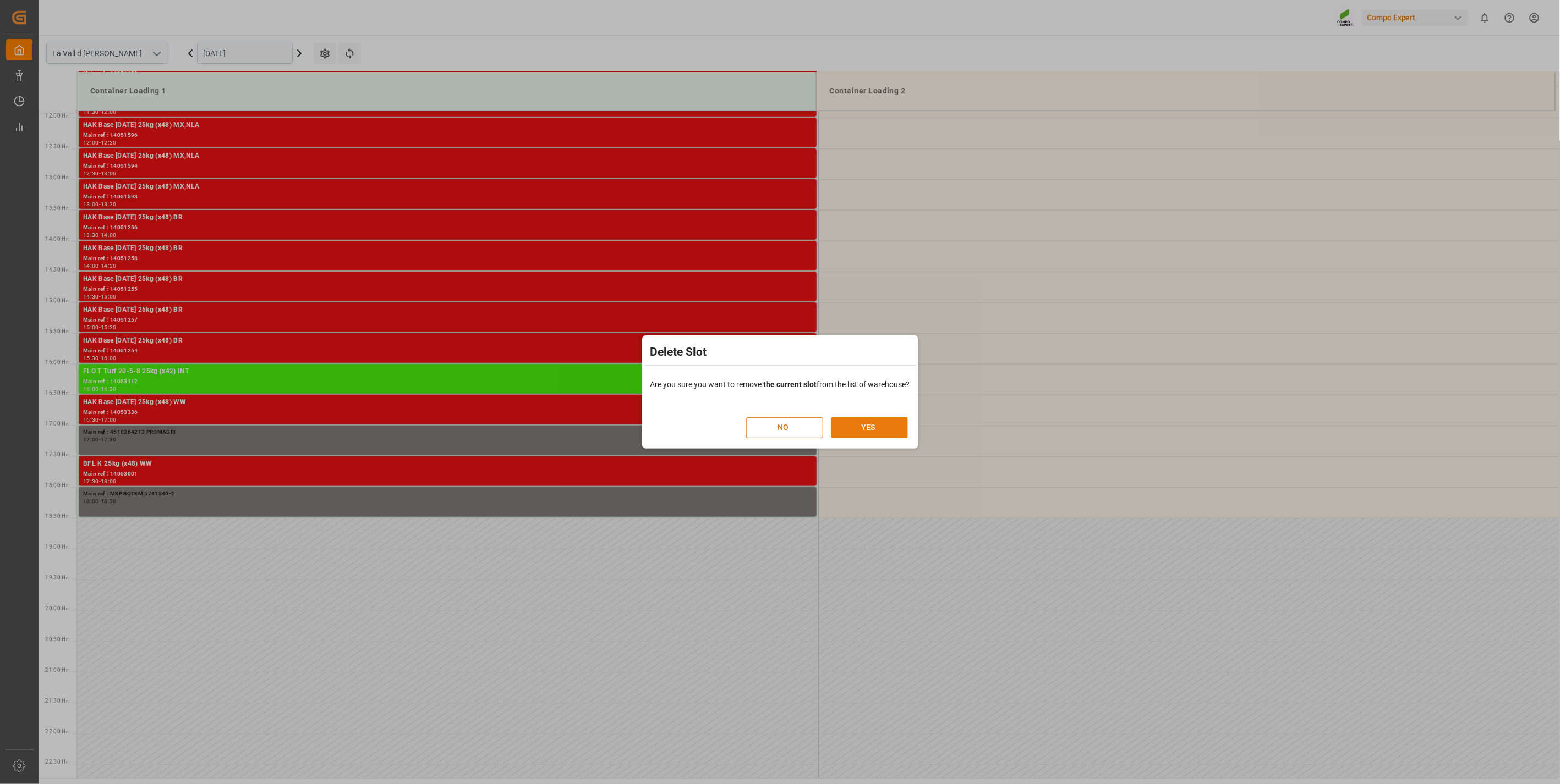
click at [892, 420] on button "YES" at bounding box center [869, 428] width 77 height 21
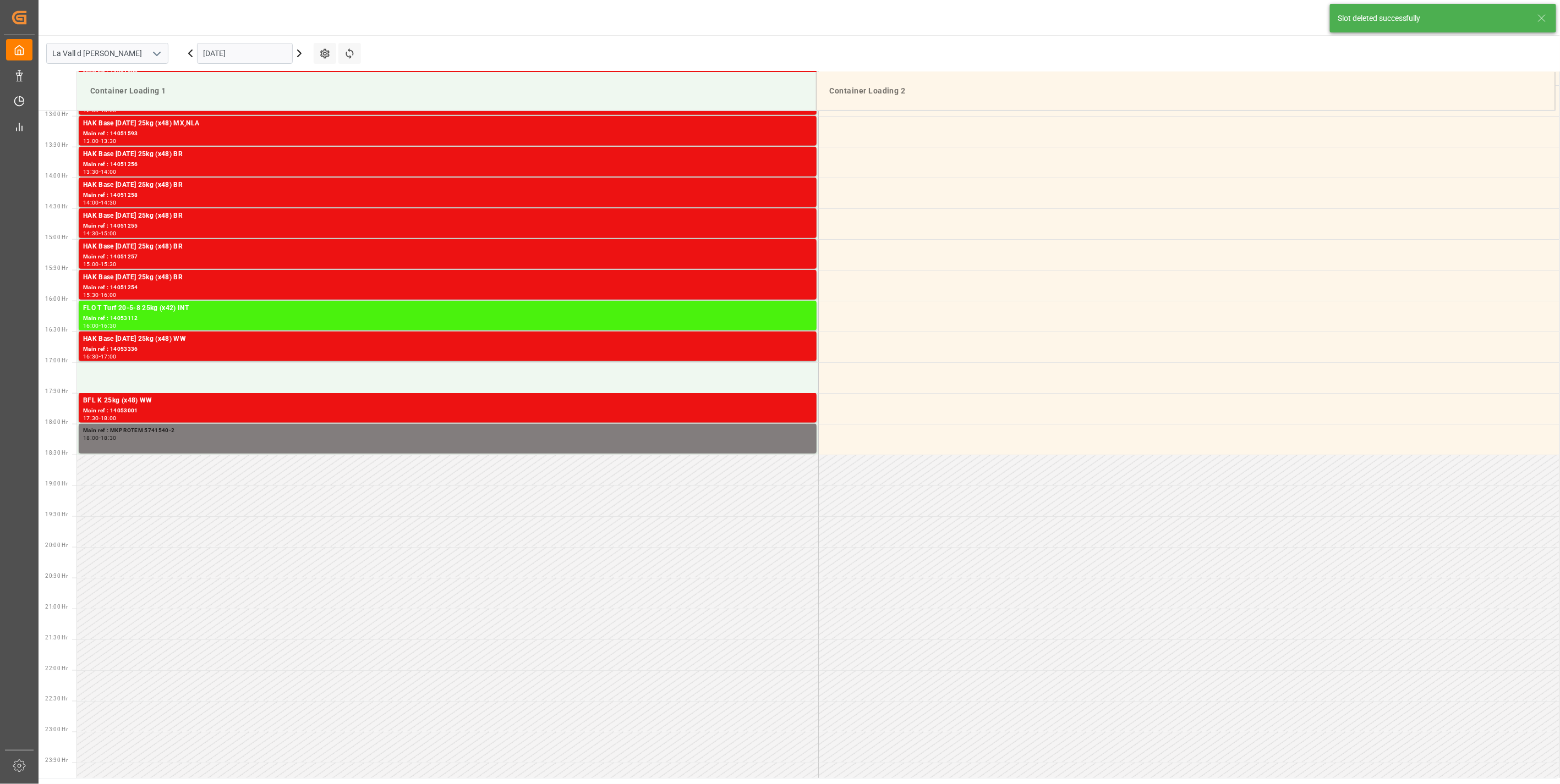
scroll to position [811, 0]
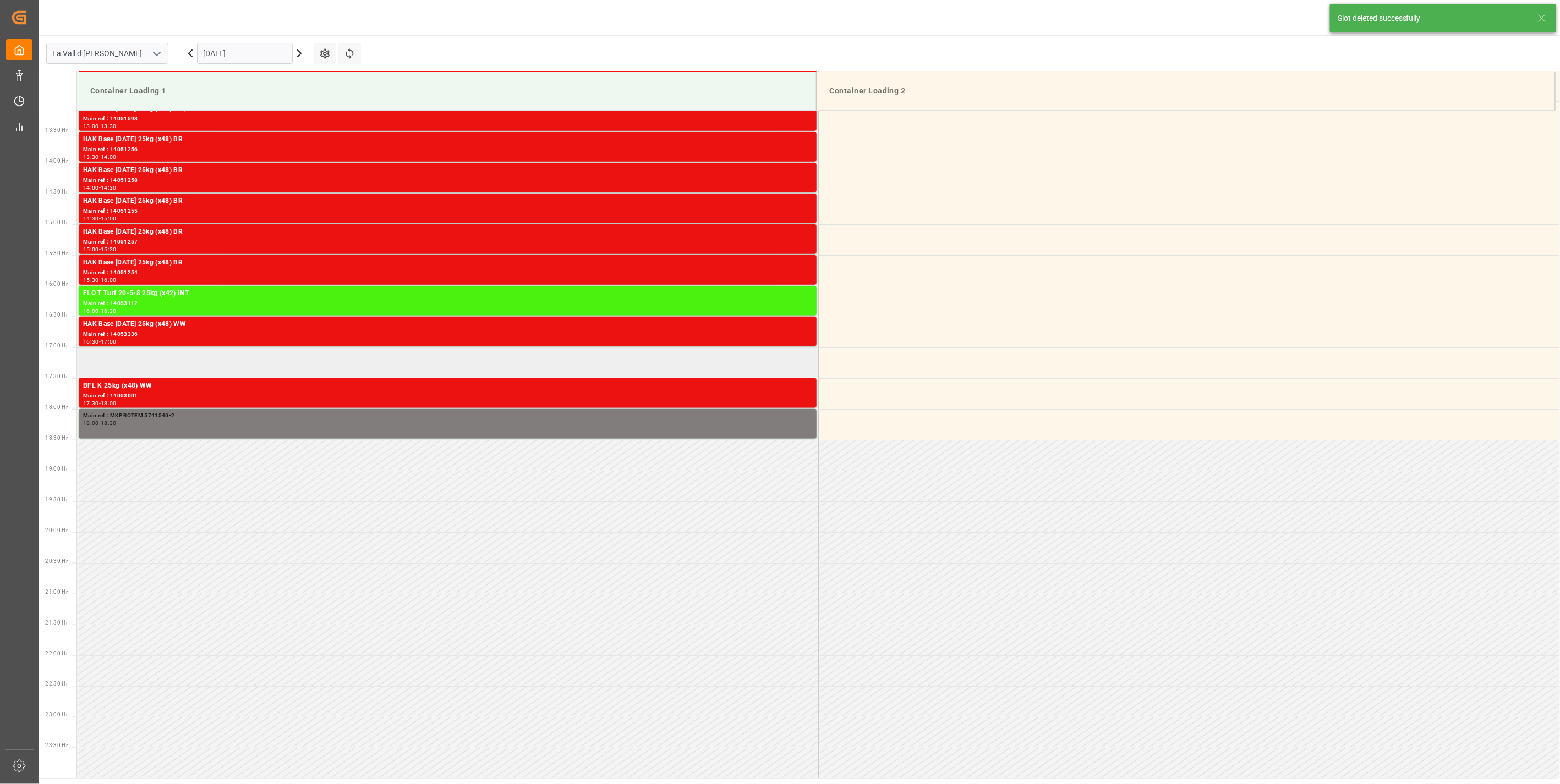
click at [126, 372] on td at bounding box center [447, 363] width 742 height 30
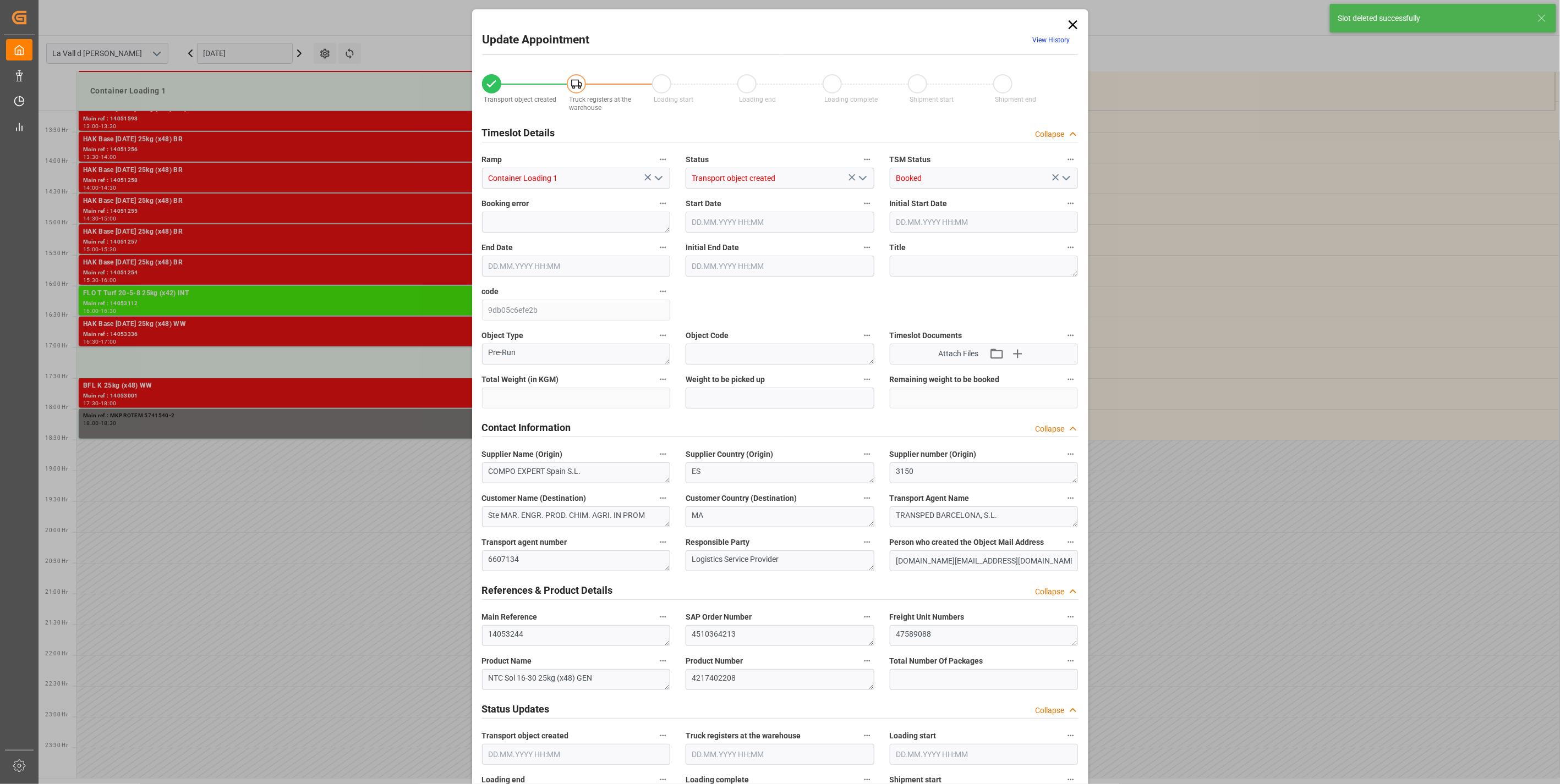
type input "24576"
type input "40"
type input "[DATE] 17:00"
type input "[DATE] 17:30"
type input "[DATE] 09:51"
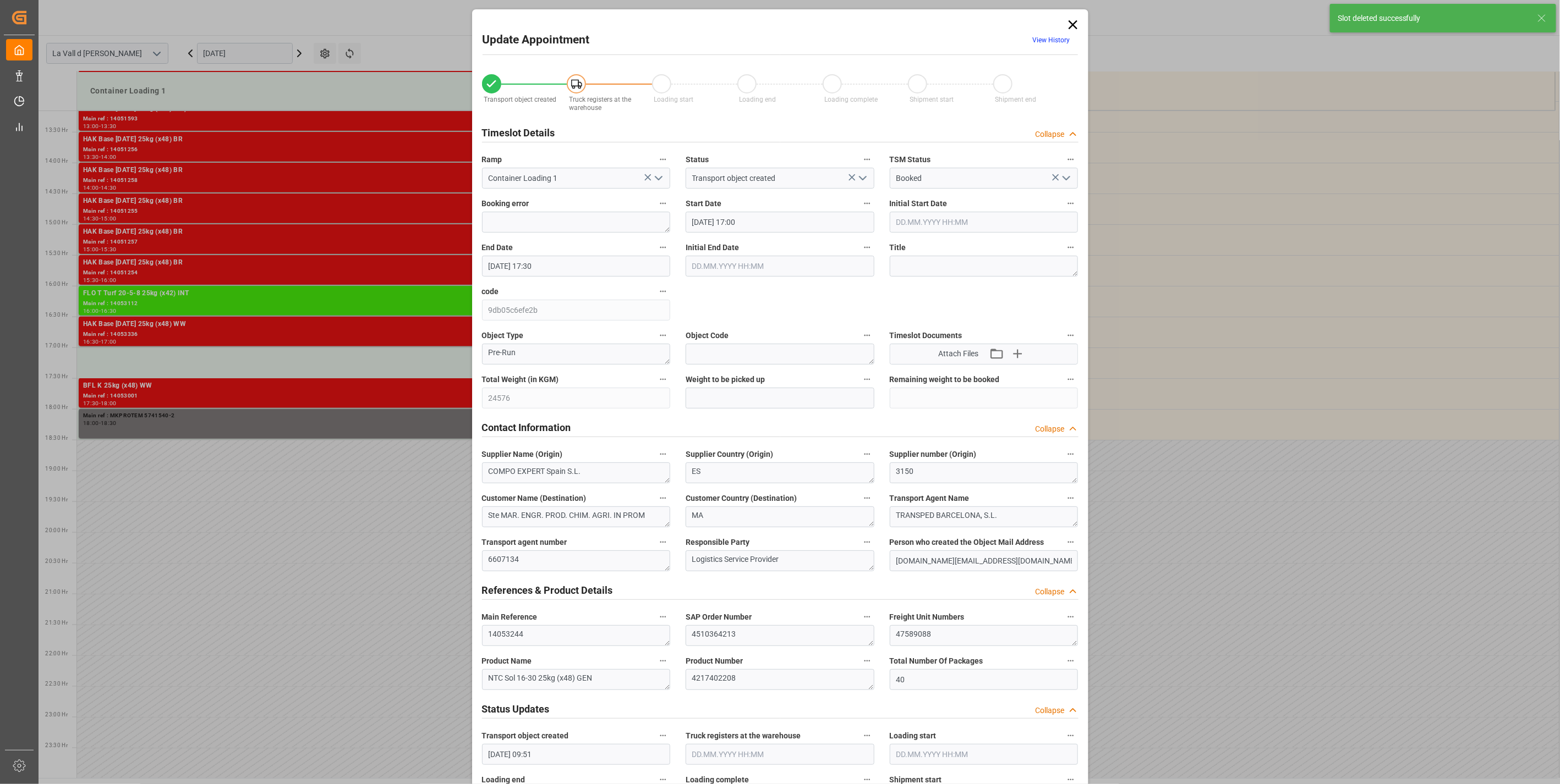
type input "[DATE] 10:39"
click at [466, 421] on div "Update Appointment View History Transport object created Truck registers at the…" at bounding box center [780, 392] width 1560 height 784
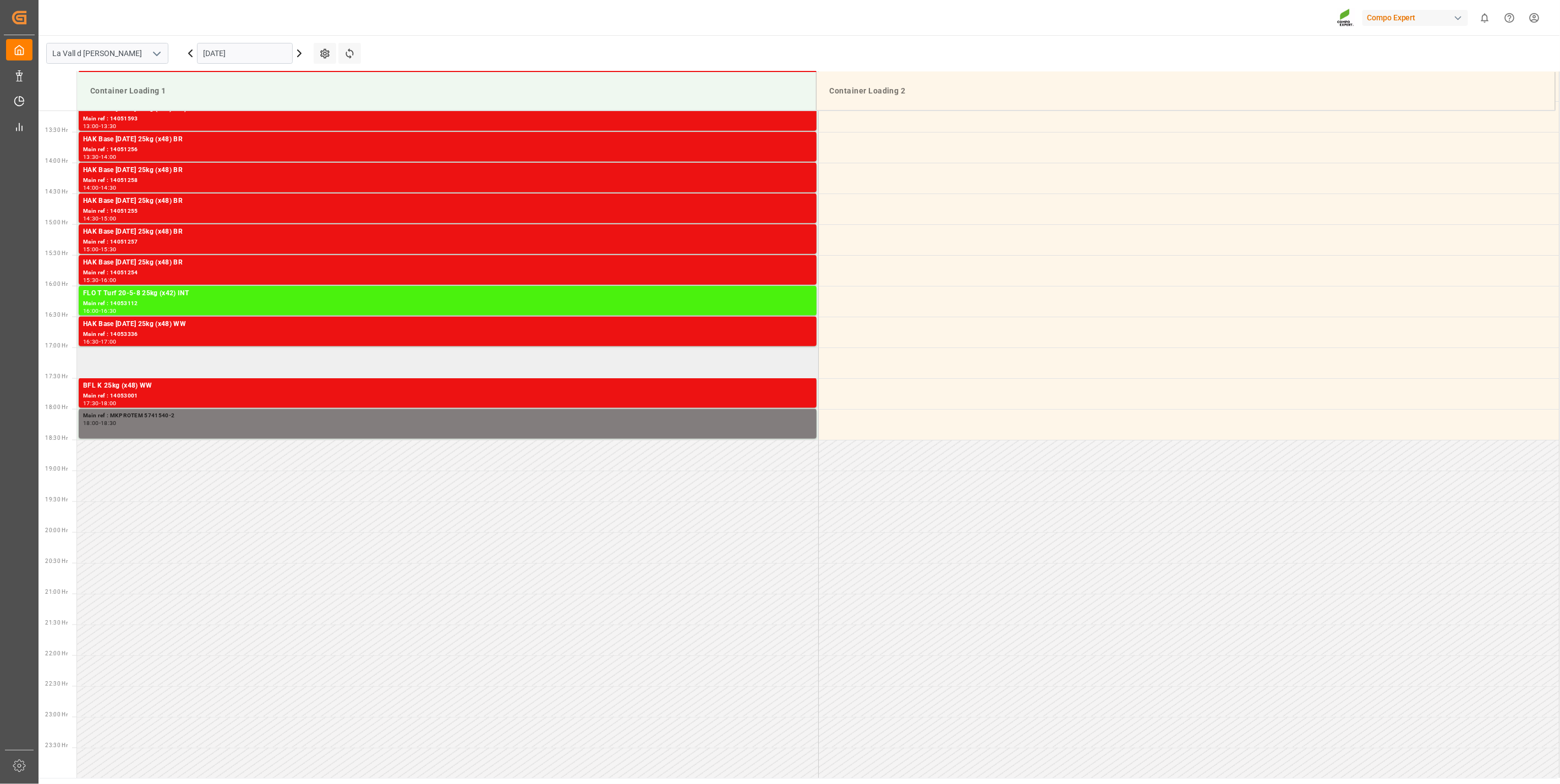
click at [400, 358] on td at bounding box center [447, 363] width 742 height 30
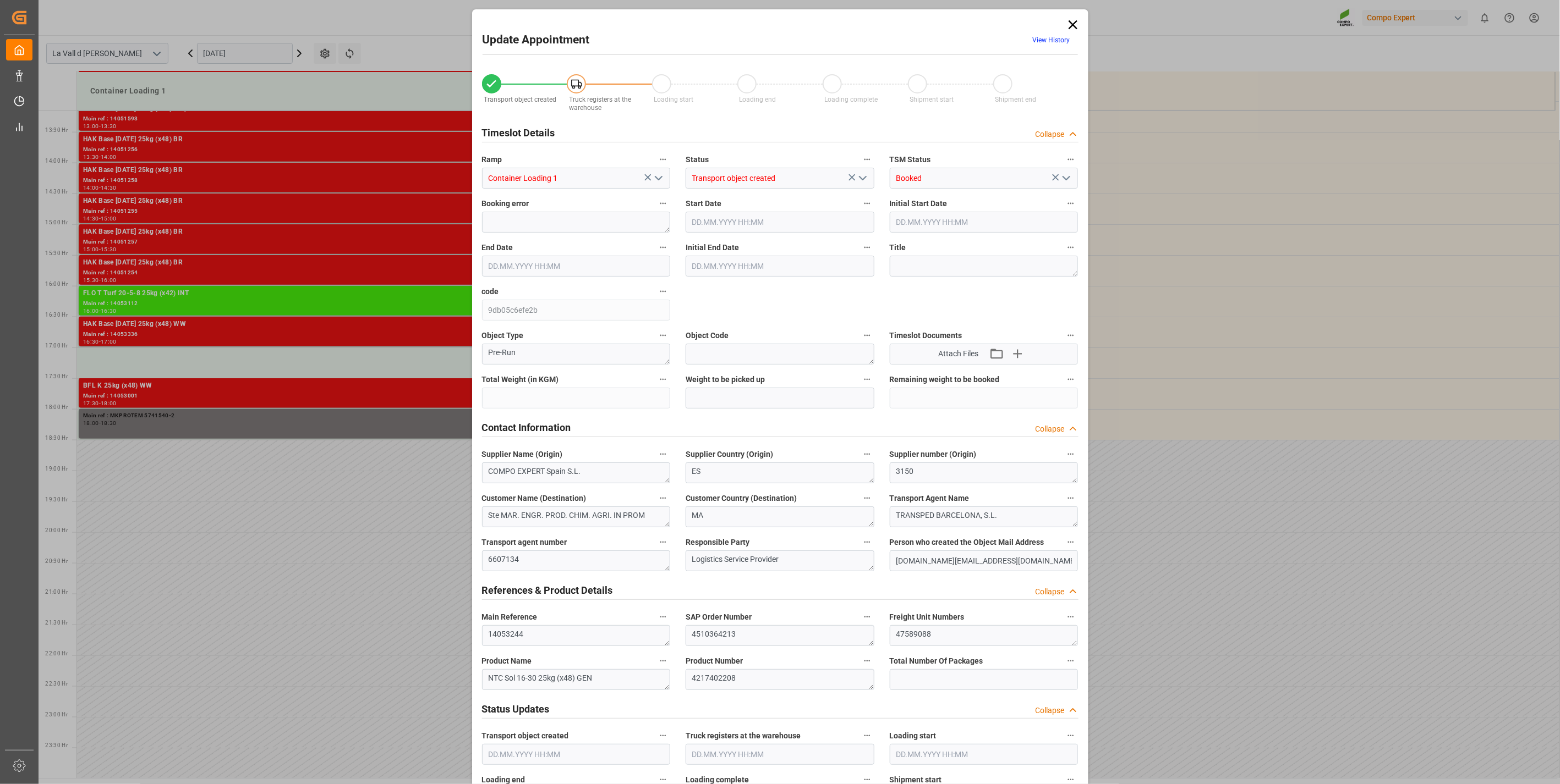
type input "24576"
type input "40"
type input "[DATE] 17:00"
type input "[DATE] 17:30"
type input "[DATE] 09:51"
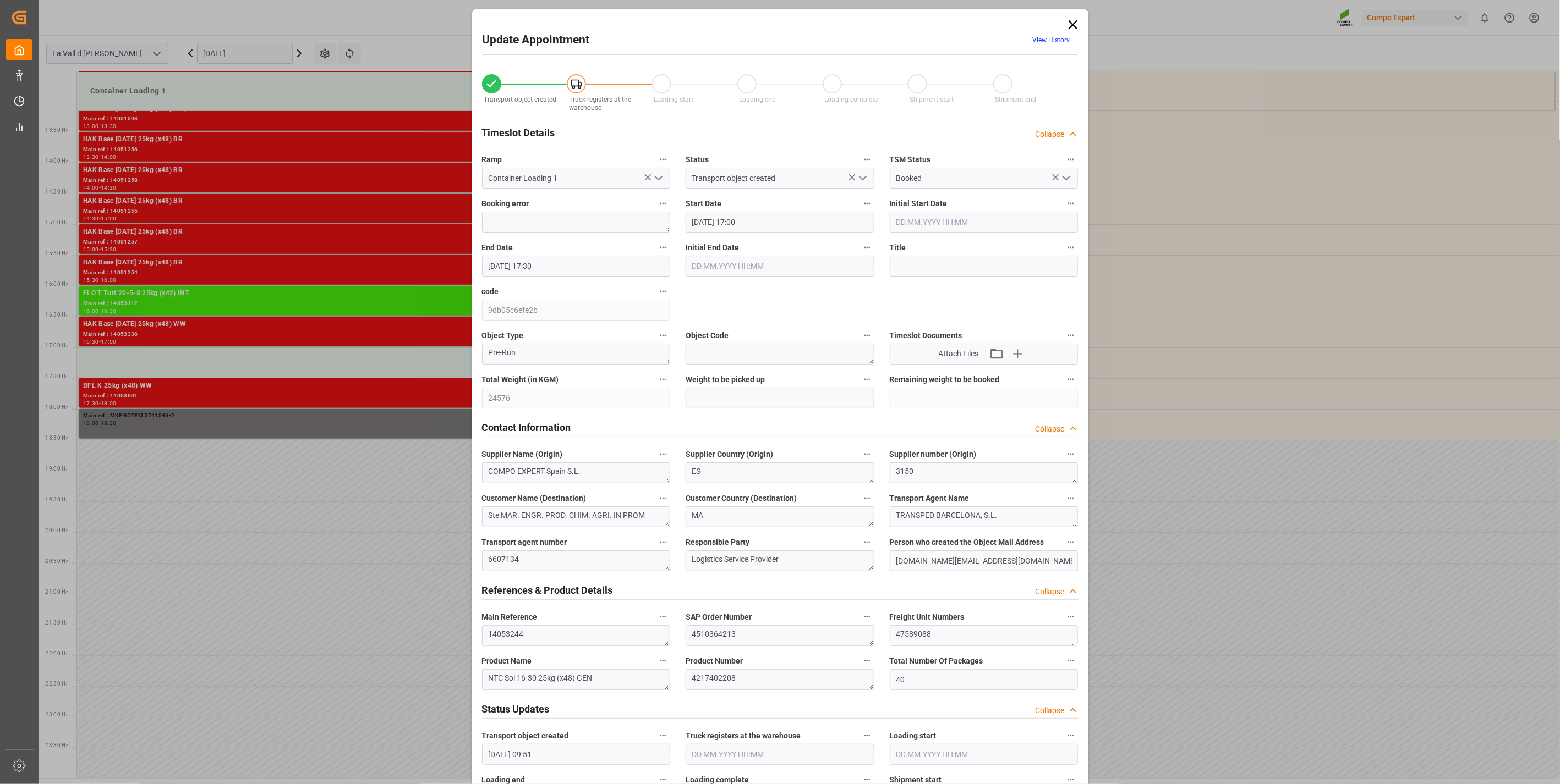
type input "[DATE] 10:39"
click at [475, 418] on div "Transport object created Truck registers at the warehouse Loading start Loading…" at bounding box center [780, 769] width 611 height 1412
click at [779, 398] on input "text" at bounding box center [780, 399] width 189 height 21
paste input "24576"
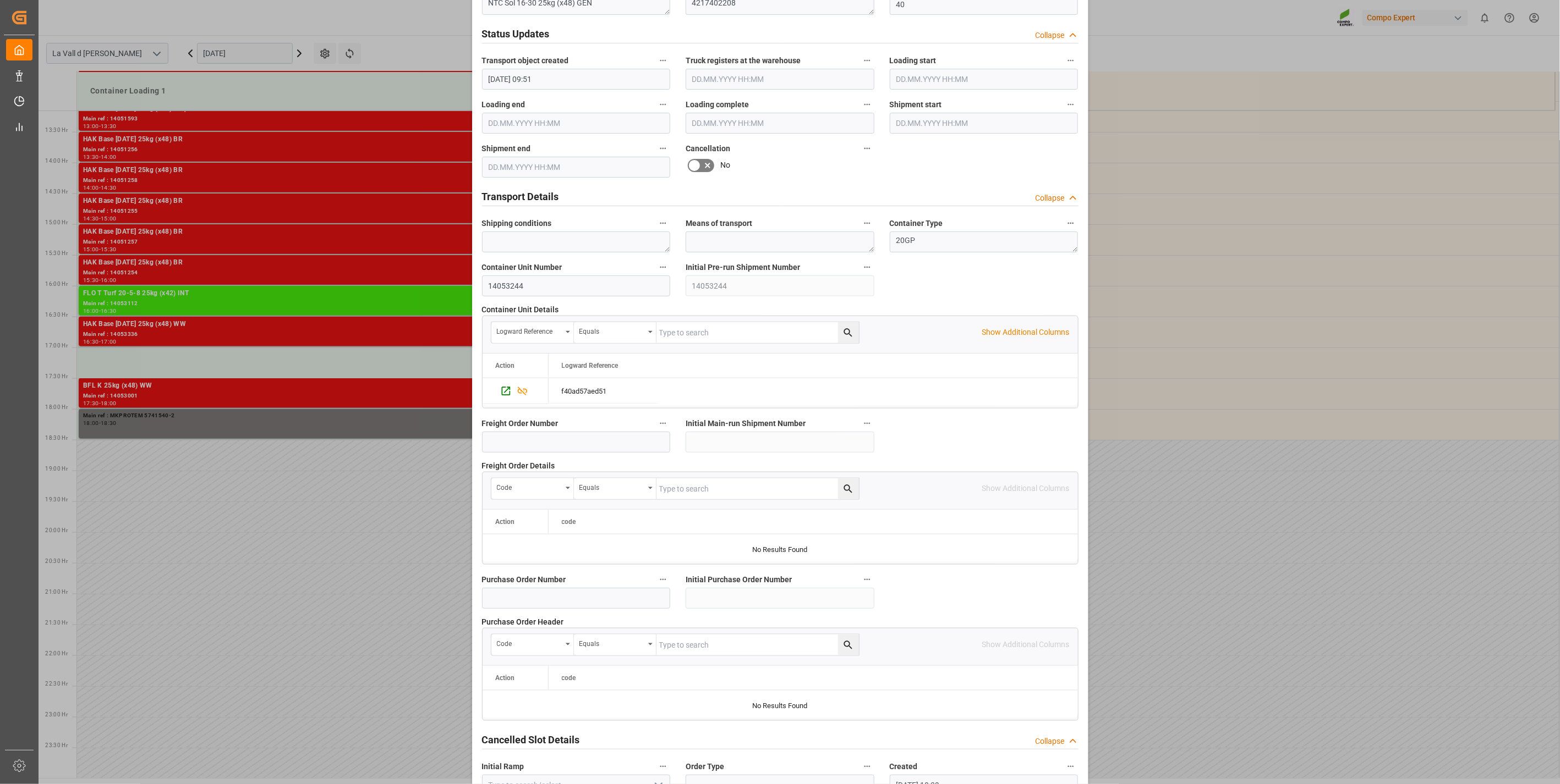
scroll to position [743, 0]
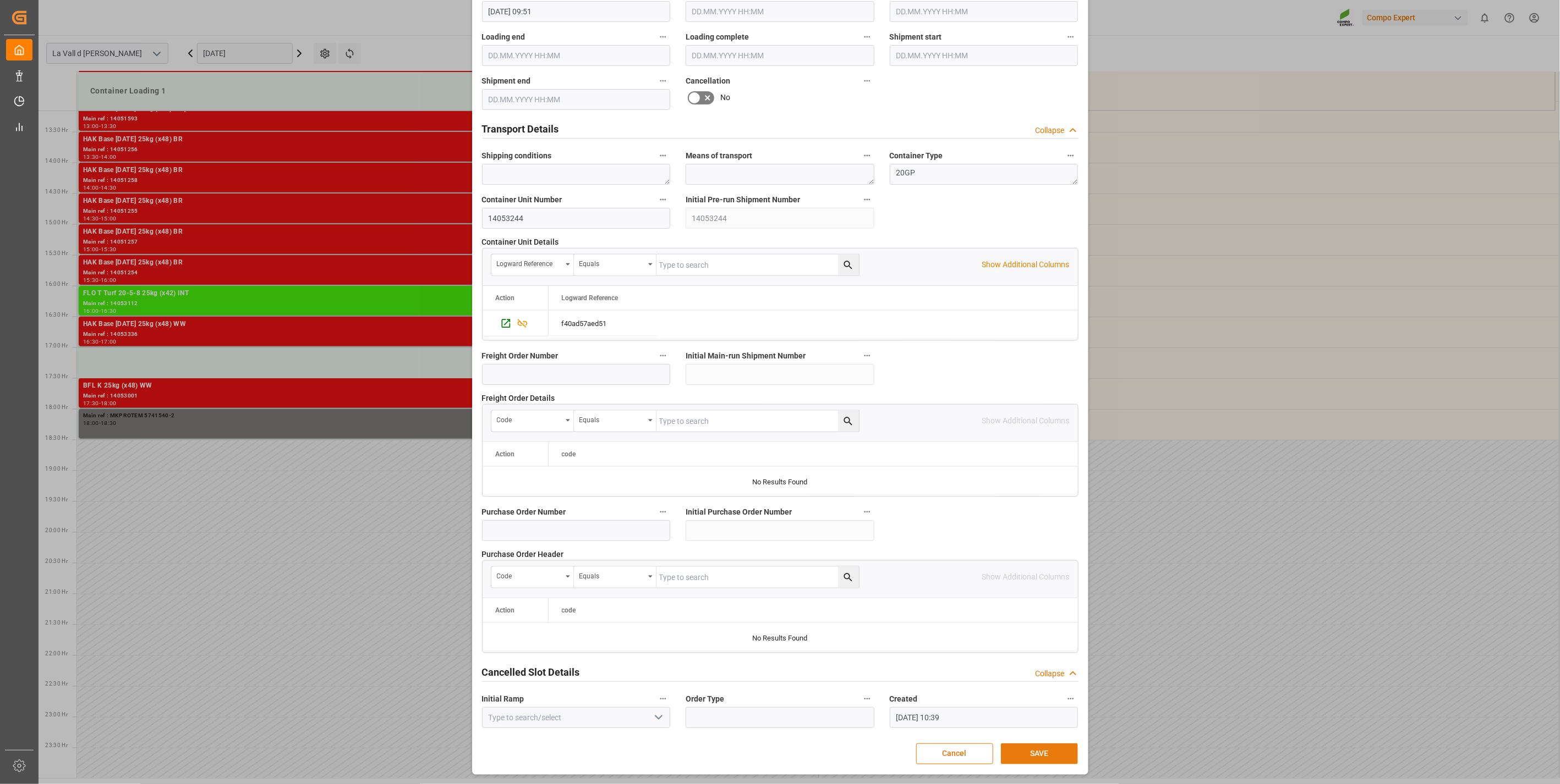
type input "24576"
drag, startPoint x: 1016, startPoint y: 757, endPoint x: 990, endPoint y: 756, distance: 26.0
click at [1015, 757] on button "SAVE" at bounding box center [1039, 755] width 77 height 21
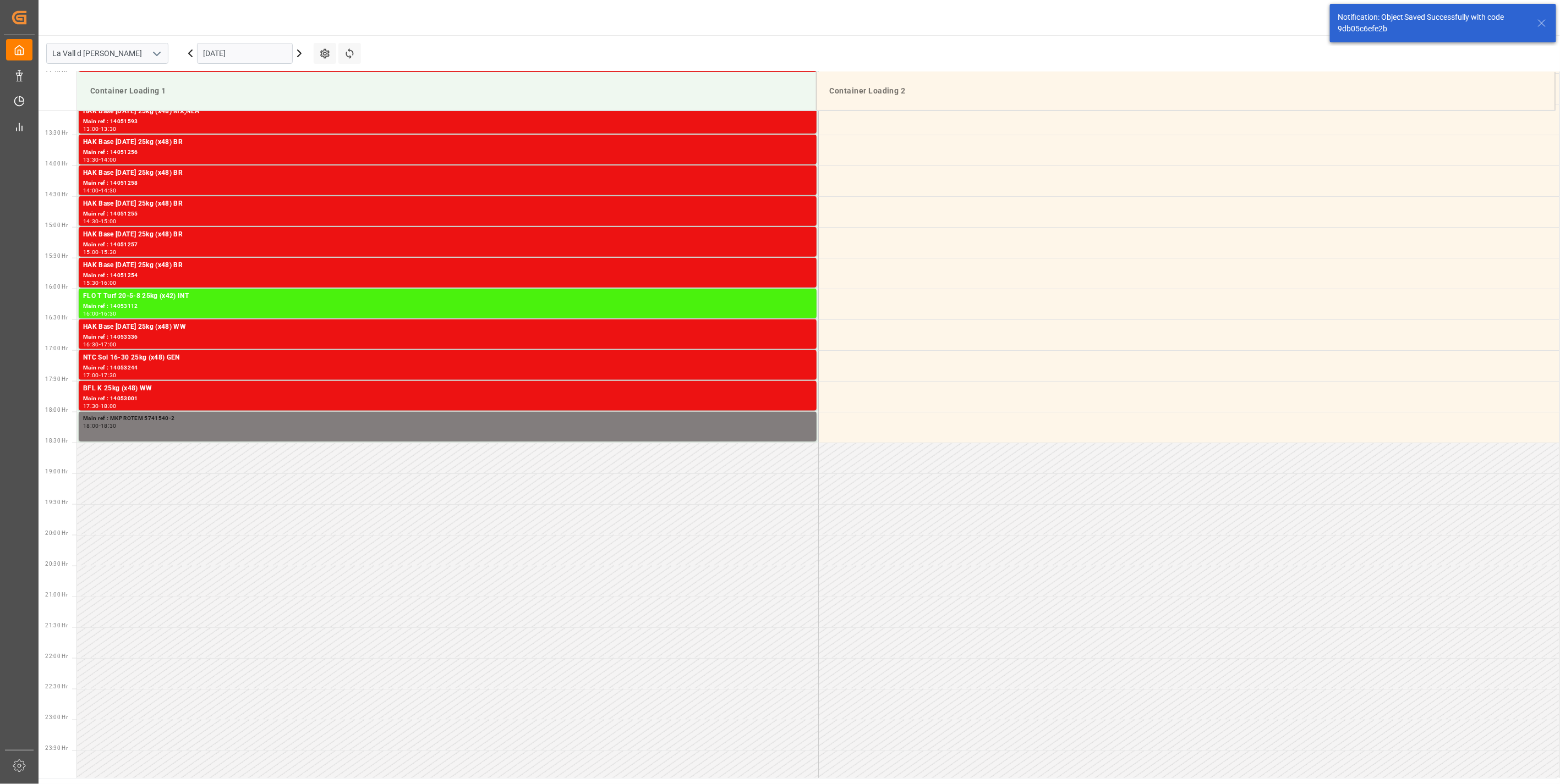
scroll to position [811, 0]
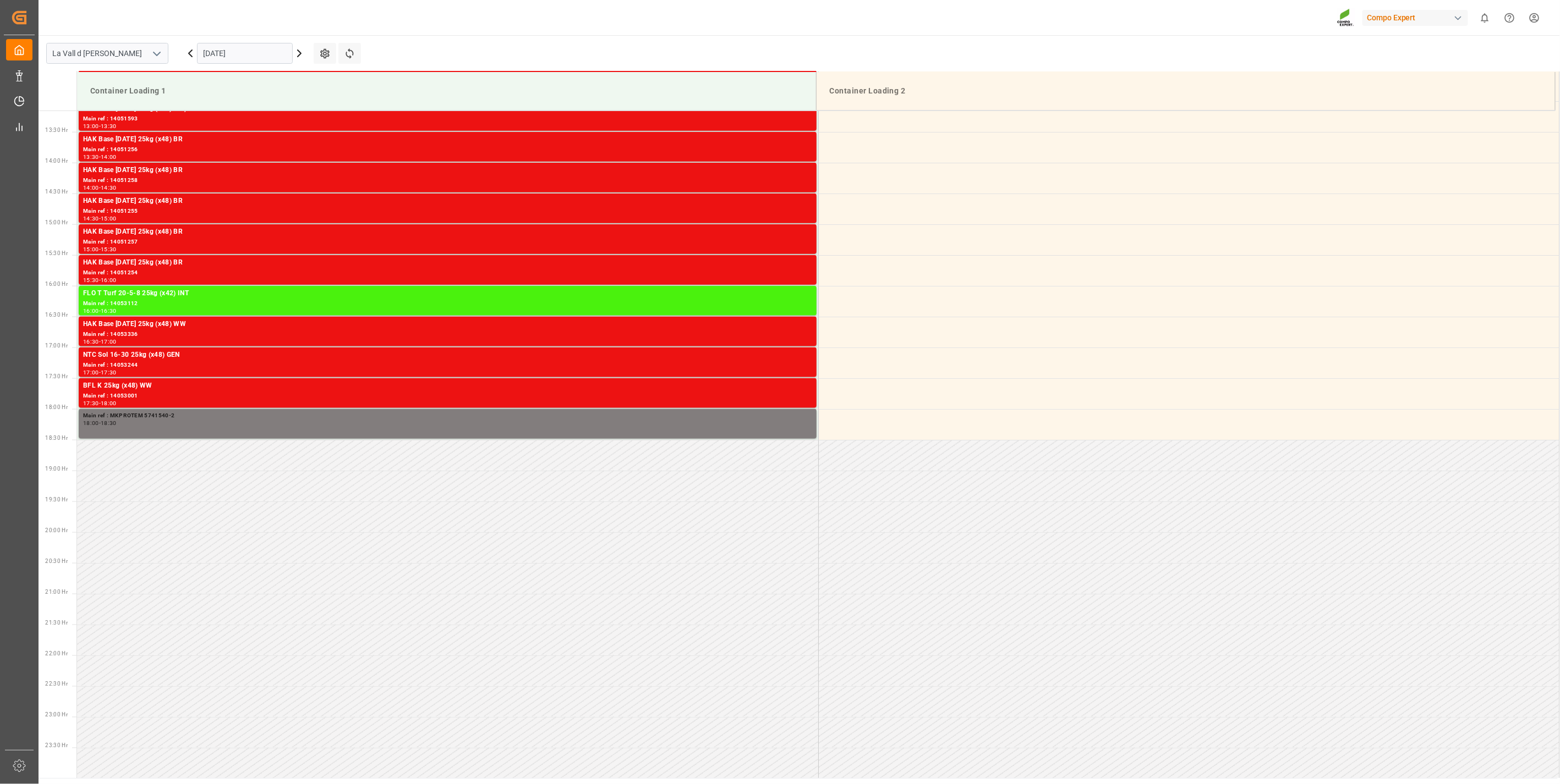
click at [256, 55] on input "[DATE]" at bounding box center [244, 53] width 96 height 21
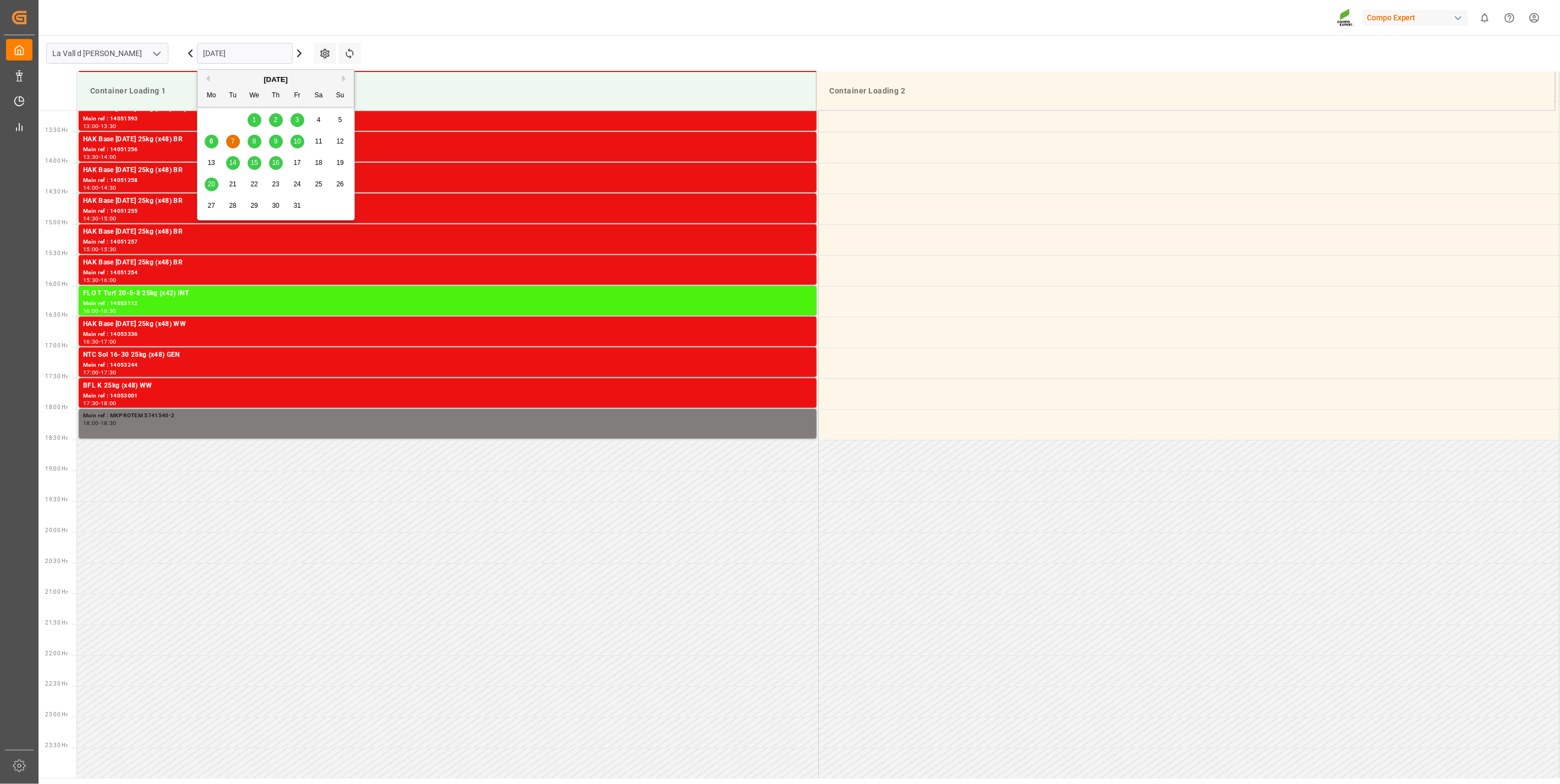
click at [206, 142] on div "6" at bounding box center [212, 142] width 13 height 13
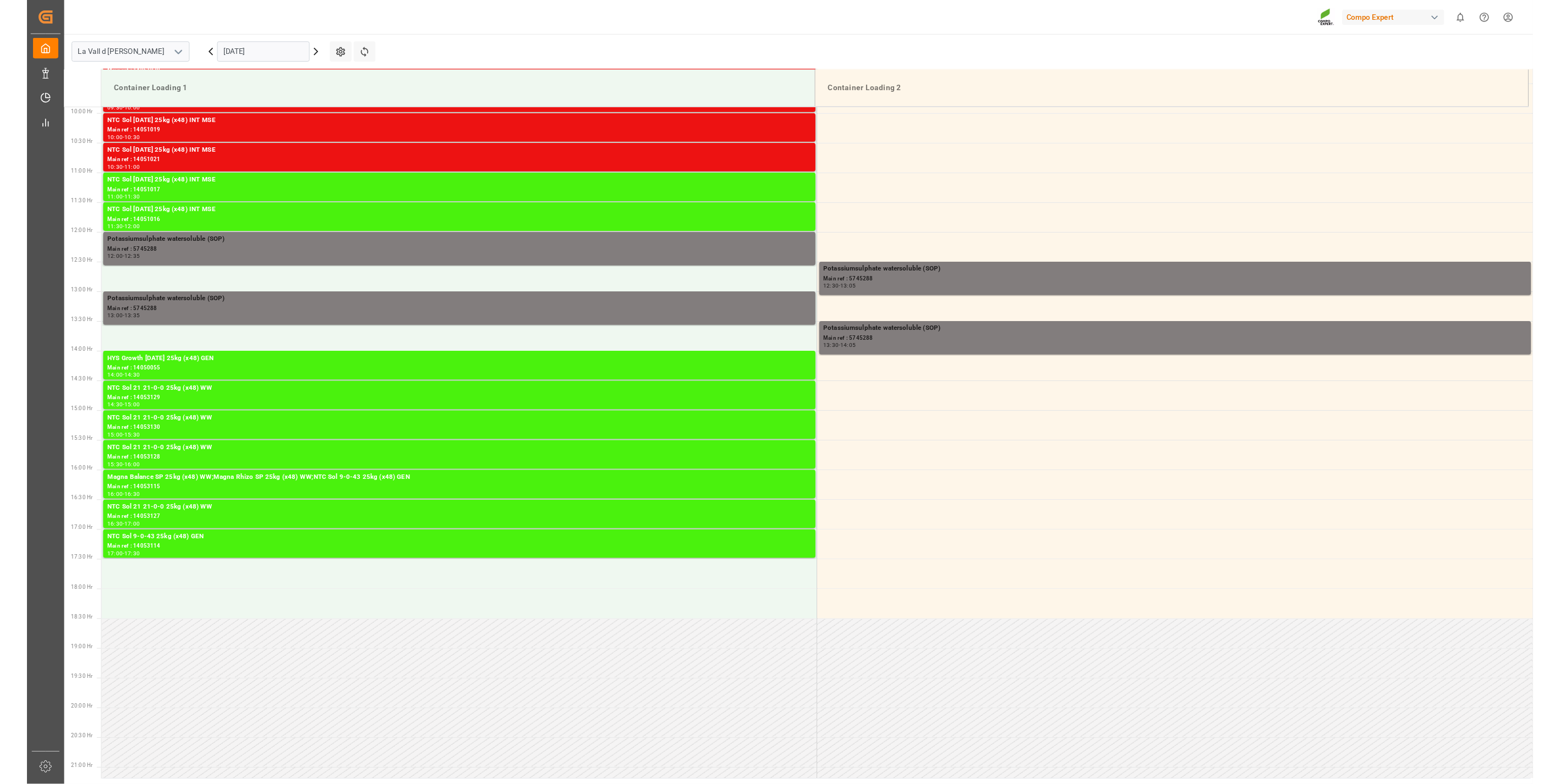
scroll to position [609, 0]
